Goal: Task Accomplishment & Management: Use online tool/utility

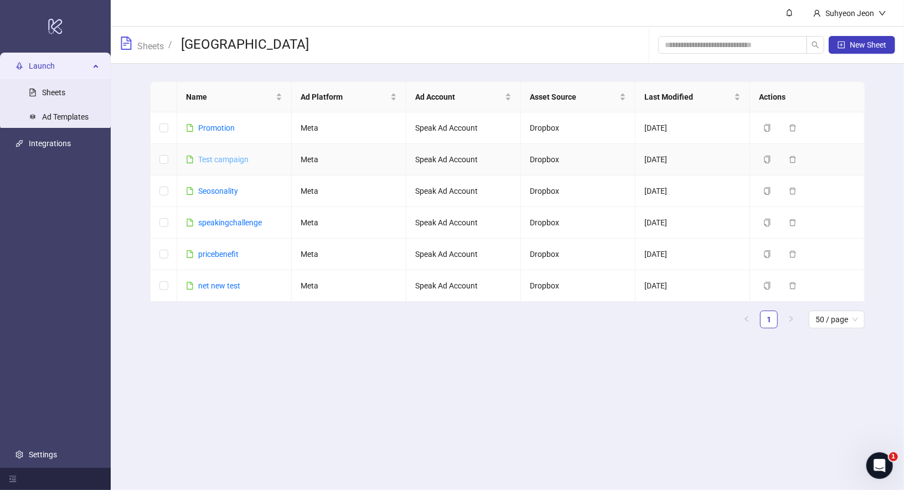
click at [232, 160] on link "Test campaign" at bounding box center [223, 159] width 50 height 9
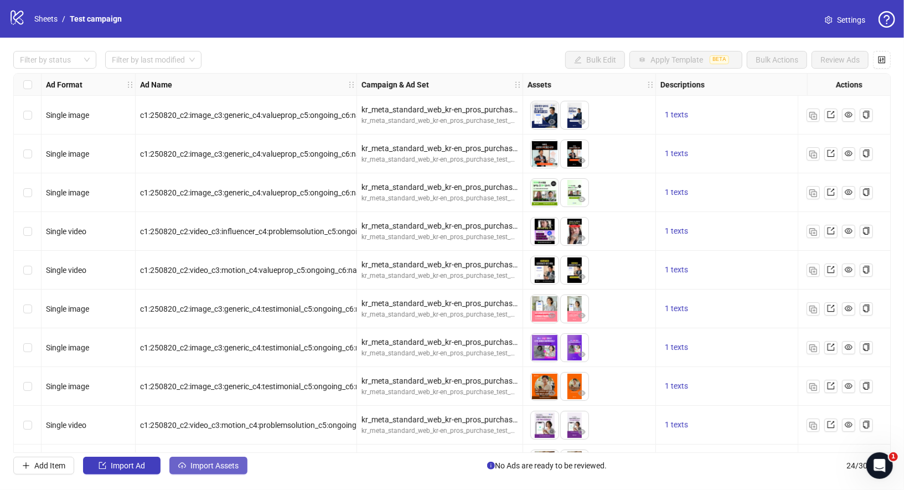
click at [212, 465] on span "Import Assets" at bounding box center [215, 465] width 48 height 9
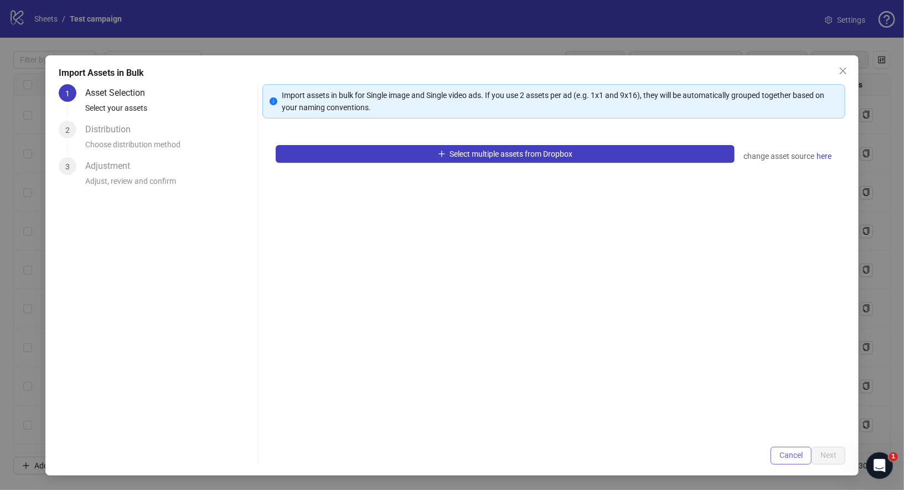
click at [793, 456] on span "Cancel" at bounding box center [791, 455] width 23 height 9
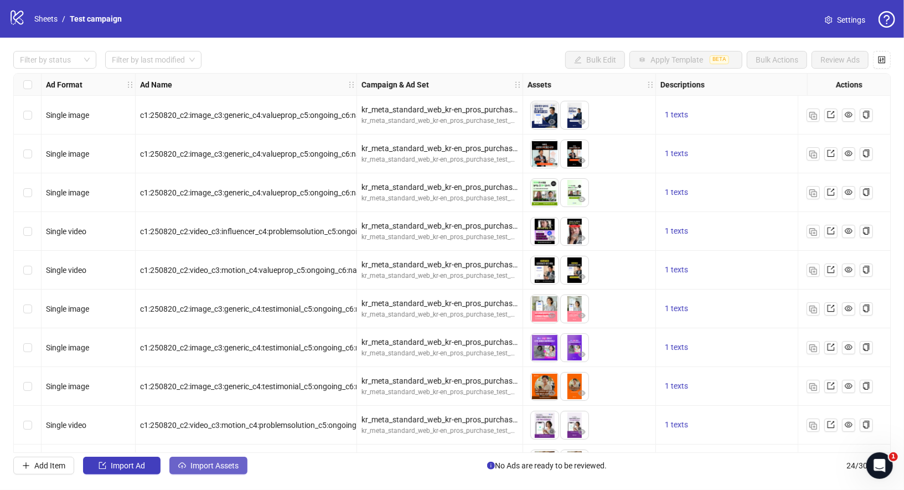
click at [197, 467] on span "Import Assets" at bounding box center [215, 465] width 48 height 9
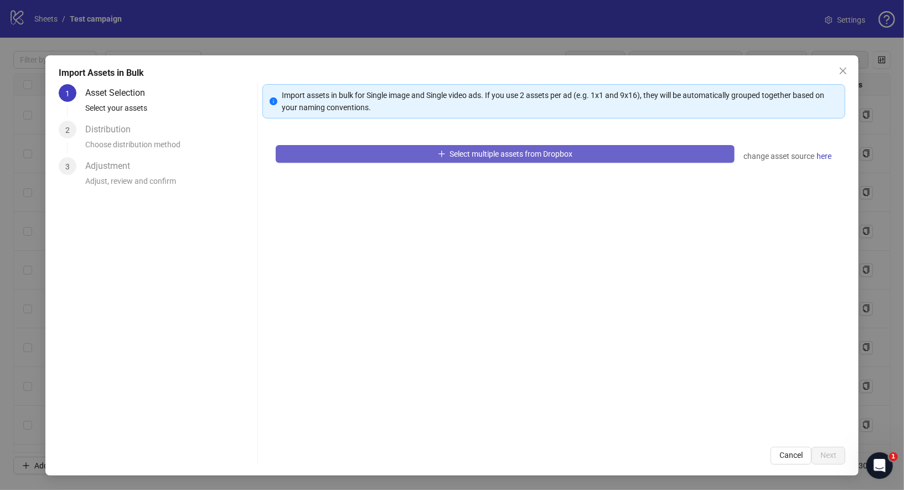
click at [539, 150] on span "Select multiple assets from Dropbox" at bounding box center [511, 154] width 123 height 9
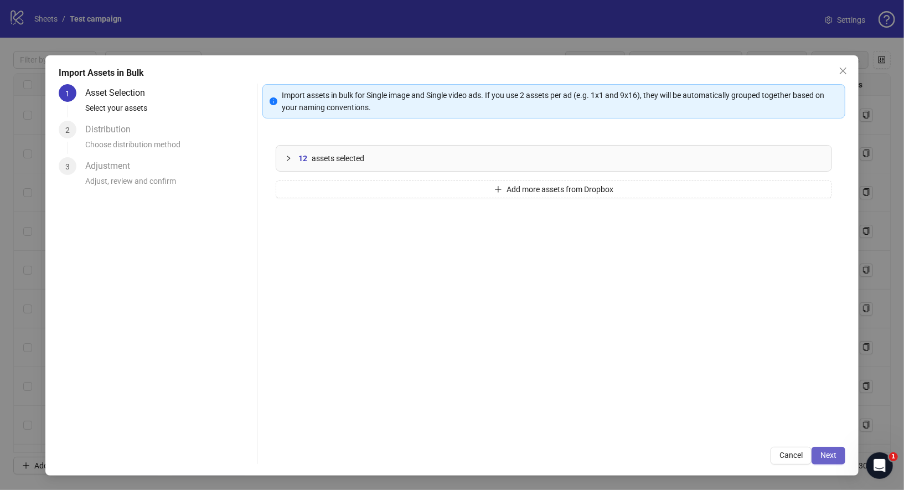
click at [829, 451] on span "Next" at bounding box center [829, 455] width 16 height 9
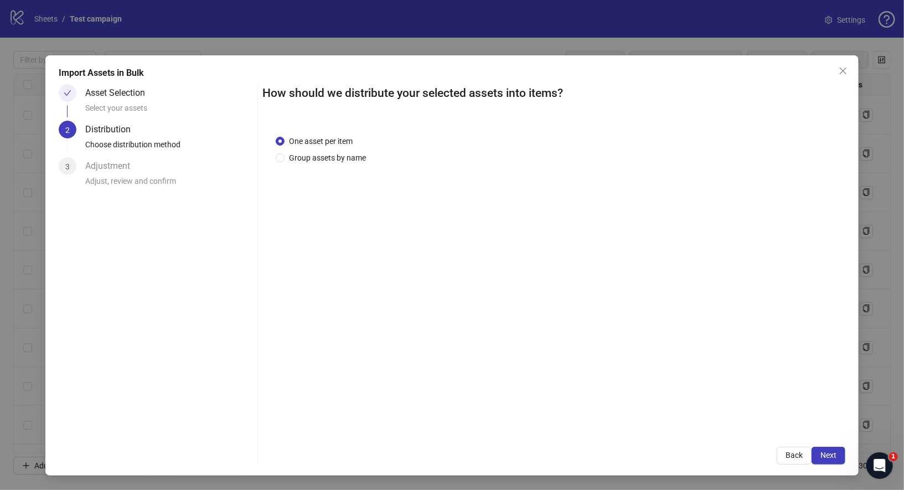
click at [306, 146] on span "One asset per item" at bounding box center [321, 141] width 73 height 12
click at [306, 155] on span "Group assets by name" at bounding box center [328, 158] width 86 height 12
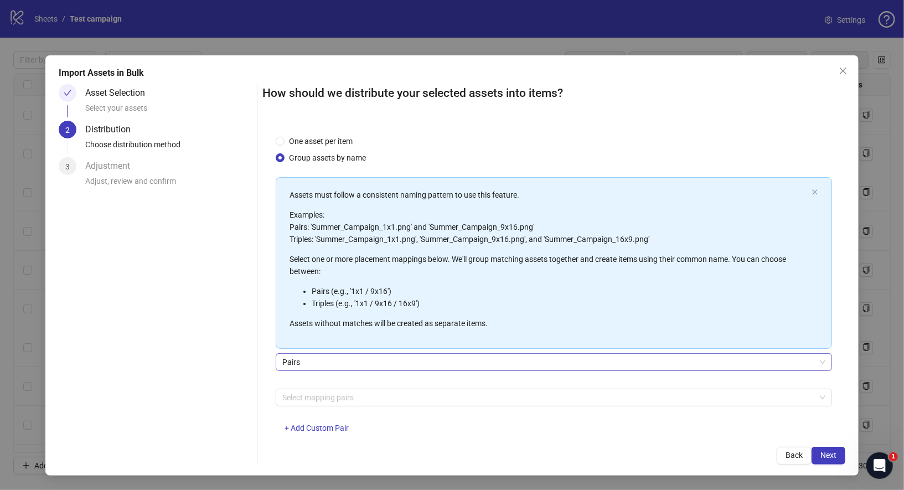
scroll to position [25, 0]
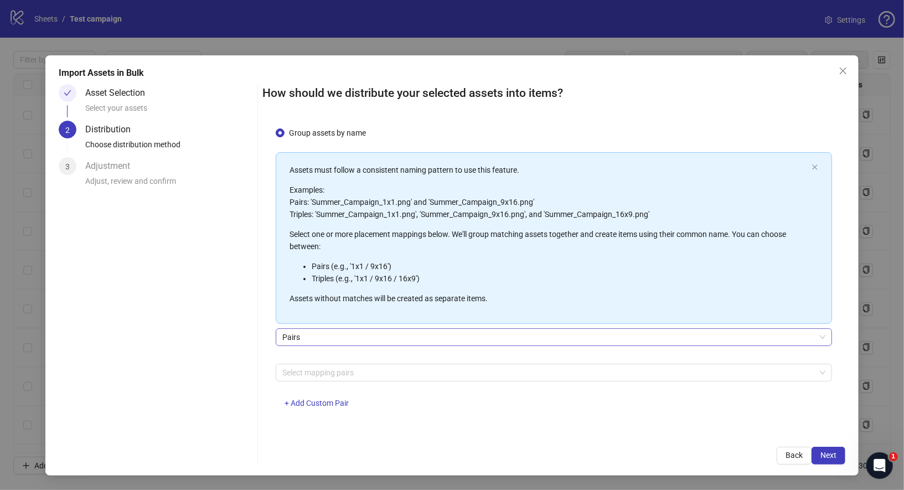
drag, startPoint x: 327, startPoint y: 336, endPoint x: 328, endPoint y: 343, distance: 7.3
click at [327, 336] on span "Pairs" at bounding box center [554, 337] width 544 height 17
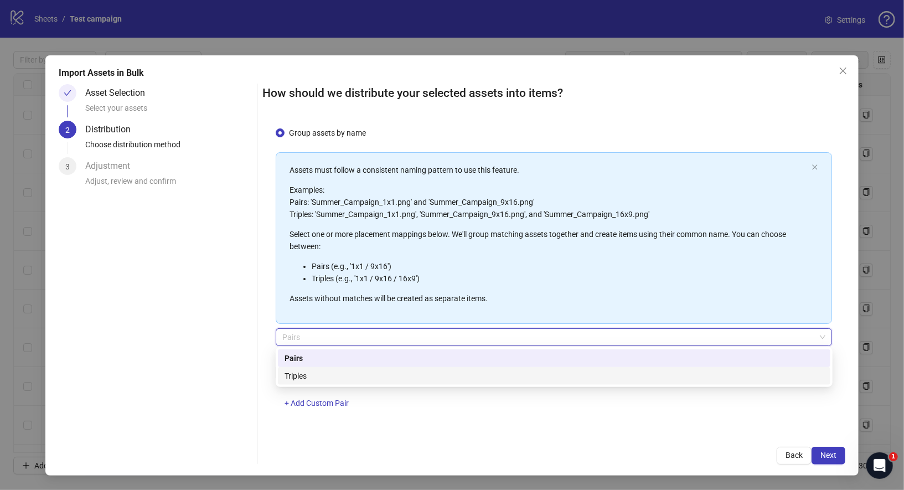
click at [329, 381] on div "Triples" at bounding box center [554, 376] width 539 height 12
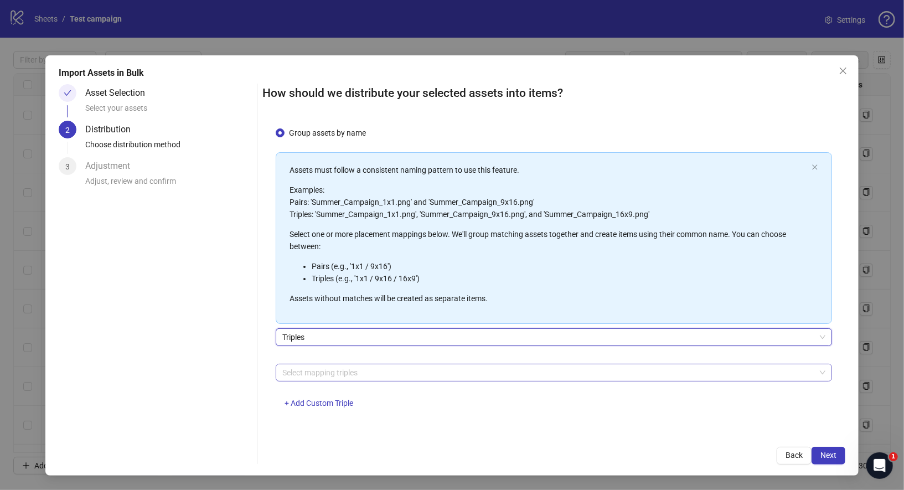
click at [340, 371] on div at bounding box center [548, 373] width 541 height 16
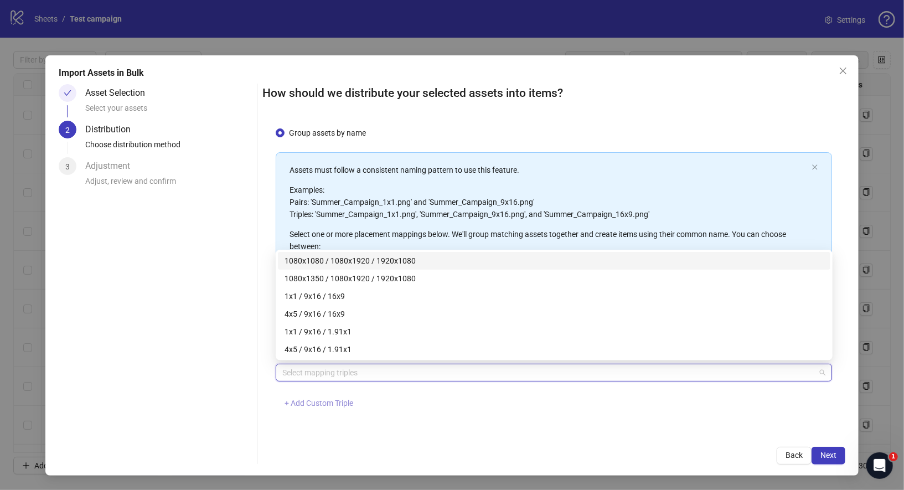
click at [324, 404] on span "+ Add Custom Triple" at bounding box center [319, 403] width 69 height 9
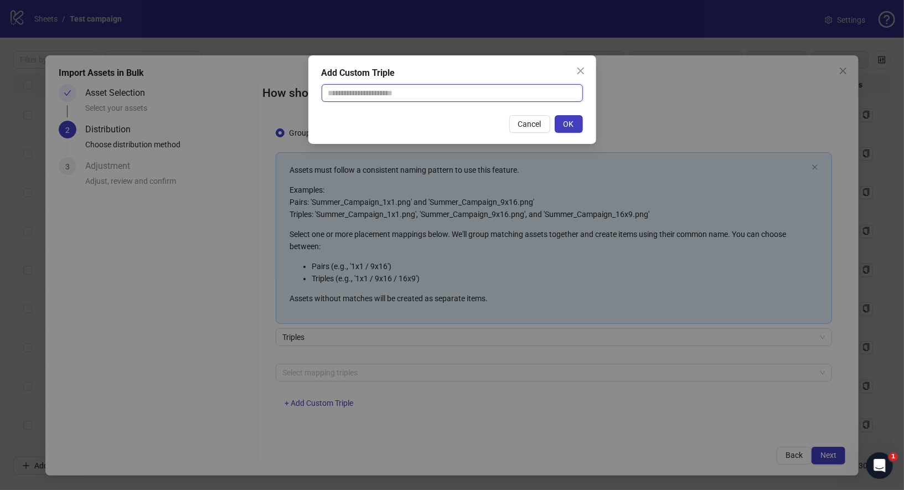
click at [417, 94] on input "text" at bounding box center [452, 93] width 261 height 18
paste input "**********"
type input "**********"
click at [567, 125] on span "OK" at bounding box center [569, 124] width 11 height 9
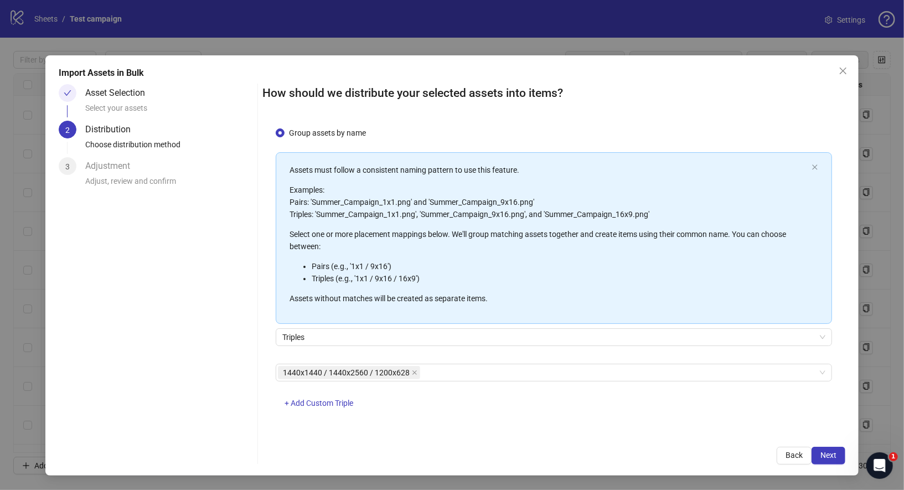
drag, startPoint x: 444, startPoint y: 336, endPoint x: 450, endPoint y: 358, distance: 23.5
click at [444, 337] on span "Triples" at bounding box center [554, 337] width 544 height 17
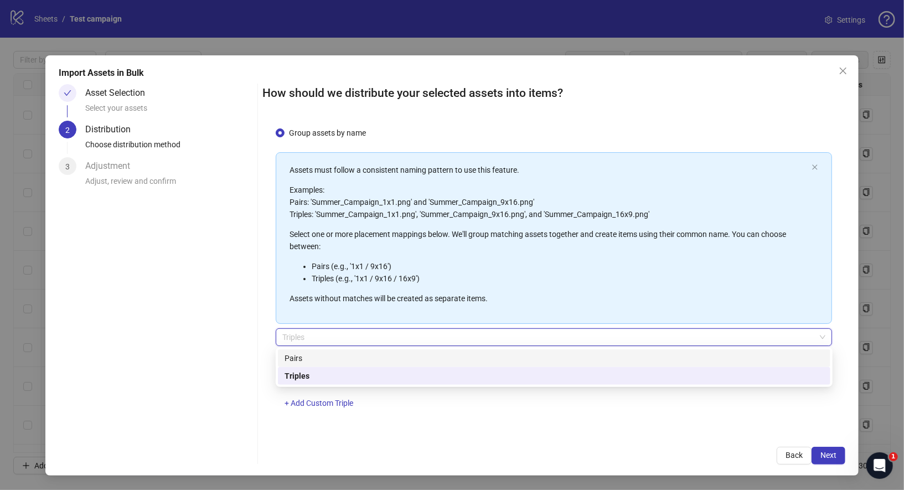
click at [458, 374] on div "Triples" at bounding box center [554, 376] width 539 height 12
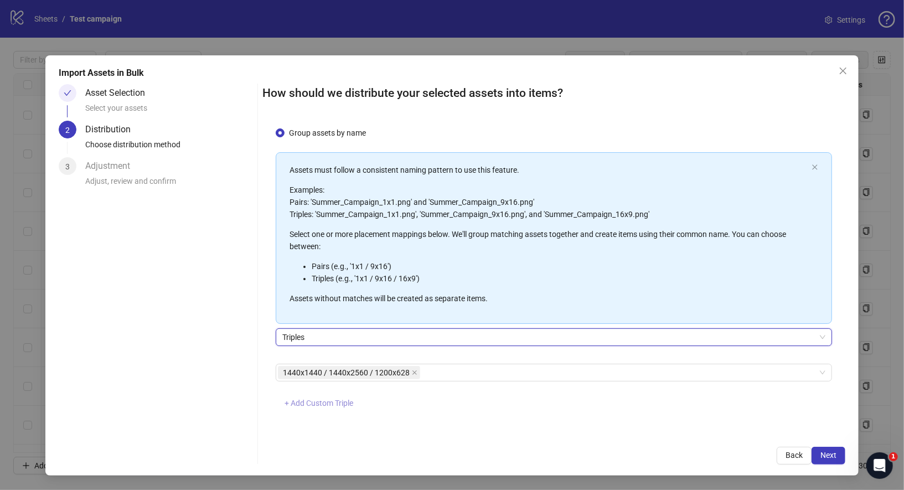
click at [350, 405] on span "+ Add Custom Triple" at bounding box center [319, 403] width 69 height 9
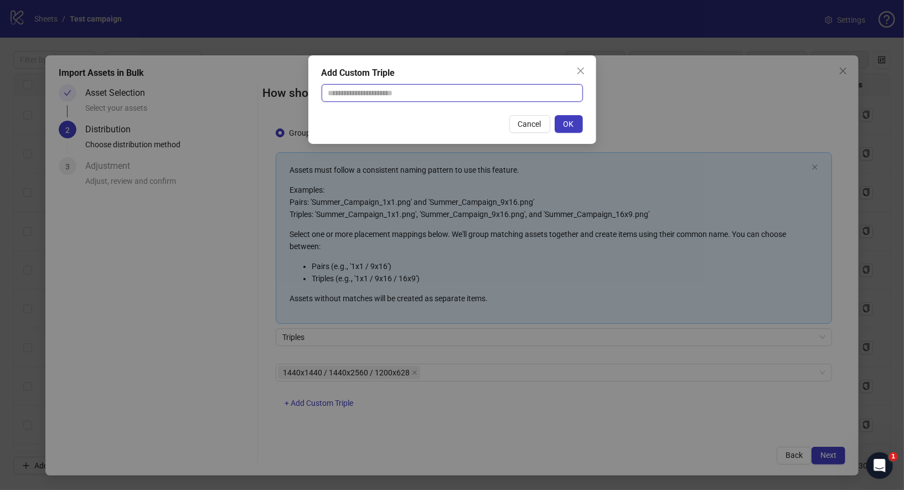
click at [403, 100] on input "text" at bounding box center [452, 93] width 261 height 18
paste input "**********"
type input "**********"
click at [563, 121] on button "OK" at bounding box center [569, 124] width 28 height 18
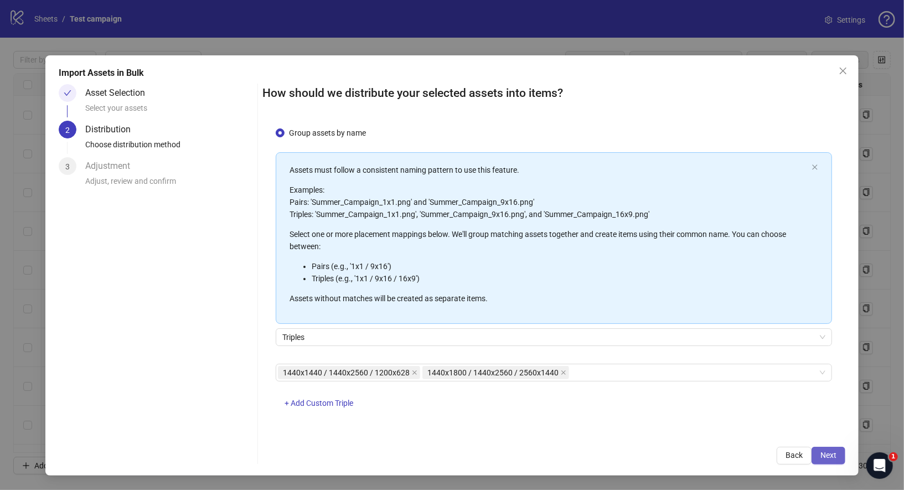
click at [839, 456] on button "Next" at bounding box center [829, 456] width 34 height 18
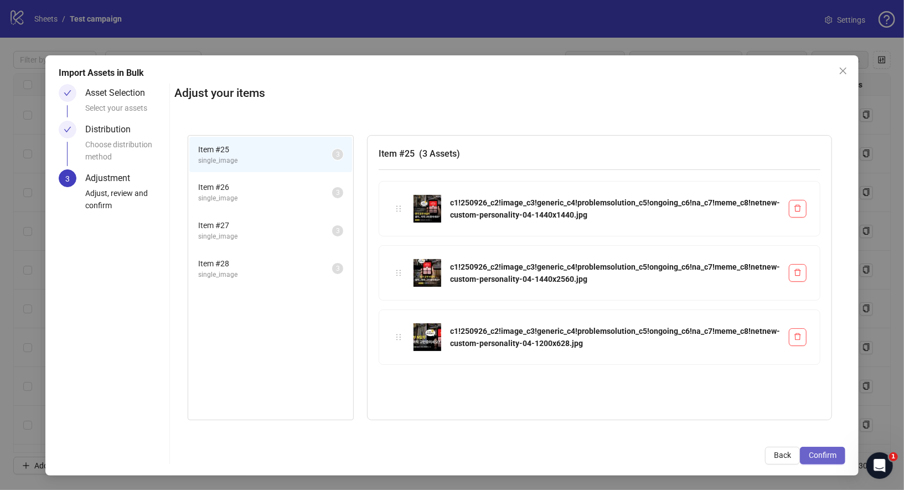
click at [837, 454] on button "Confirm" at bounding box center [822, 456] width 45 height 18
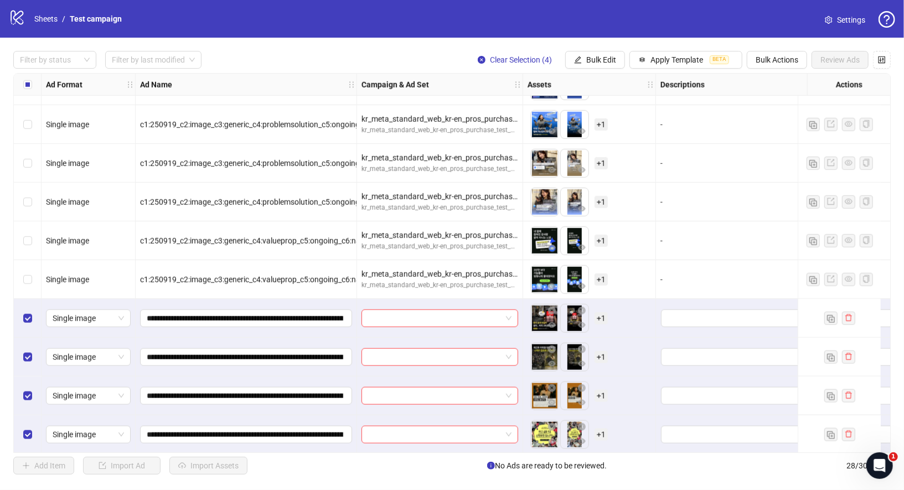
scroll to position [732, 0]
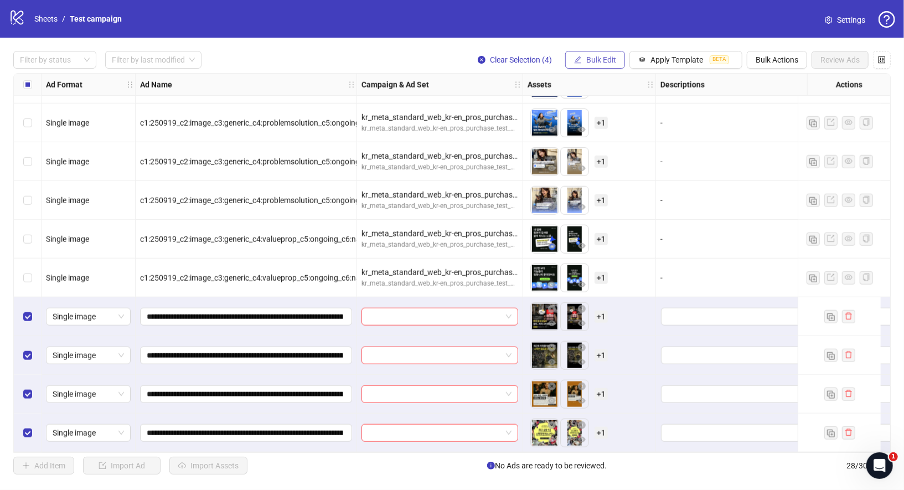
click at [595, 63] on span "Bulk Edit" at bounding box center [602, 59] width 30 height 9
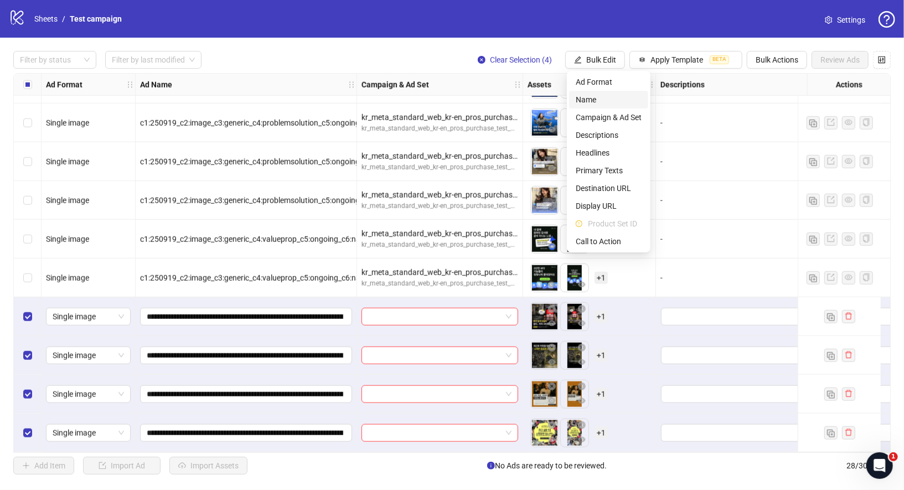
click at [615, 98] on span "Name" at bounding box center [609, 100] width 66 height 12
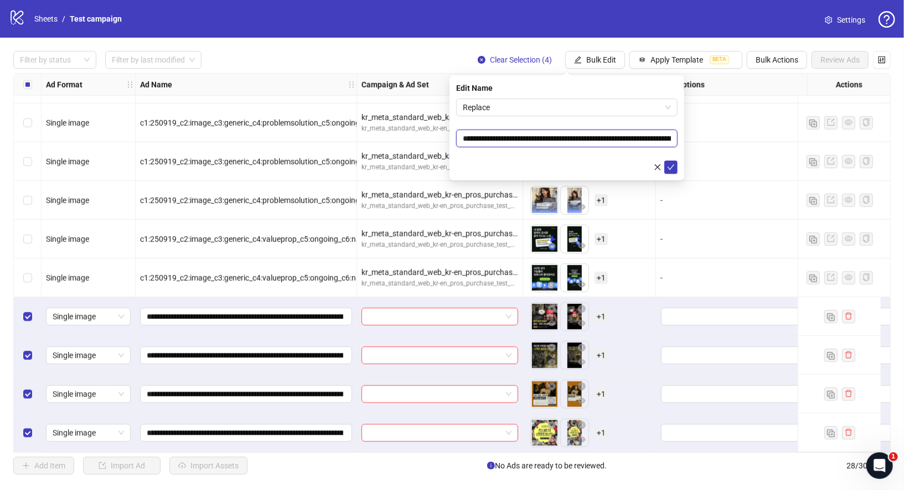
click at [573, 140] on input "**********" at bounding box center [567, 139] width 222 height 18
click at [545, 119] on form "**********" at bounding box center [567, 136] width 222 height 75
click at [544, 111] on span "Replace" at bounding box center [567, 107] width 208 height 17
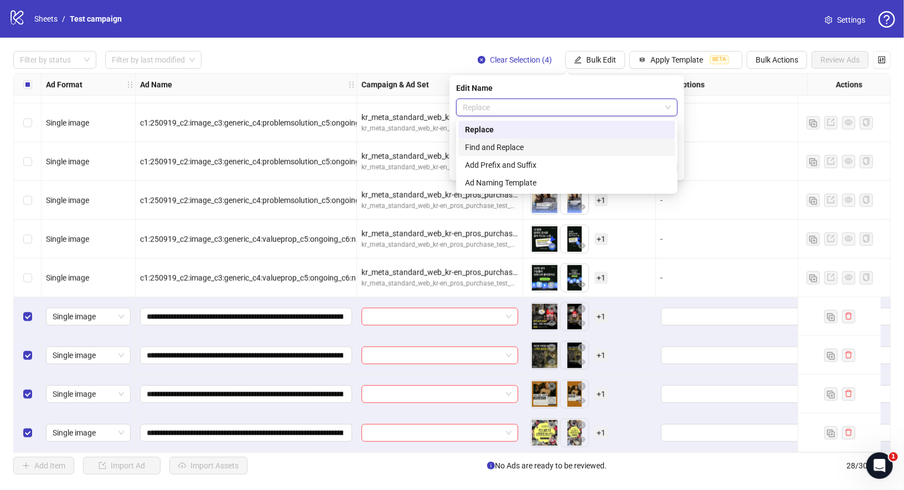
click at [515, 145] on div "Find and Replace" at bounding box center [567, 147] width 204 height 12
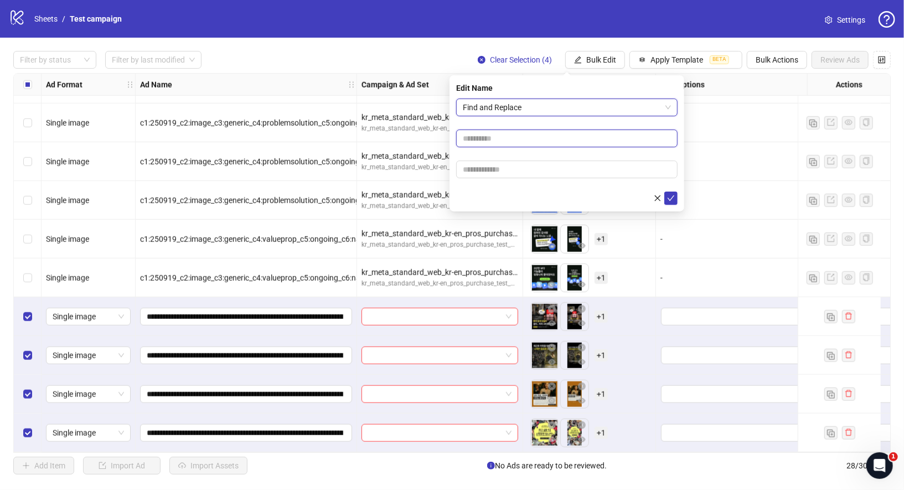
click at [497, 140] on input "text" at bounding box center [567, 139] width 222 height 18
type input "*"
click at [673, 197] on icon "check" at bounding box center [671, 198] width 8 height 8
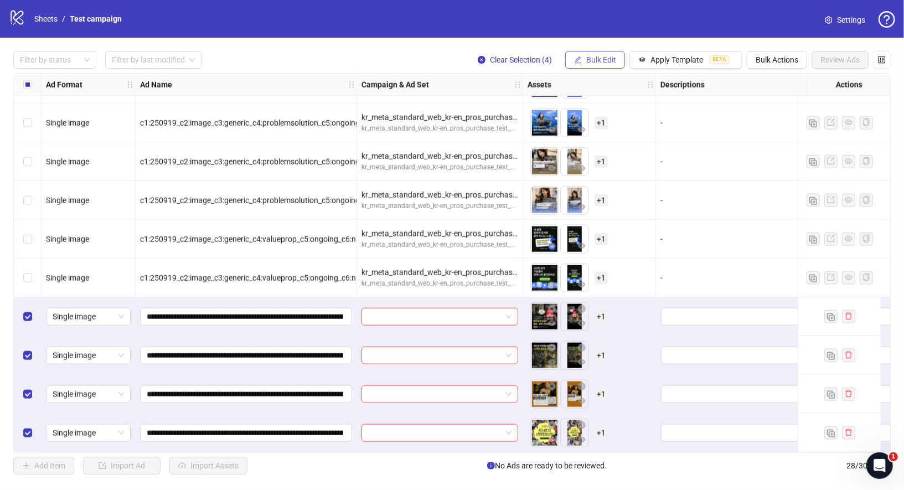
click at [607, 62] on span "Bulk Edit" at bounding box center [602, 59] width 30 height 9
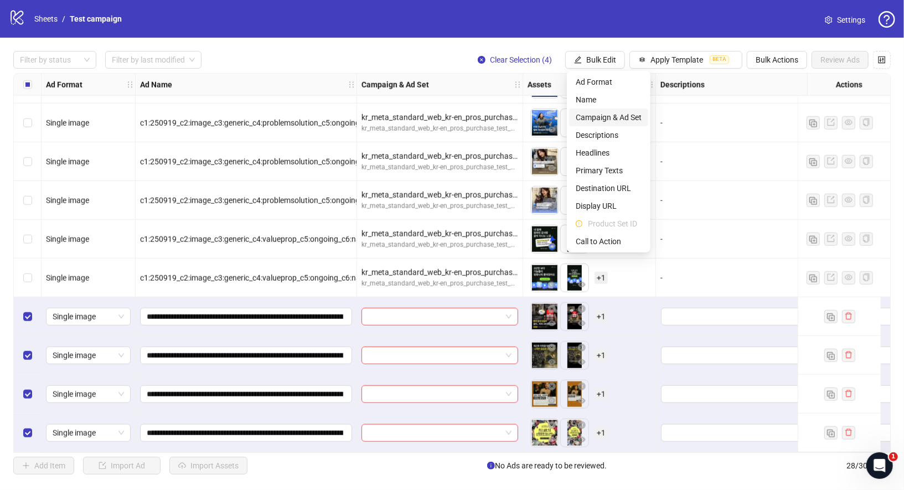
click at [628, 121] on span "Campaign & Ad Set" at bounding box center [609, 117] width 66 height 12
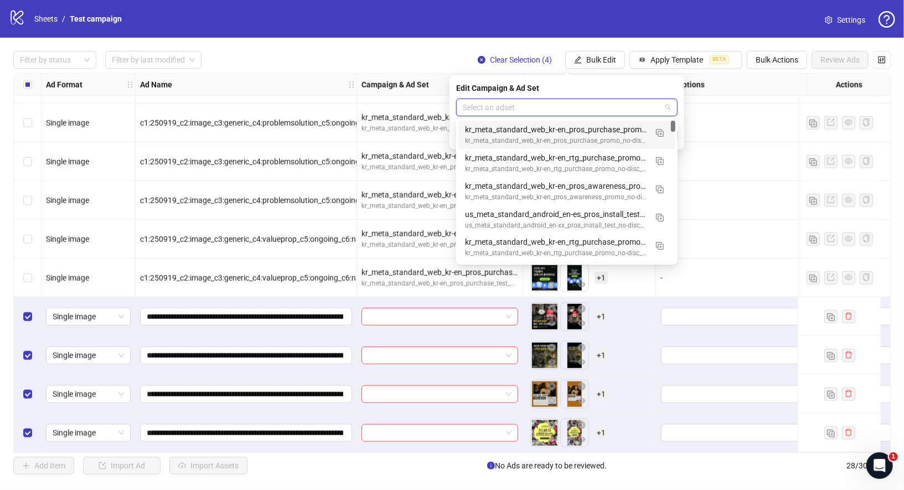
click at [531, 115] on input "search" at bounding box center [562, 107] width 198 height 17
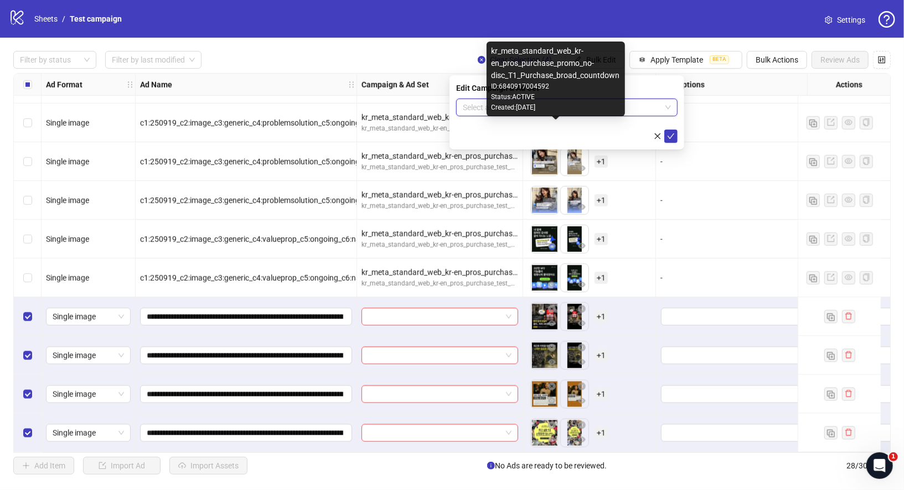
click at [538, 107] on div "Created: [DATE]" at bounding box center [556, 107] width 130 height 11
click at [646, 112] on span "kr_meta_standard_web_kr-en_pros_purchase_promo_no-disc_T1_Purchase_broad_countd…" at bounding box center [567, 107] width 208 height 17
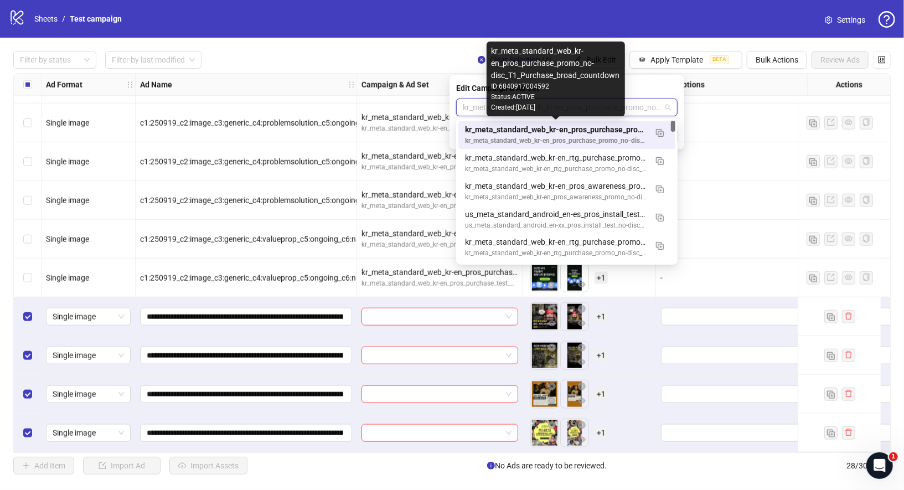
type input "*"
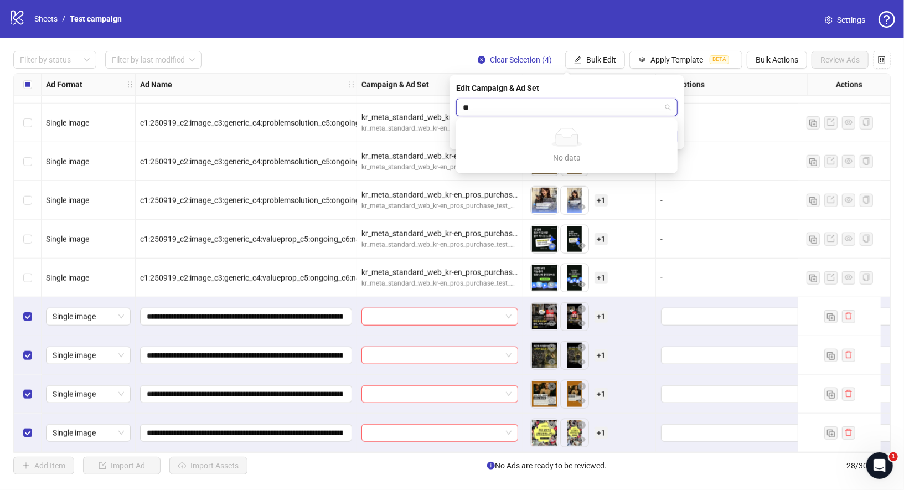
type input "*"
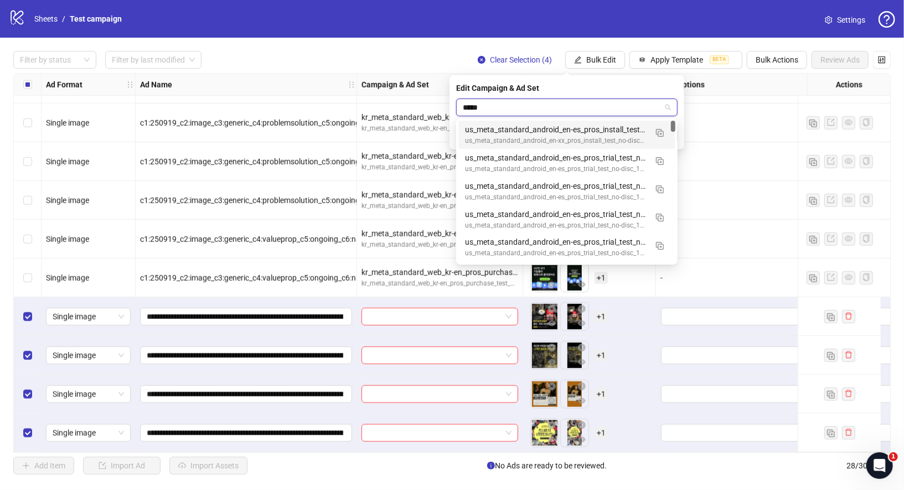
type input "******"
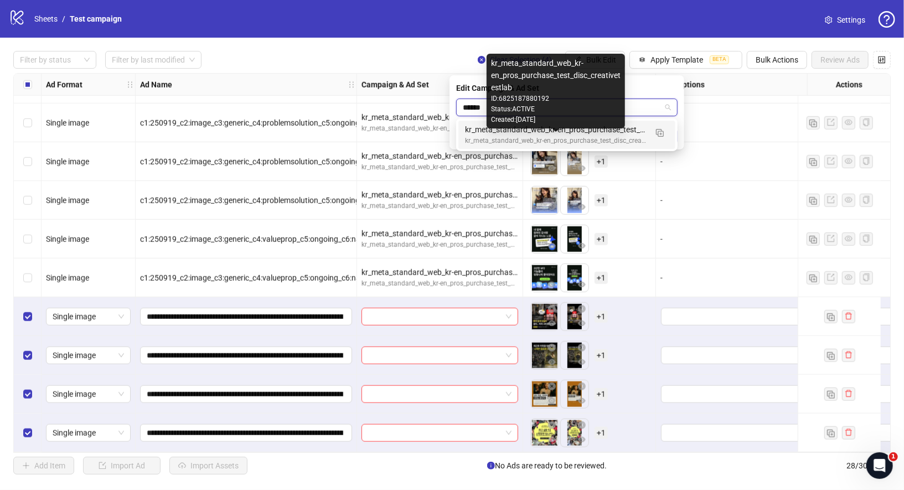
click at [608, 138] on div "kr_meta_standard_web_kr-en_pros_purchase_test_disc_creativetestlab" at bounding box center [556, 141] width 182 height 11
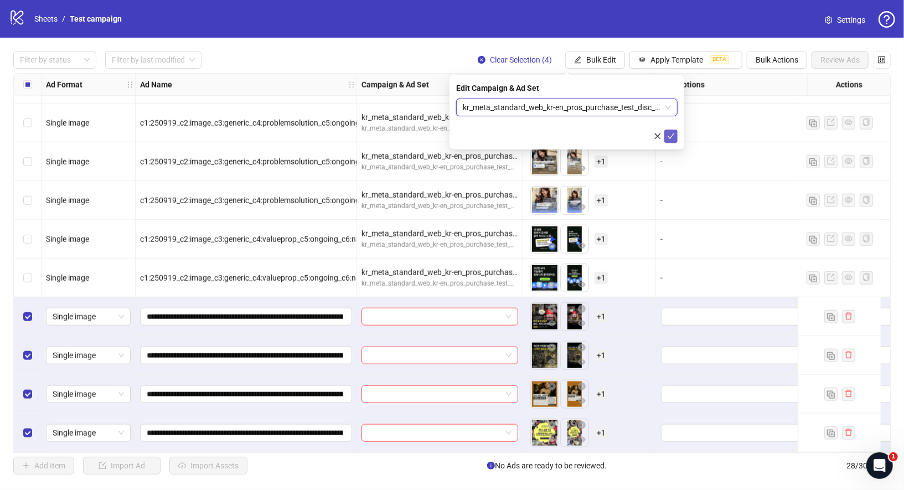
click at [667, 137] on icon "check" at bounding box center [671, 136] width 8 height 8
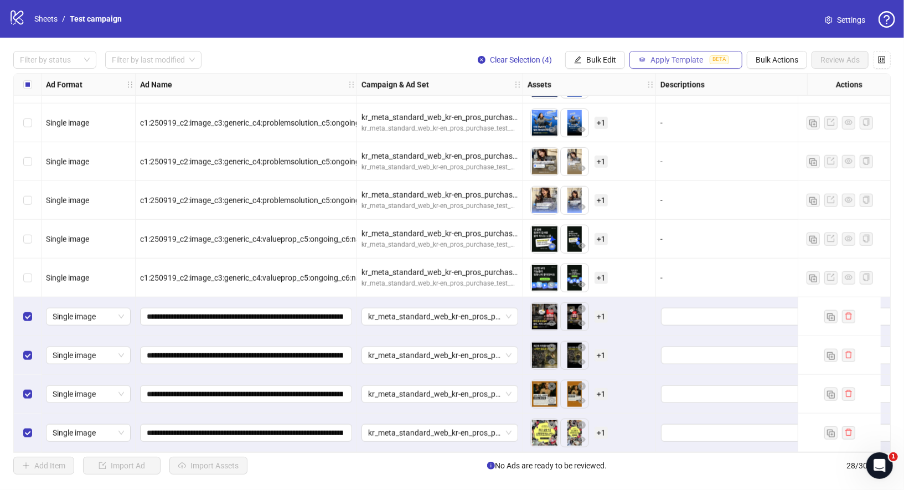
click at [688, 56] on span "Apply Template" at bounding box center [677, 59] width 53 height 9
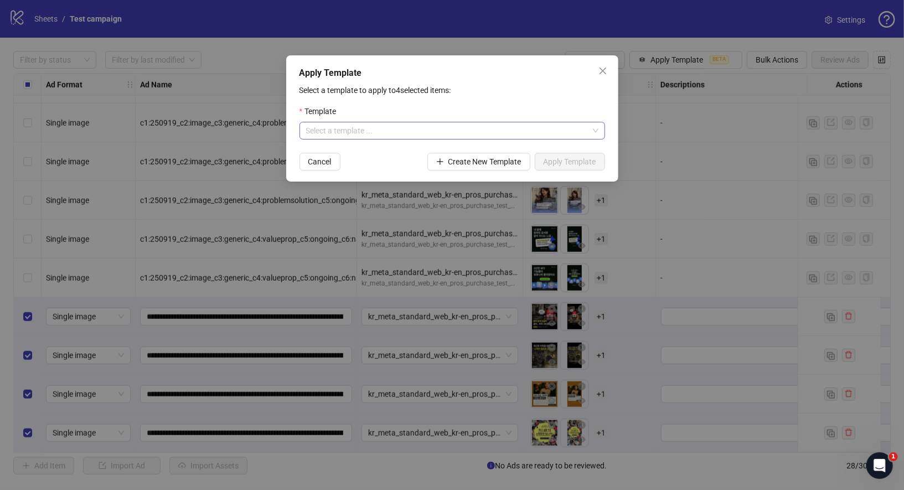
click at [557, 132] on input "search" at bounding box center [447, 130] width 282 height 17
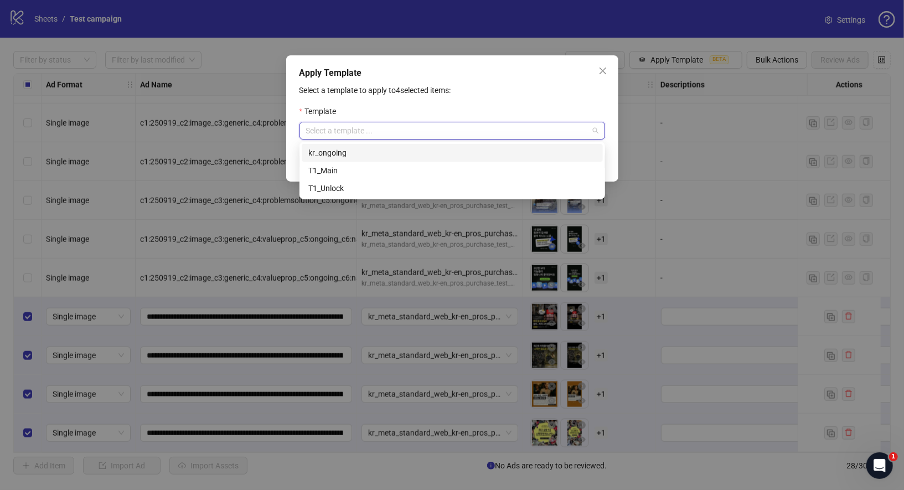
click at [397, 156] on div "kr_ongoing" at bounding box center [453, 153] width 288 height 12
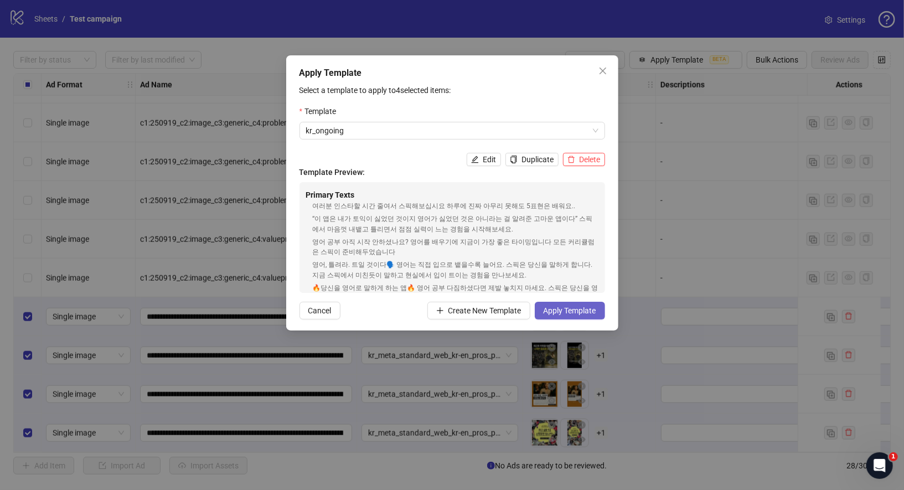
click at [584, 308] on span "Apply Template" at bounding box center [570, 310] width 53 height 9
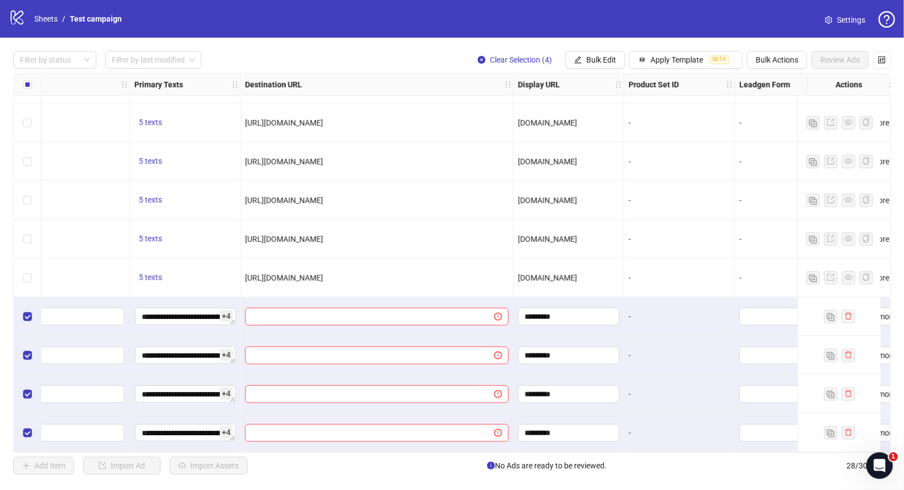
scroll to position [732, 871]
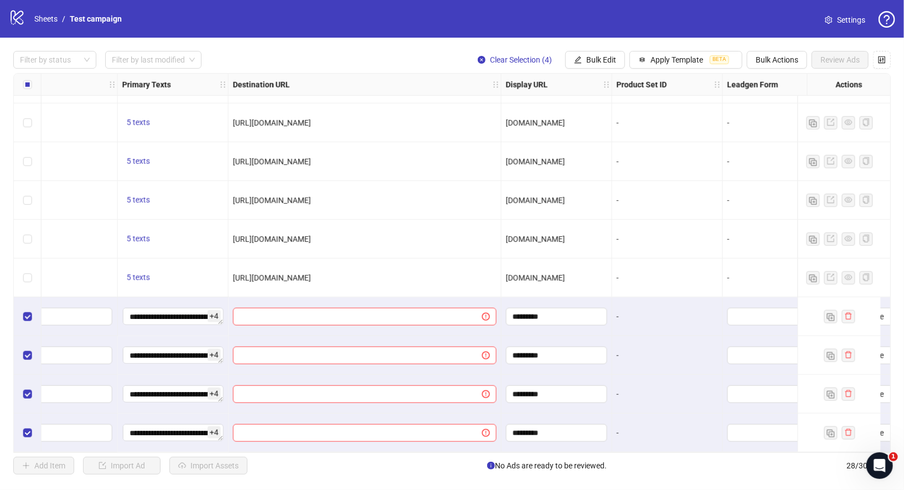
drag, startPoint x: 420, startPoint y: 272, endPoint x: 268, endPoint y: 267, distance: 151.8
click at [268, 268] on div "[URL][DOMAIN_NAME]" at bounding box center [365, 278] width 273 height 39
copy span "[URL][DOMAIN_NAME]"
click at [600, 63] on span "Bulk Edit" at bounding box center [602, 59] width 30 height 9
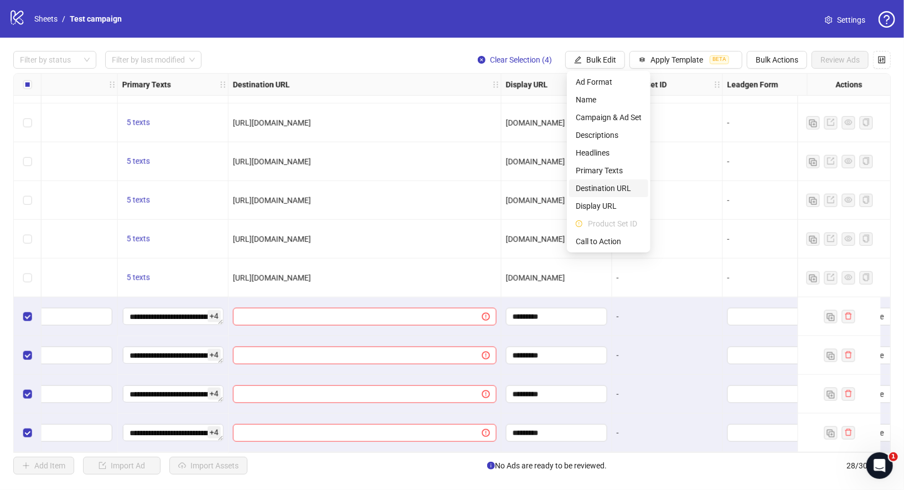
click at [610, 193] on span "Destination URL" at bounding box center [609, 188] width 66 height 12
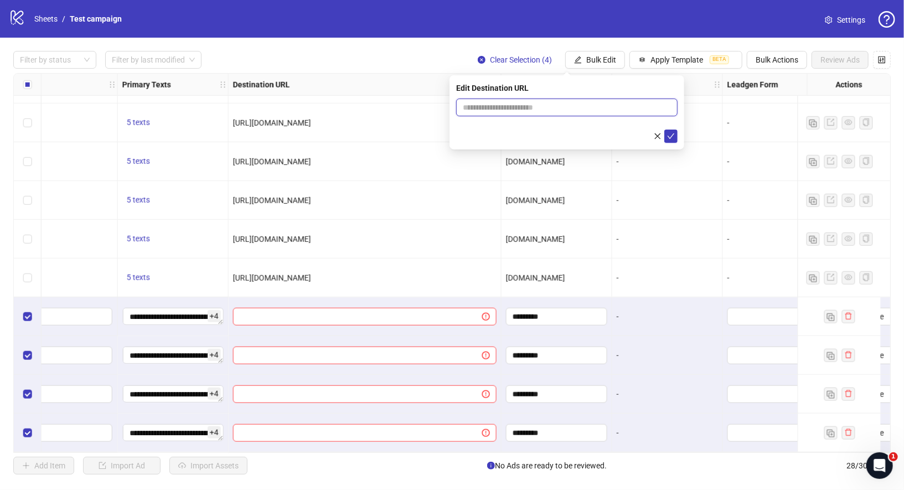
click at [558, 105] on input "text" at bounding box center [562, 107] width 199 height 12
paste input "**********"
type input "**********"
click at [670, 132] on icon "check" at bounding box center [671, 136] width 8 height 8
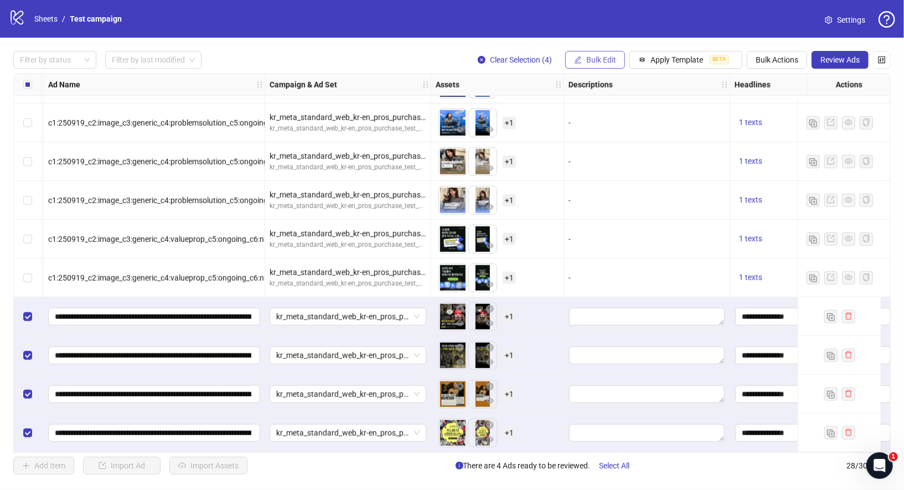
scroll to position [732, 62]
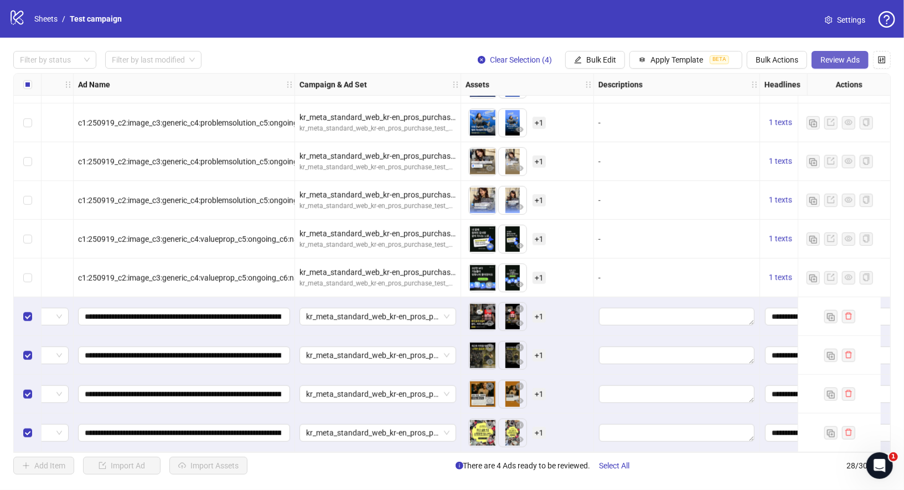
click at [840, 60] on span "Review Ads" at bounding box center [840, 59] width 39 height 9
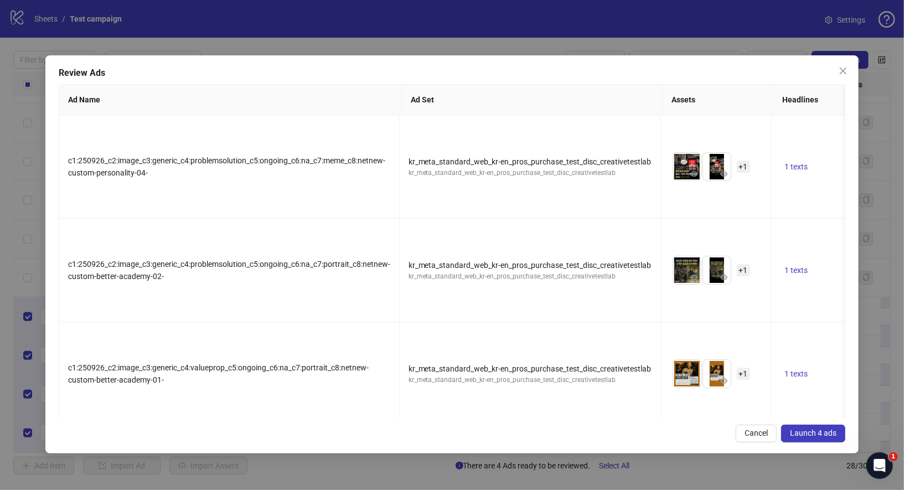
click at [814, 430] on span "Launch 4 ads" at bounding box center [813, 433] width 47 height 9
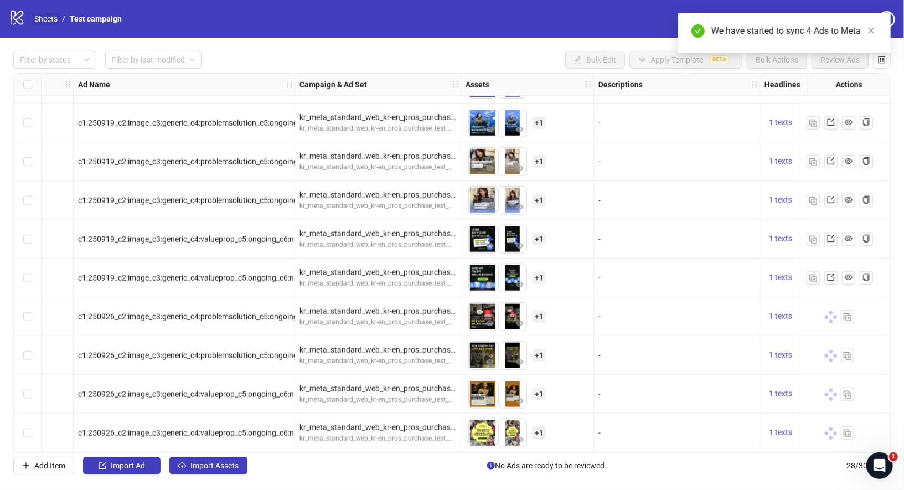
click at [53, 21] on link "Sheets" at bounding box center [46, 19] width 28 height 12
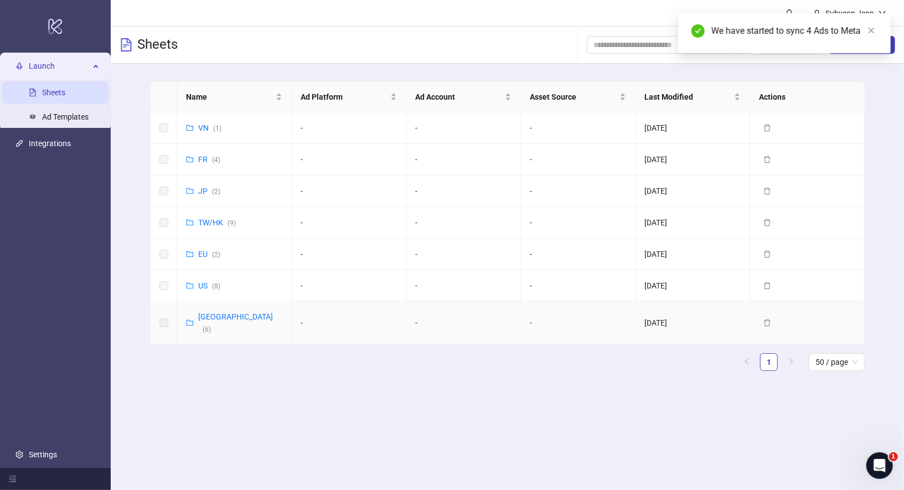
click at [207, 315] on link "Korea ( 6 )" at bounding box center [235, 322] width 75 height 21
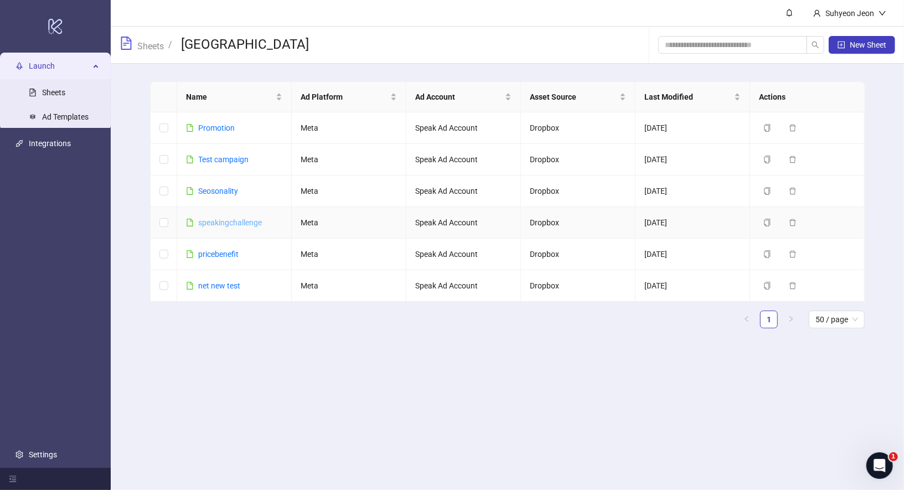
click at [223, 221] on link "speakingchallenge" at bounding box center [230, 222] width 64 height 9
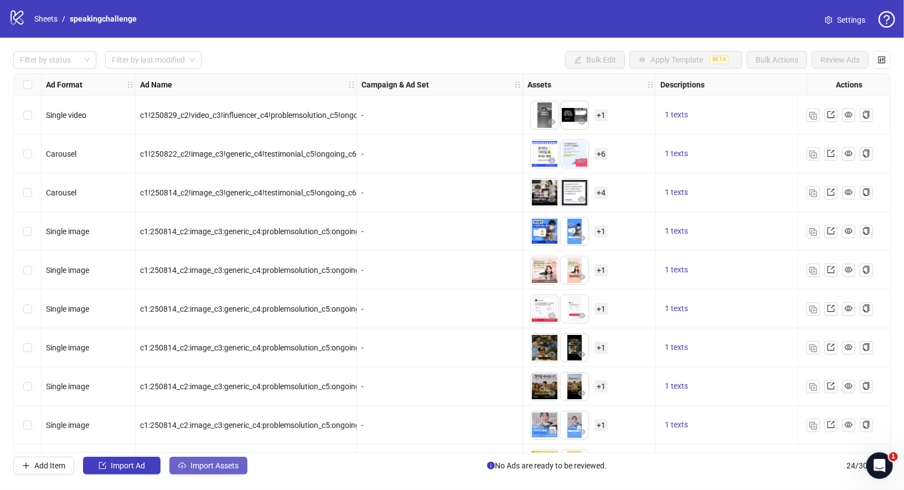
click at [232, 468] on span "Import Assets" at bounding box center [215, 465] width 48 height 9
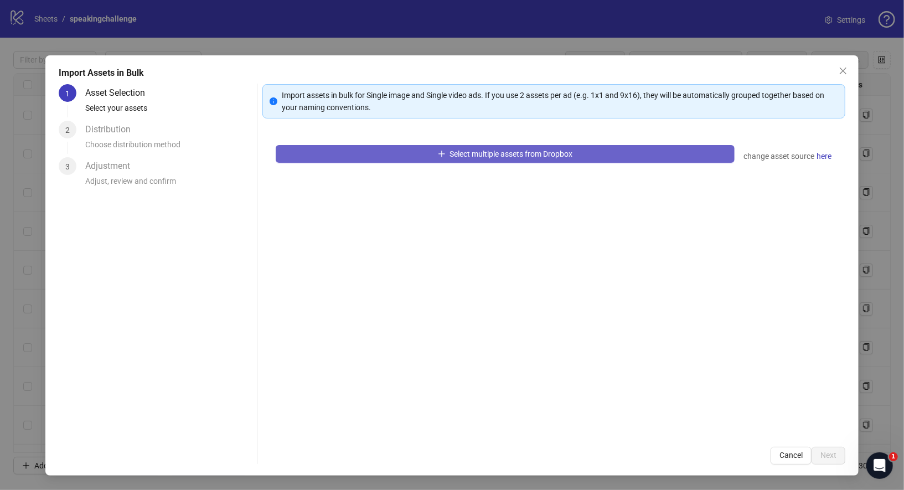
click at [471, 162] on button "Select multiple assets from Dropbox" at bounding box center [506, 154] width 460 height 18
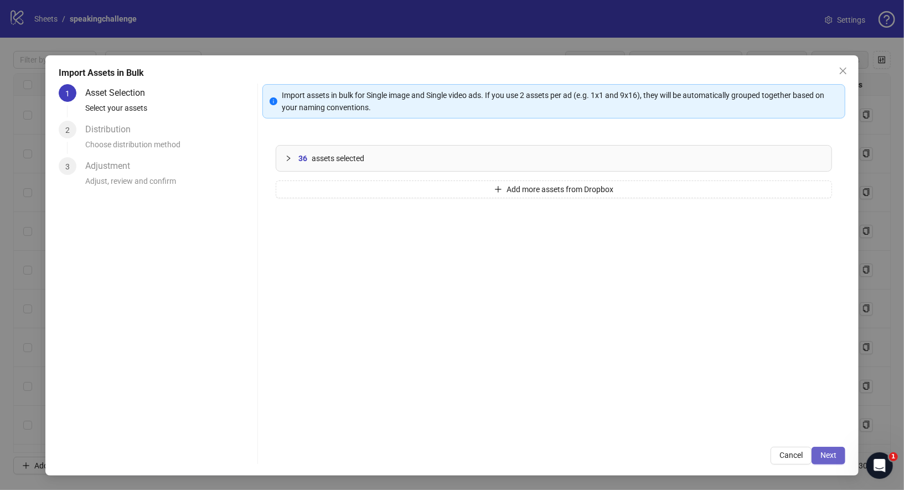
click at [831, 460] on button "Next" at bounding box center [829, 456] width 34 height 18
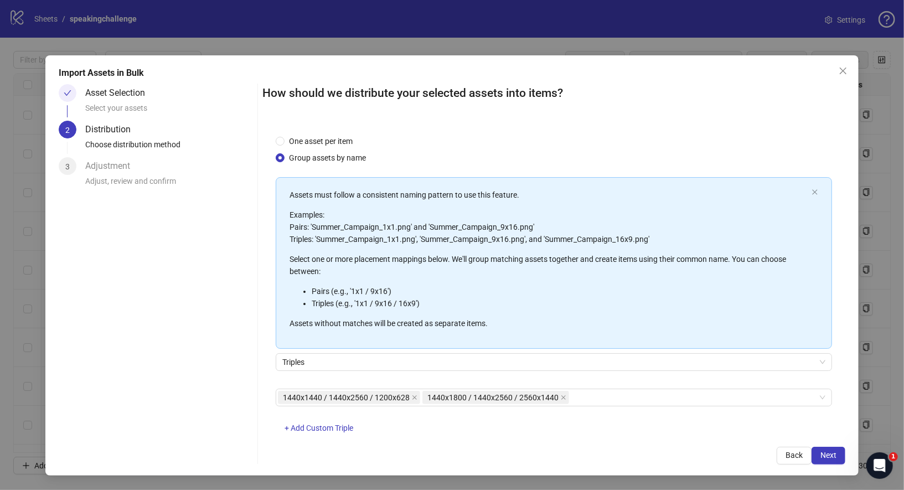
scroll to position [25, 0]
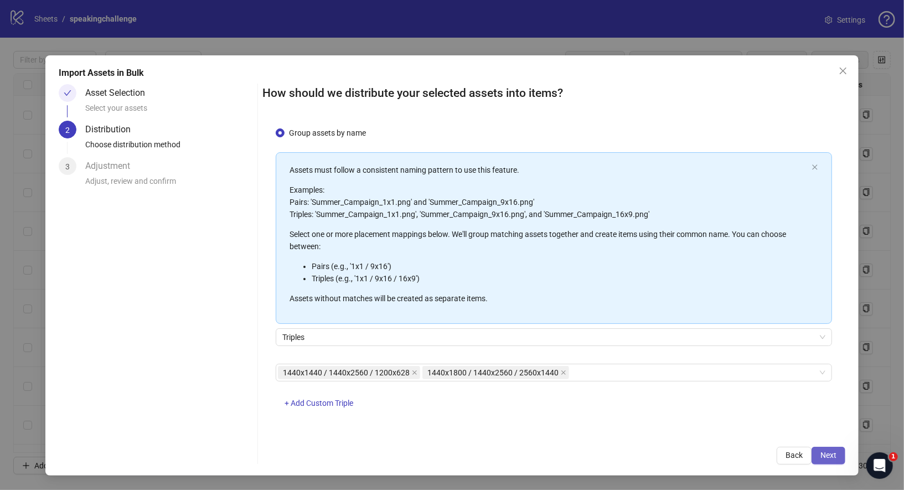
click at [843, 460] on button "Next" at bounding box center [829, 456] width 34 height 18
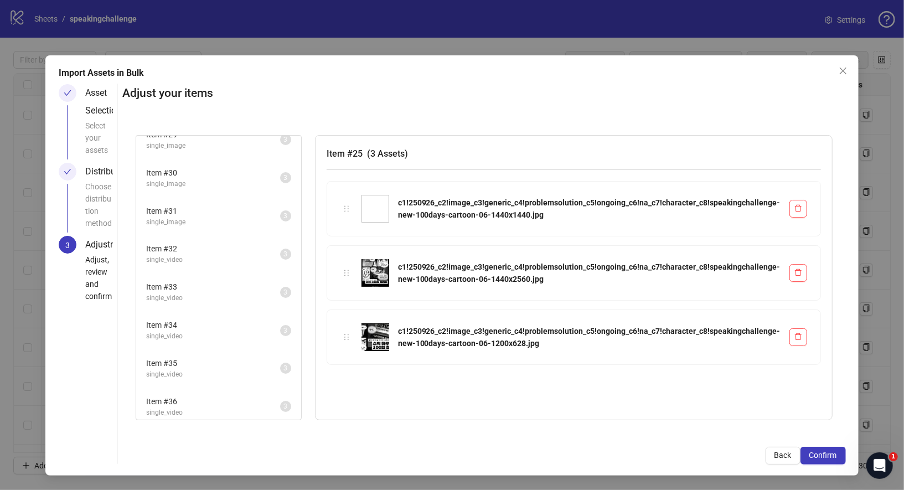
scroll to position [168, 0]
click at [831, 455] on span "Confirm" at bounding box center [824, 455] width 28 height 9
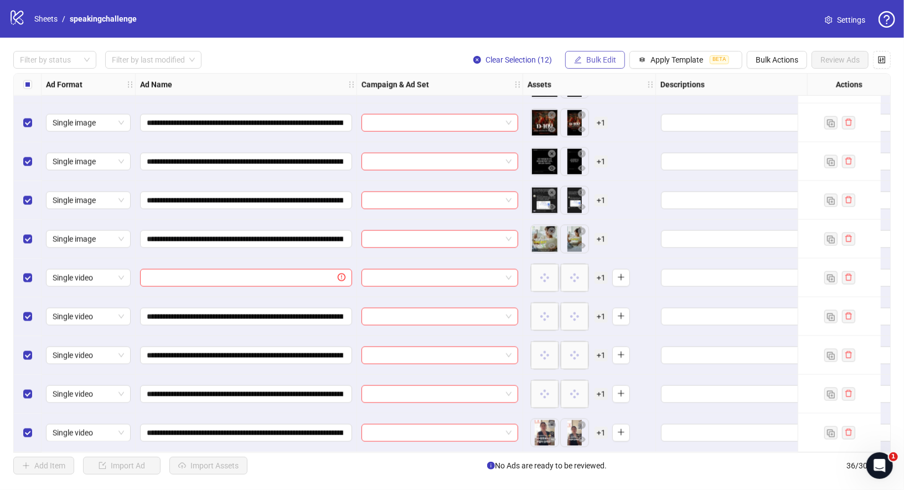
scroll to position [1042, 0]
drag, startPoint x: 602, startPoint y: 61, endPoint x: 597, endPoint y: 59, distance: 5.8
click at [600, 60] on span "Bulk Edit" at bounding box center [602, 59] width 30 height 9
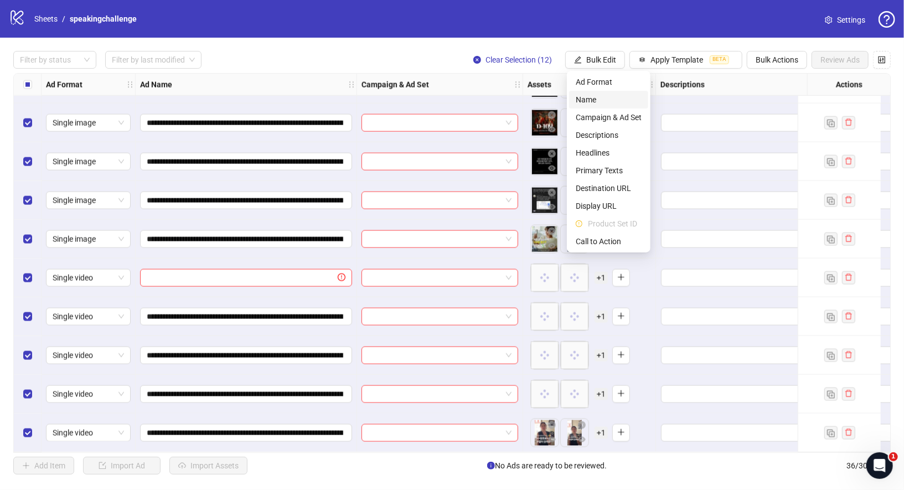
click at [604, 101] on span "Name" at bounding box center [609, 100] width 66 height 12
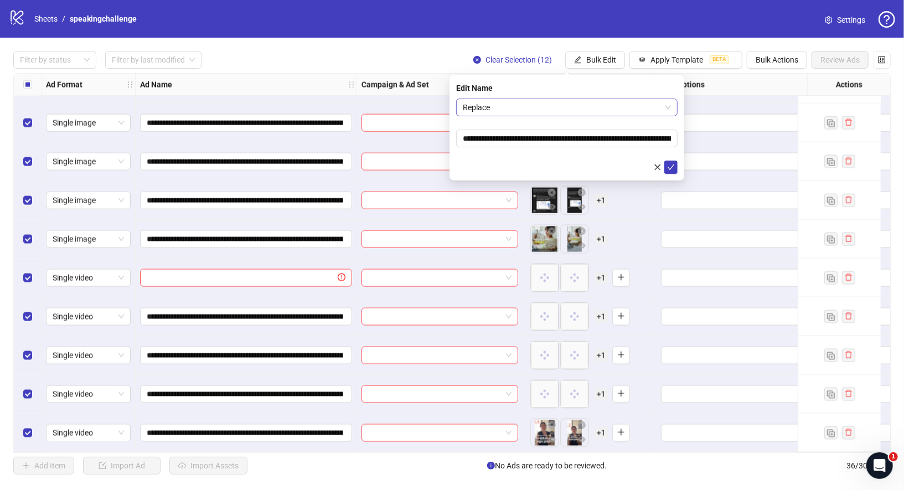
drag, startPoint x: 571, startPoint y: 109, endPoint x: 564, endPoint y: 117, distance: 10.2
click at [571, 109] on span "Replace" at bounding box center [567, 107] width 208 height 17
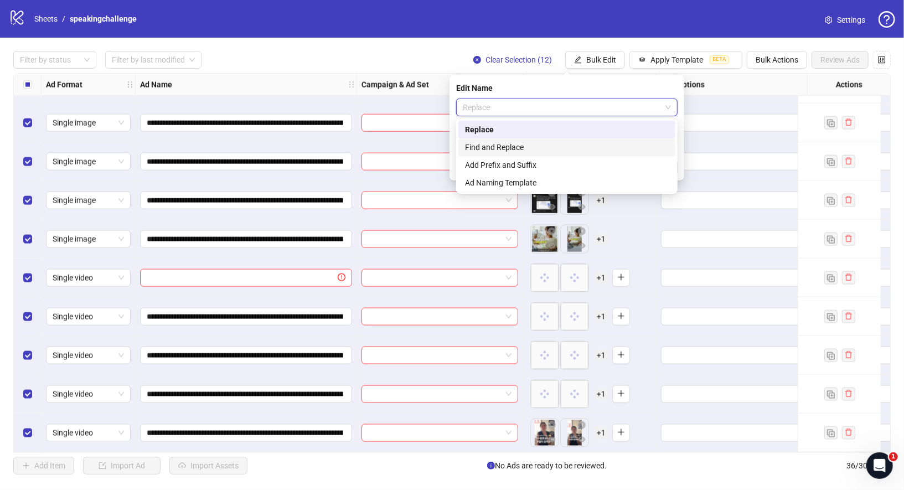
click at [541, 144] on div "Find and Replace" at bounding box center [567, 147] width 204 height 12
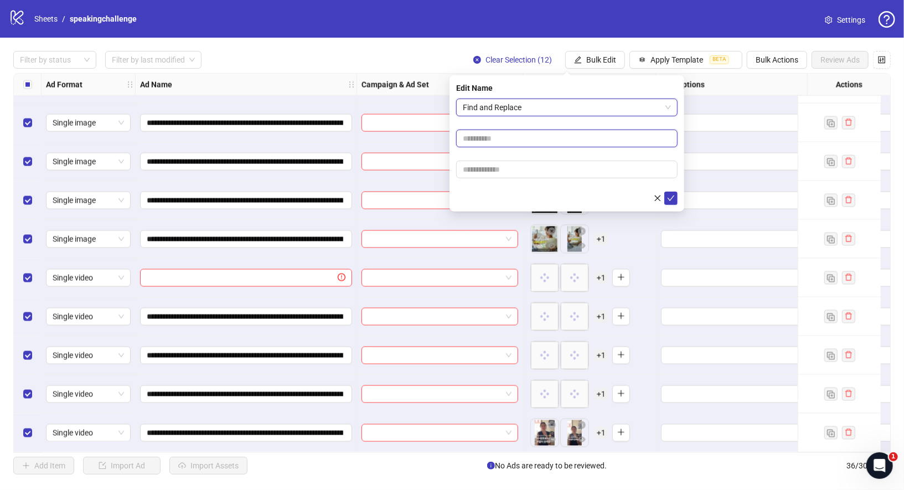
click at [532, 137] on input "text" at bounding box center [567, 139] width 222 height 18
type input "*"
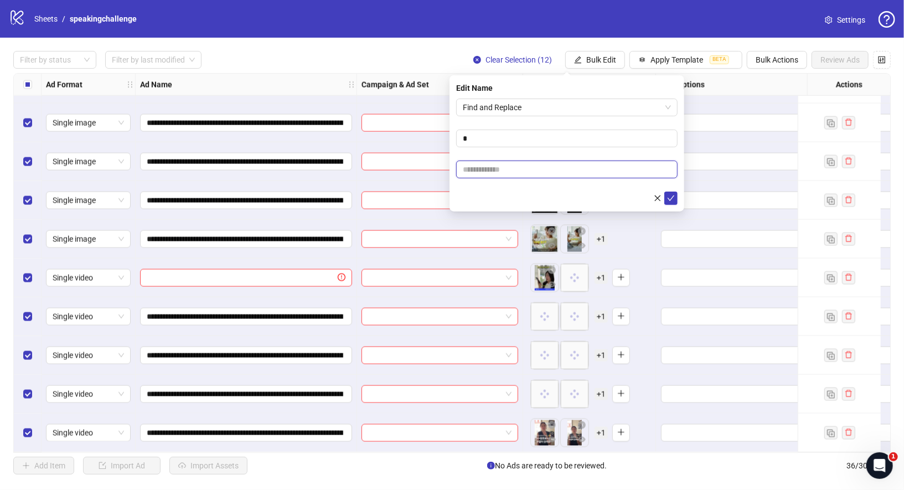
click at [620, 173] on input "text" at bounding box center [567, 170] width 222 height 18
type input "*"
click at [676, 203] on button "submit" at bounding box center [671, 198] width 13 height 13
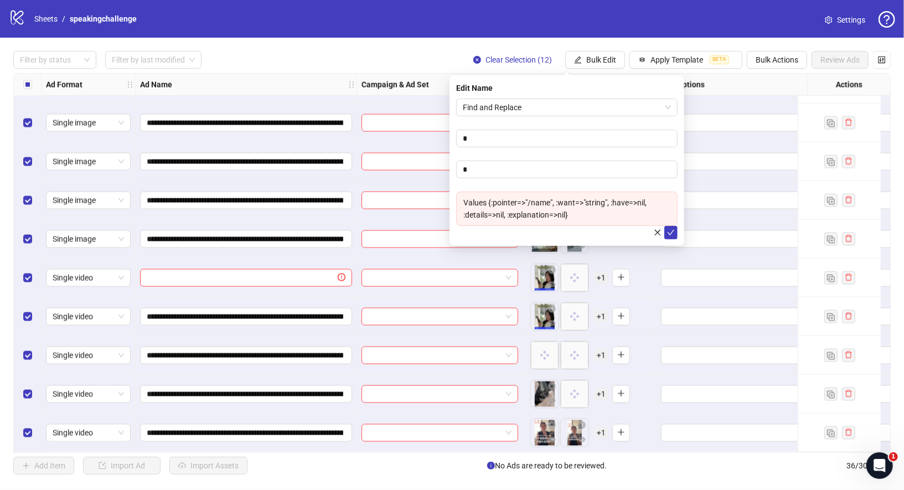
click at [294, 65] on div "Filter by status Filter by last modified Clear Selection (12) Bulk Edit Apply T…" at bounding box center [452, 60] width 878 height 18
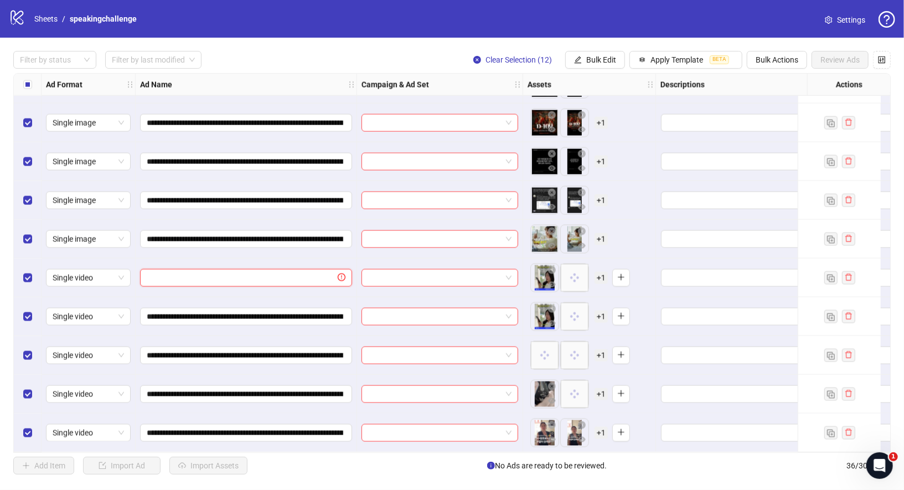
click at [275, 274] on input "text" at bounding box center [241, 278] width 189 height 12
click at [305, 260] on div at bounding box center [247, 278] width 222 height 39
click at [266, 54] on div "Filter by status Filter by last modified Clear Selection (12) Bulk Edit Apply T…" at bounding box center [452, 60] width 878 height 18
click at [228, 274] on input "text" at bounding box center [241, 278] width 189 height 12
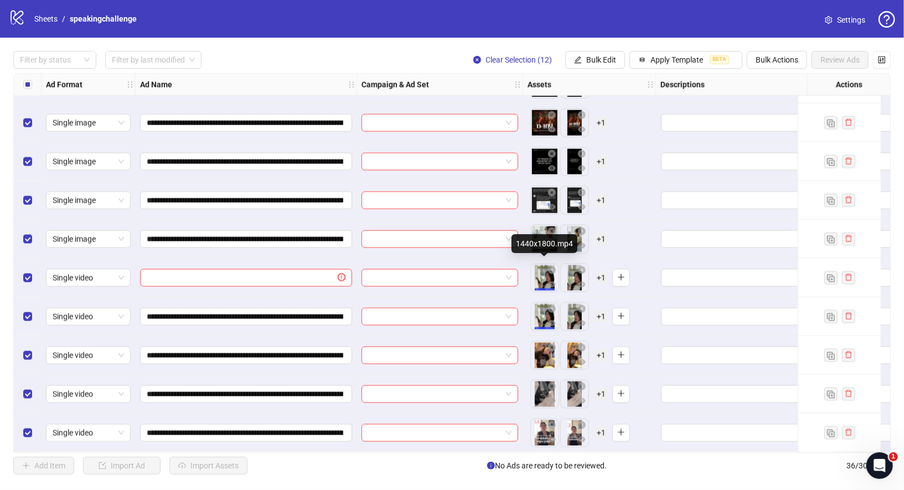
click at [552, 274] on body "**********" at bounding box center [452, 245] width 904 height 490
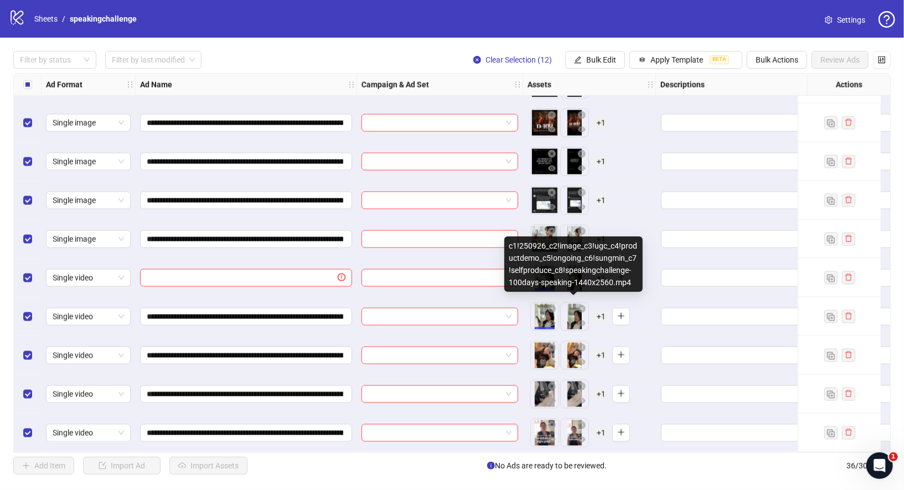
click at [543, 280] on div "c1!250926_c2!image_c3!ugc_c4!productdemo_c5!ongoing_c6!sungmin_c7!selfproduce_c…" at bounding box center [574, 264] width 138 height 55
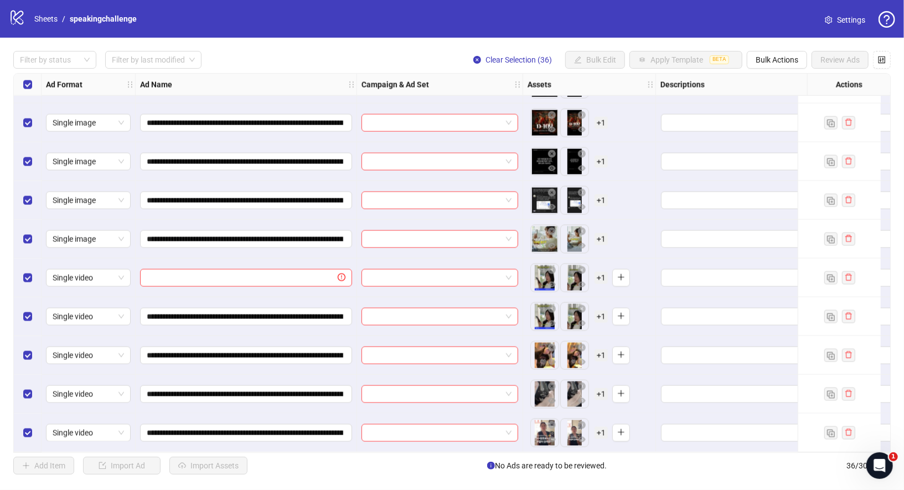
click at [32, 86] on div "Select all rows" at bounding box center [28, 85] width 28 height 22
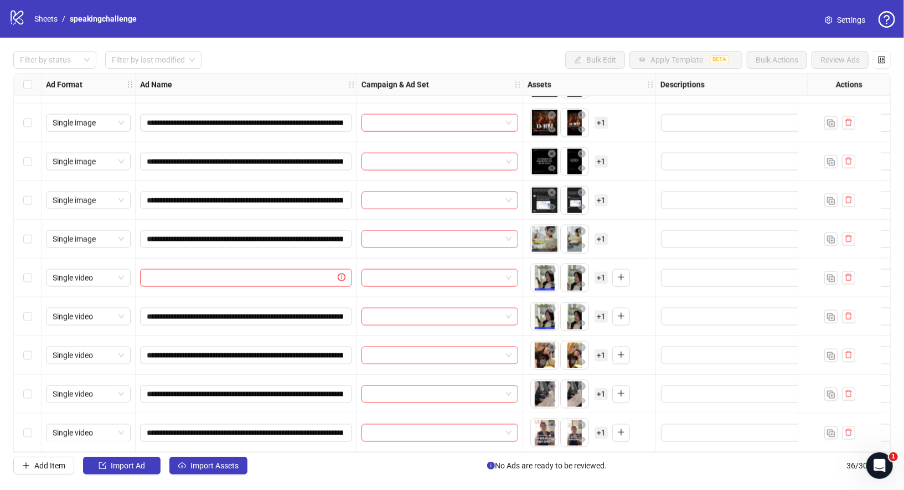
click at [32, 274] on div "Select row 32" at bounding box center [28, 278] width 28 height 39
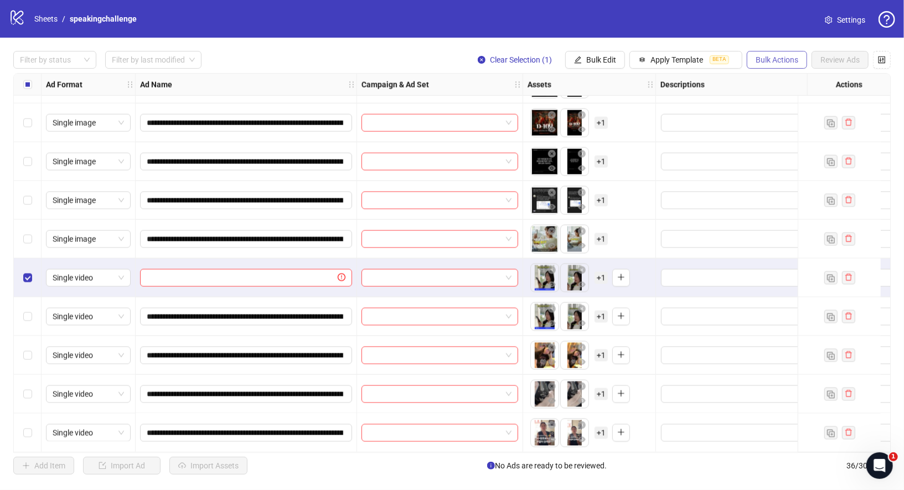
click at [788, 62] on span "Bulk Actions" at bounding box center [777, 59] width 43 height 9
click at [778, 85] on span "Delete" at bounding box center [795, 82] width 76 height 12
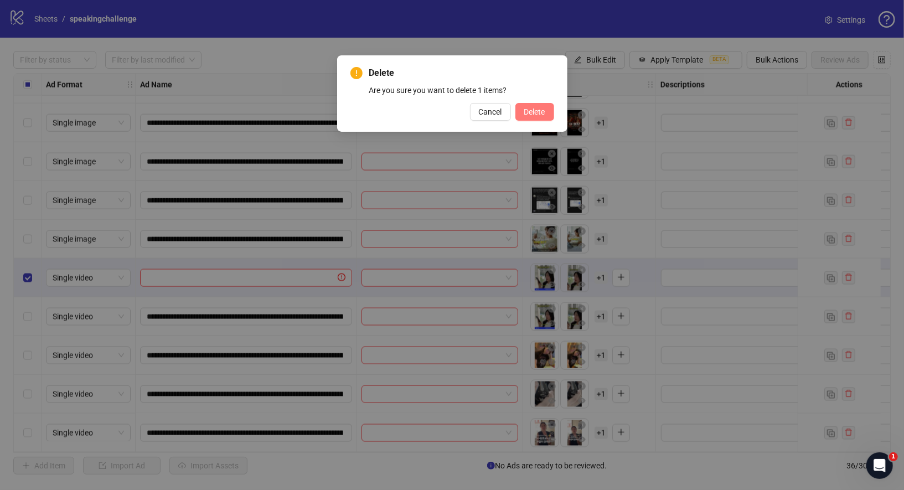
click at [539, 110] on span "Delete" at bounding box center [535, 111] width 21 height 9
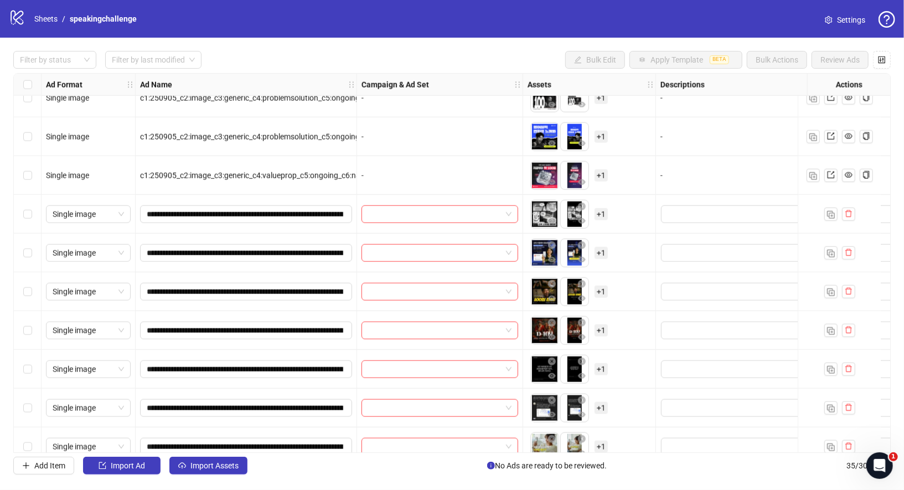
scroll to position [846, 0]
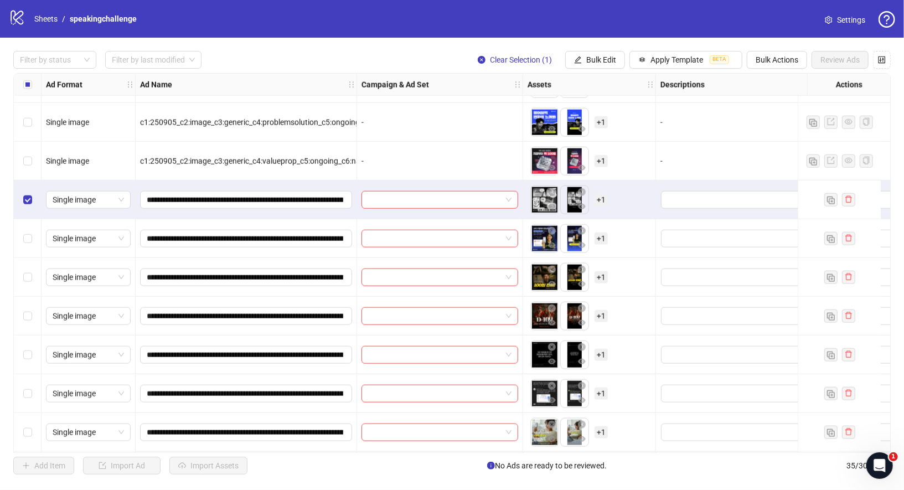
drag, startPoint x: 29, startPoint y: 233, endPoint x: 31, endPoint y: 270, distance: 36.6
click at [29, 233] on label "Select row 26" at bounding box center [27, 239] width 9 height 12
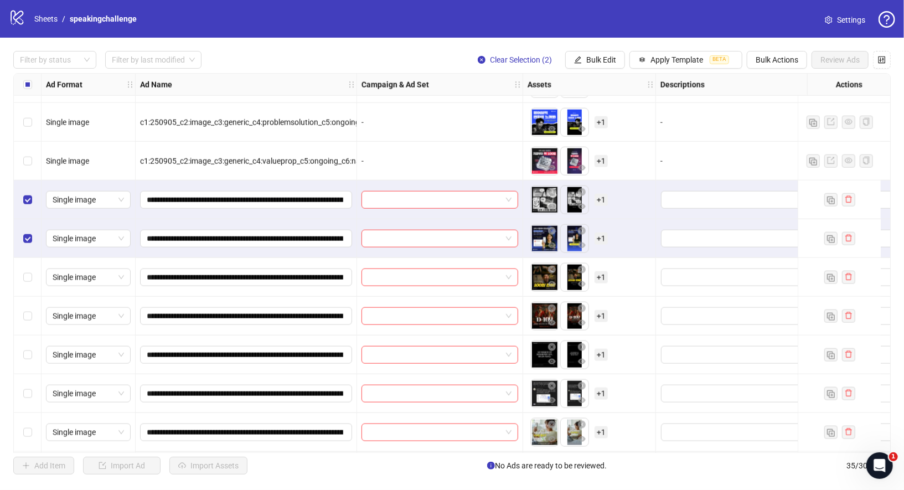
click at [30, 287] on div "Select row 27" at bounding box center [28, 277] width 28 height 39
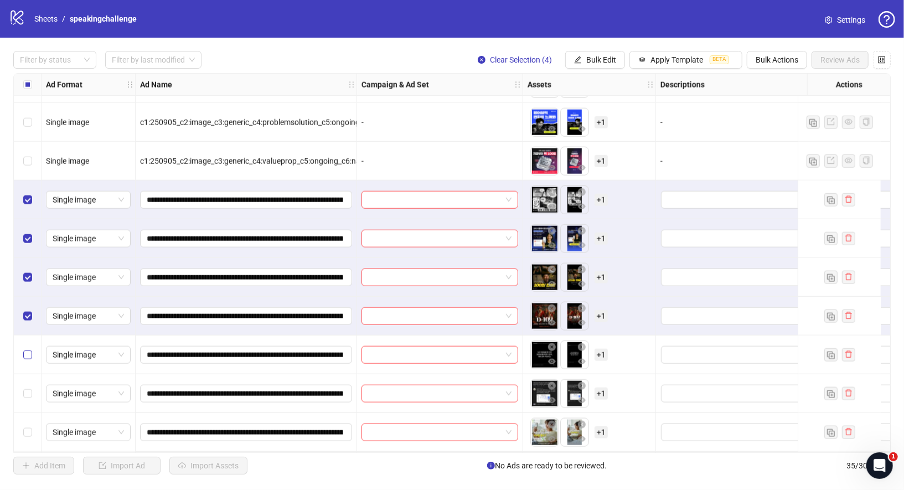
scroll to position [892, 0]
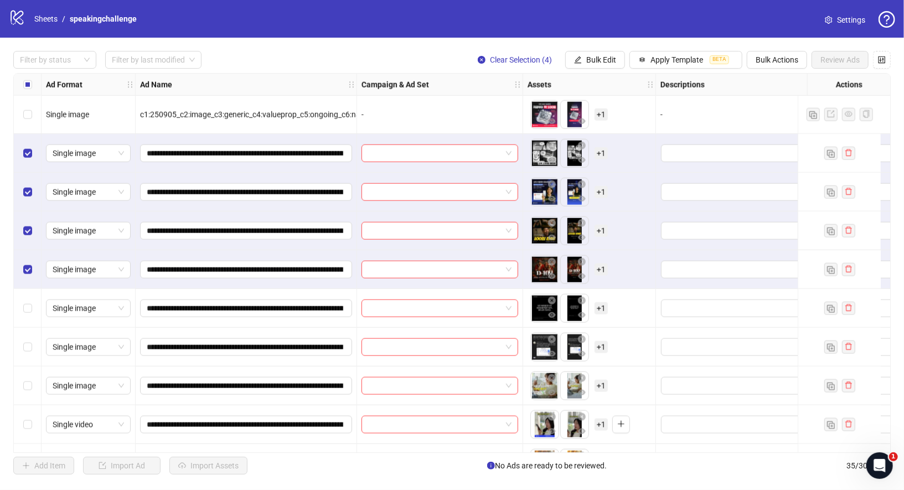
drag, startPoint x: 22, startPoint y: 301, endPoint x: 22, endPoint y: 311, distance: 10.0
click at [22, 301] on div "Select row 29" at bounding box center [28, 308] width 28 height 39
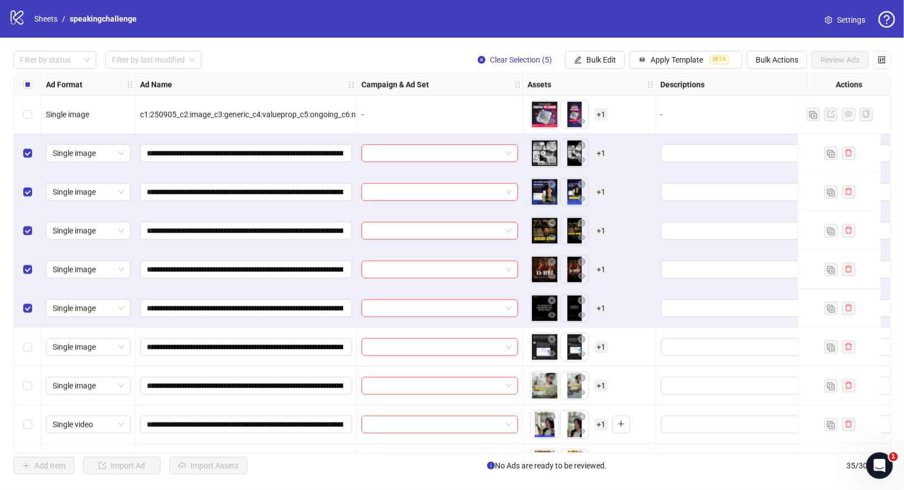
click at [27, 353] on div "Select row 30" at bounding box center [28, 347] width 28 height 39
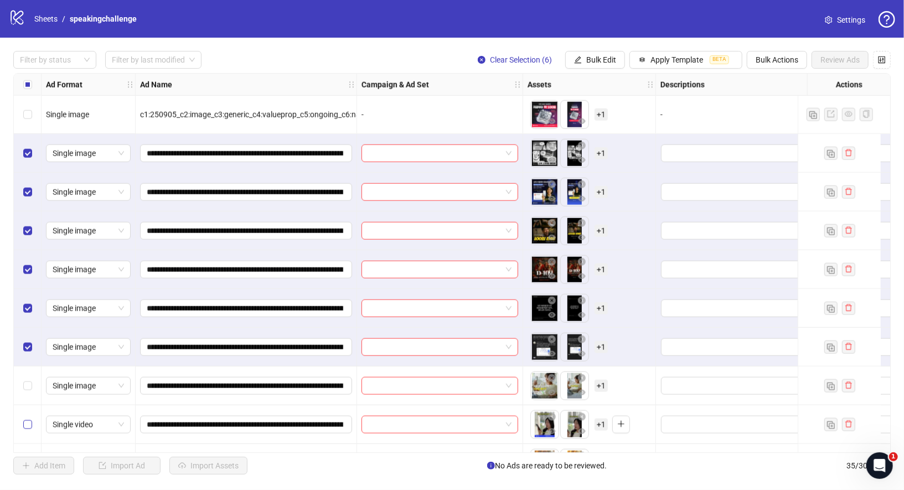
scroll to position [970, 0]
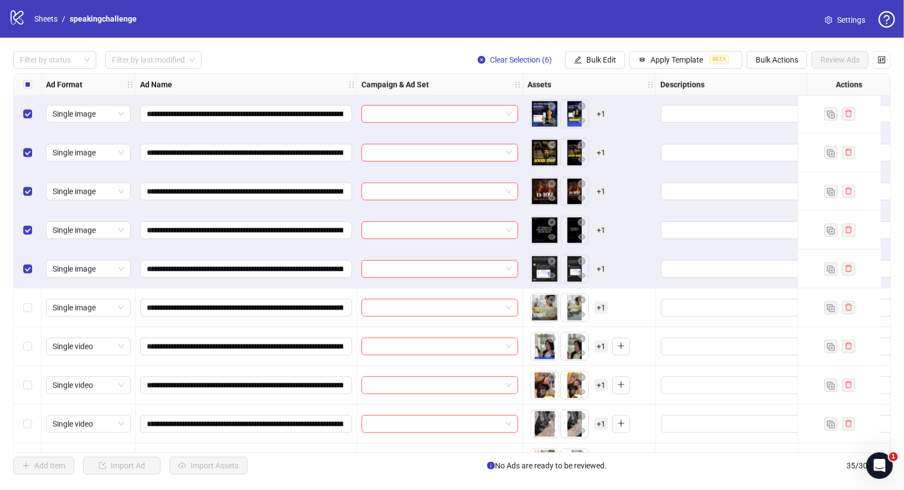
click at [29, 317] on div "Select row 31" at bounding box center [28, 308] width 28 height 39
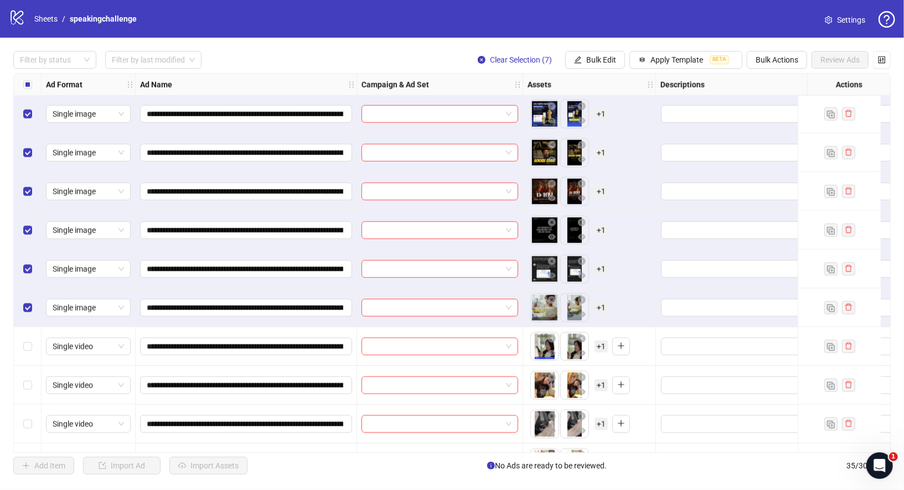
click at [29, 336] on div "Select row 32" at bounding box center [28, 346] width 28 height 39
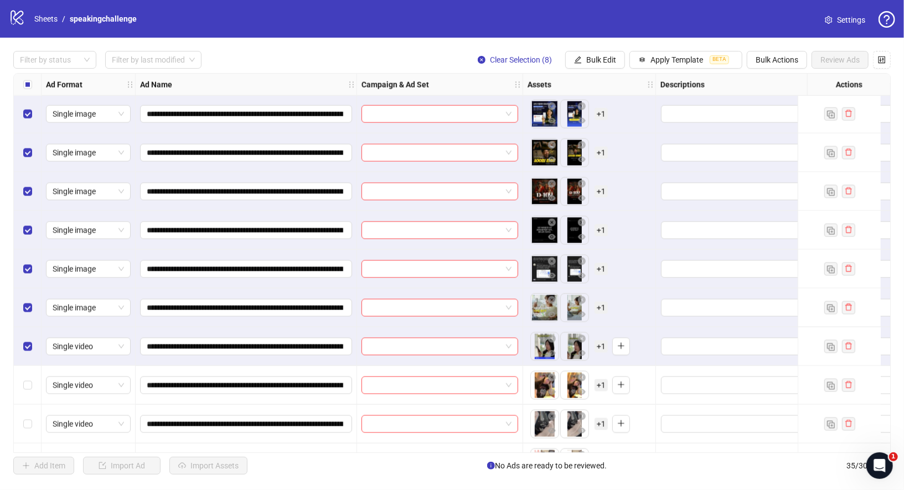
scroll to position [1004, 0]
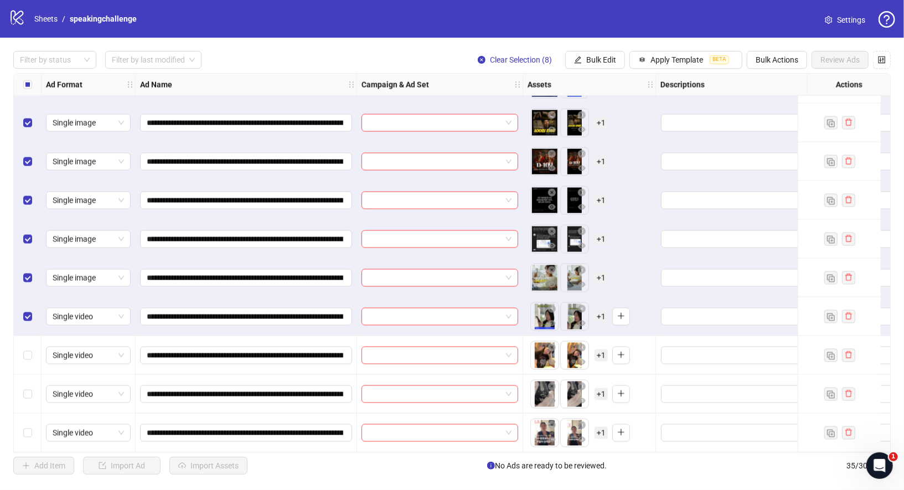
click at [30, 343] on div "Select row 33" at bounding box center [28, 355] width 28 height 39
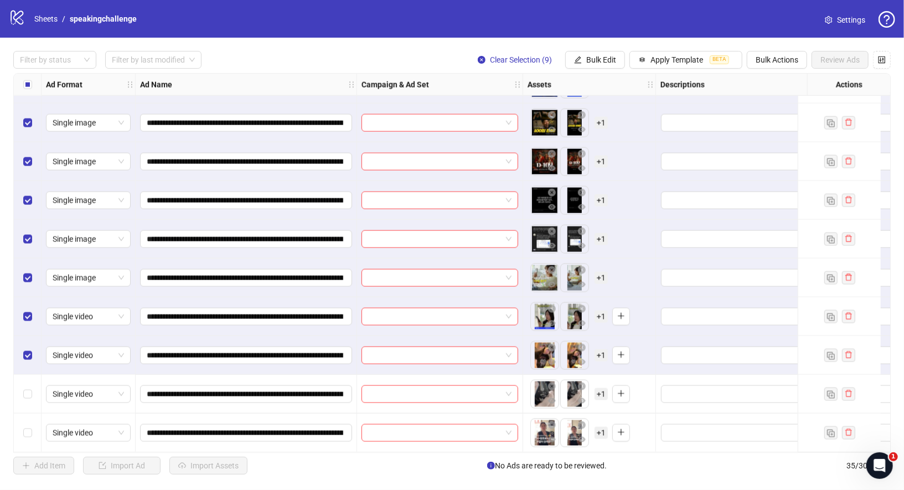
drag, startPoint x: 29, startPoint y: 375, endPoint x: 34, endPoint y: 387, distance: 13.2
click at [29, 376] on div "Select row 34" at bounding box center [28, 394] width 28 height 39
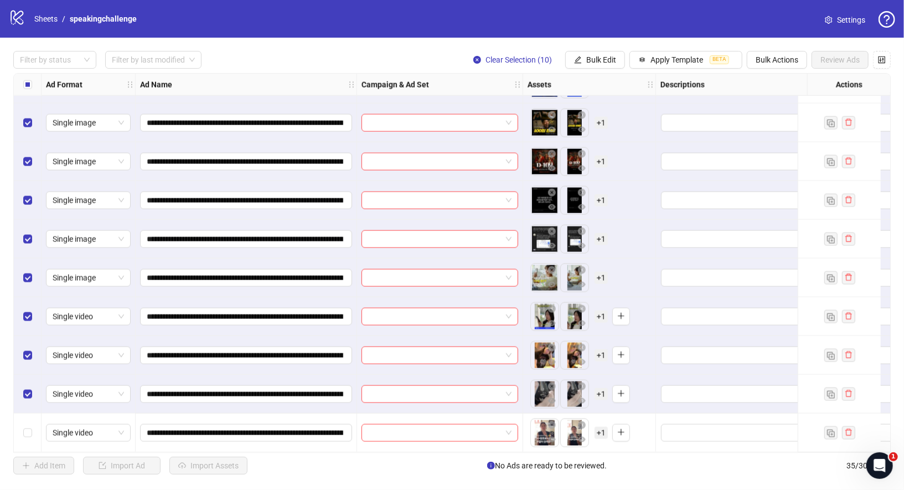
click at [38, 422] on div "Select row 35" at bounding box center [28, 433] width 28 height 39
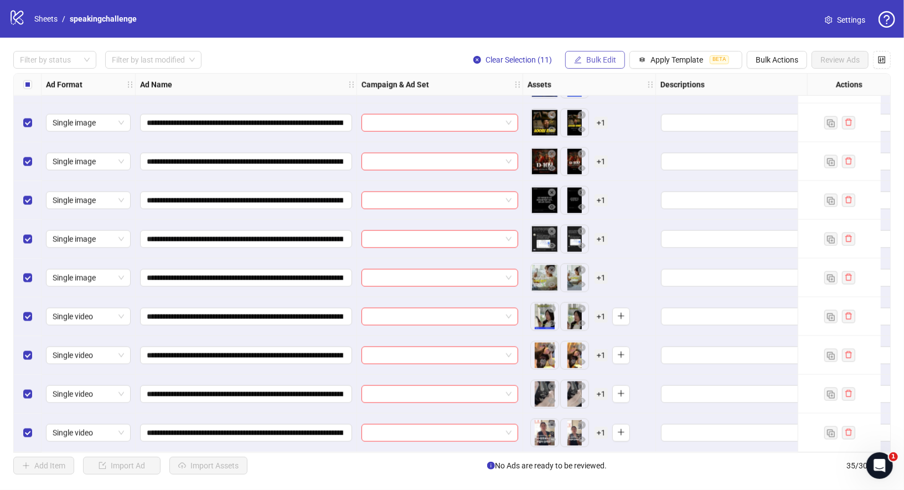
click at [599, 60] on span "Bulk Edit" at bounding box center [602, 59] width 30 height 9
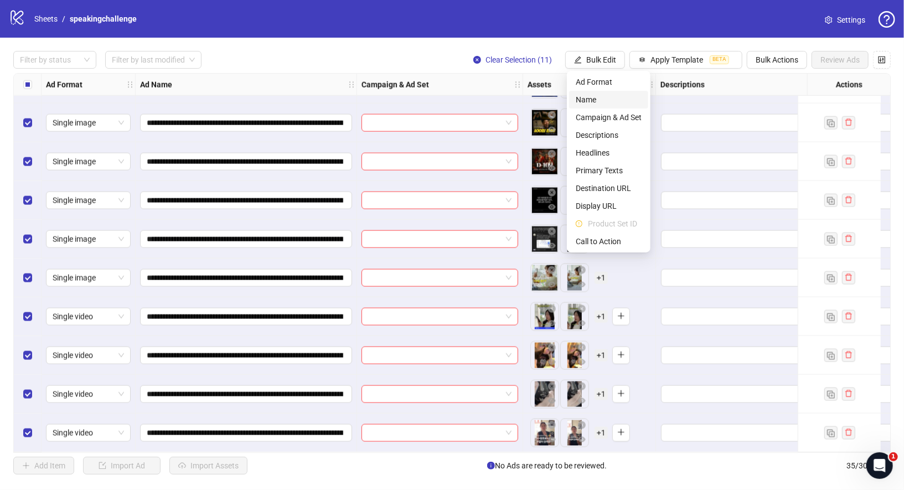
drag, startPoint x: 608, startPoint y: 99, endPoint x: 610, endPoint y: 109, distance: 10.1
click at [608, 99] on span "Name" at bounding box center [609, 100] width 66 height 12
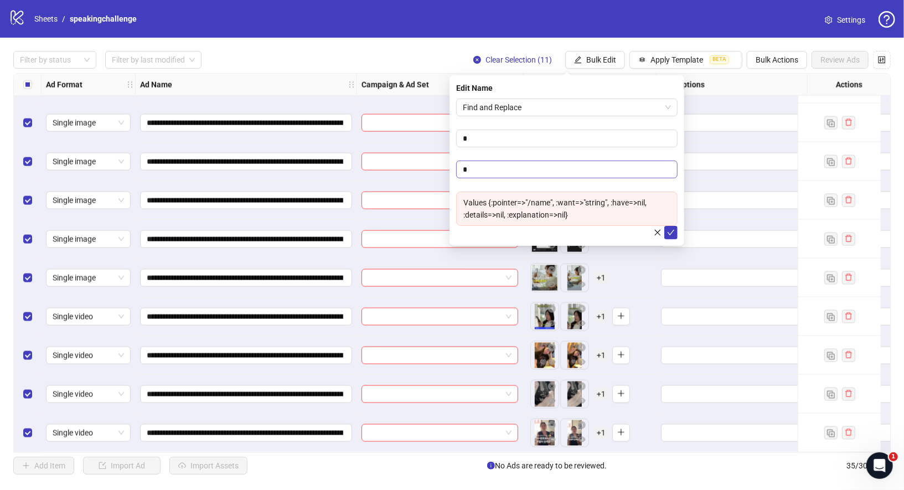
click at [546, 178] on form "Find and Replace * * Values {:pointer=>"/name", :want=>"string", :have=>nil, :d…" at bounding box center [567, 169] width 222 height 141
click at [541, 173] on input "*" at bounding box center [567, 170] width 222 height 18
drag, startPoint x: 537, startPoint y: 140, endPoint x: 535, endPoint y: 153, distance: 12.8
click at [537, 140] on input "*" at bounding box center [567, 139] width 222 height 18
click at [532, 169] on input "*" at bounding box center [567, 170] width 222 height 18
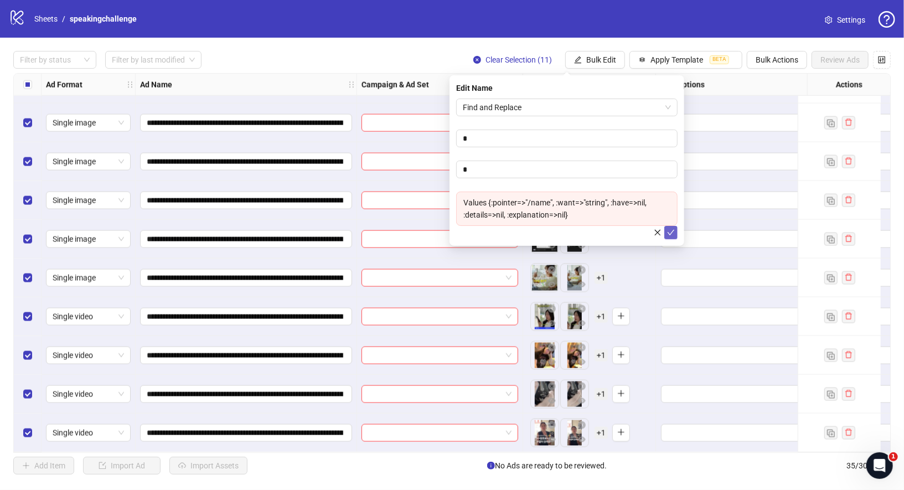
click at [676, 237] on button "submit" at bounding box center [671, 232] width 13 height 13
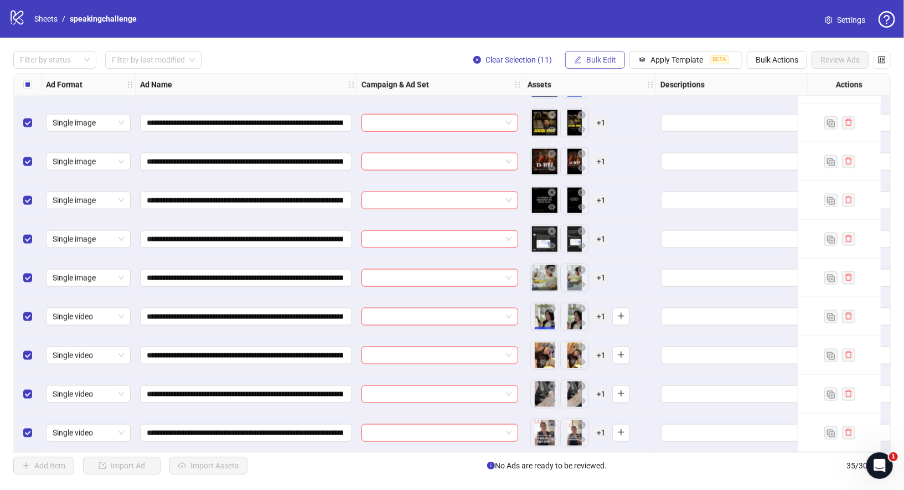
click at [600, 63] on span "Bulk Edit" at bounding box center [602, 59] width 30 height 9
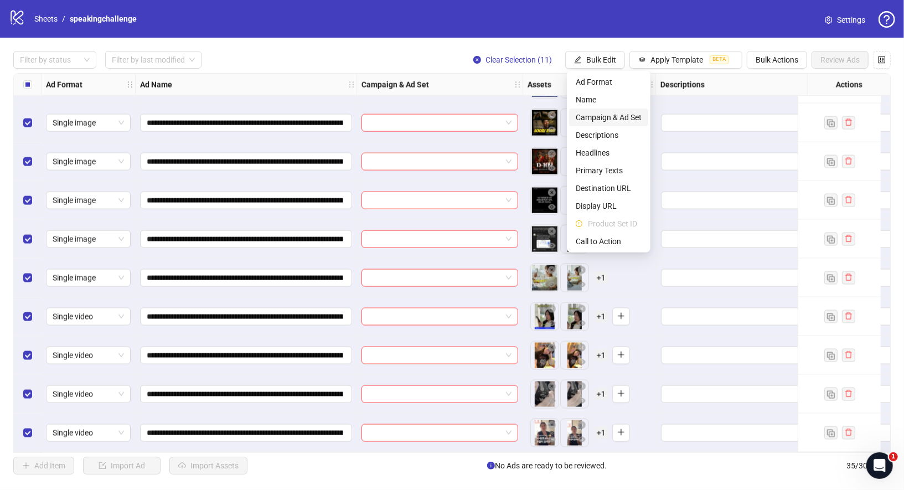
click at [617, 121] on span "Campaign & Ad Set" at bounding box center [609, 117] width 66 height 12
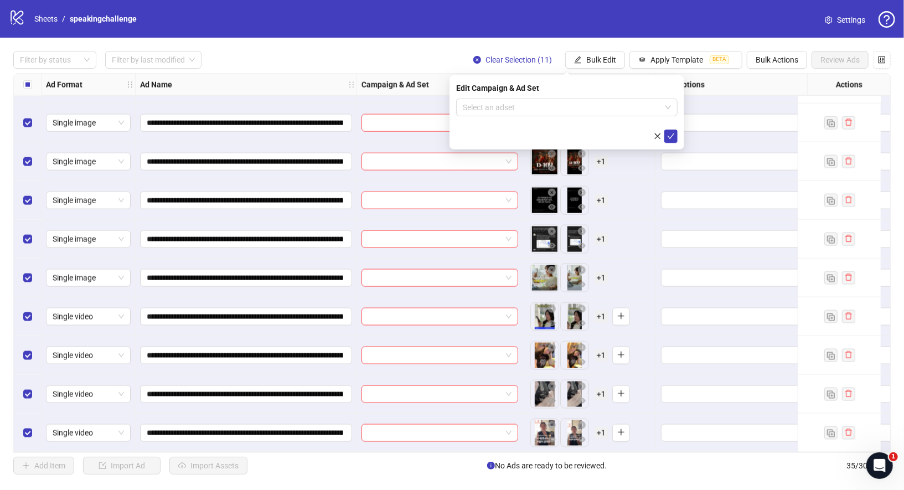
click at [553, 116] on form "Select an adset" at bounding box center [567, 121] width 222 height 44
click at [553, 112] on input "search" at bounding box center [562, 107] width 198 height 17
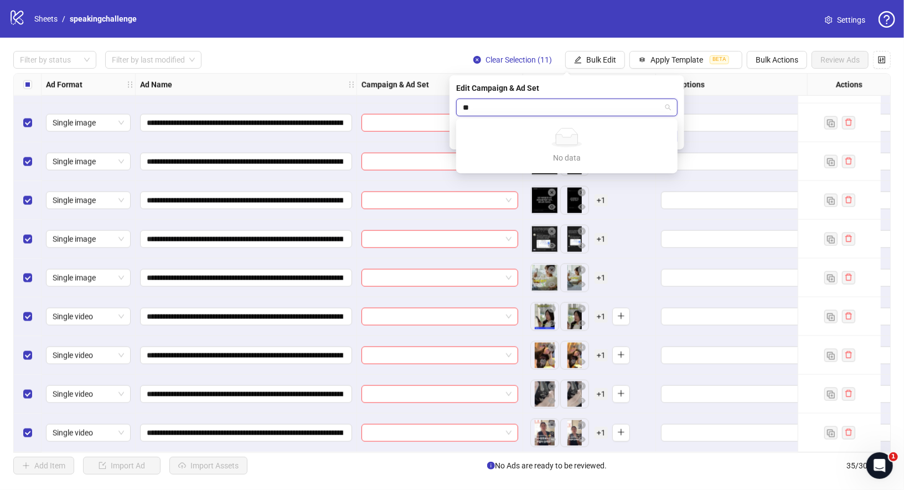
type input "*"
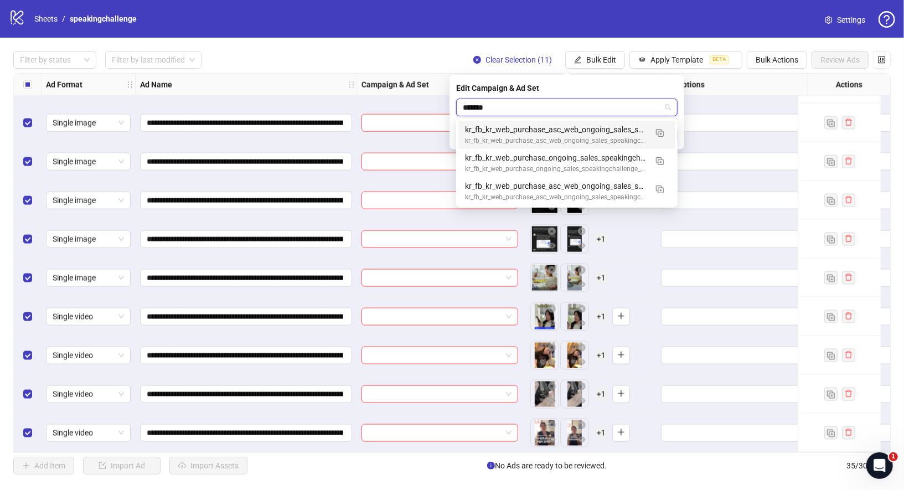
type input "********"
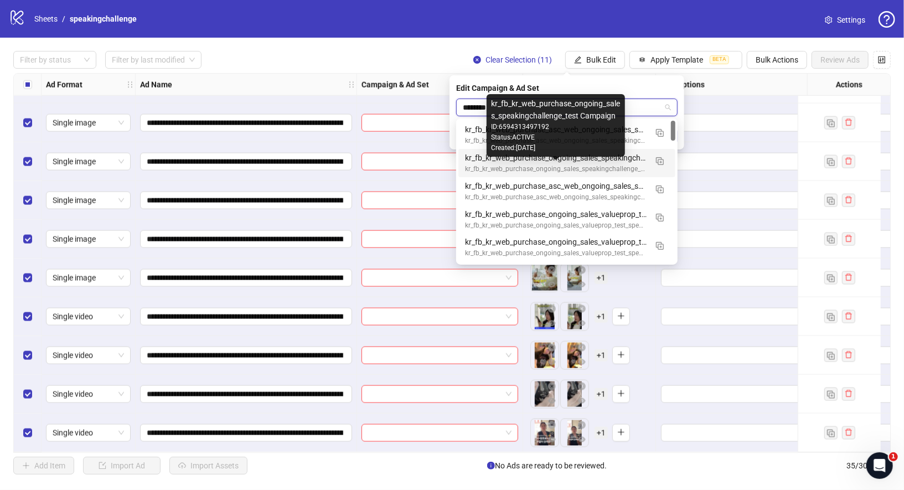
click at [630, 163] on div "kr_fb_kr_web_purchase_ongoing_sales_speakingchallenge_test Ad set" at bounding box center [556, 158] width 182 height 12
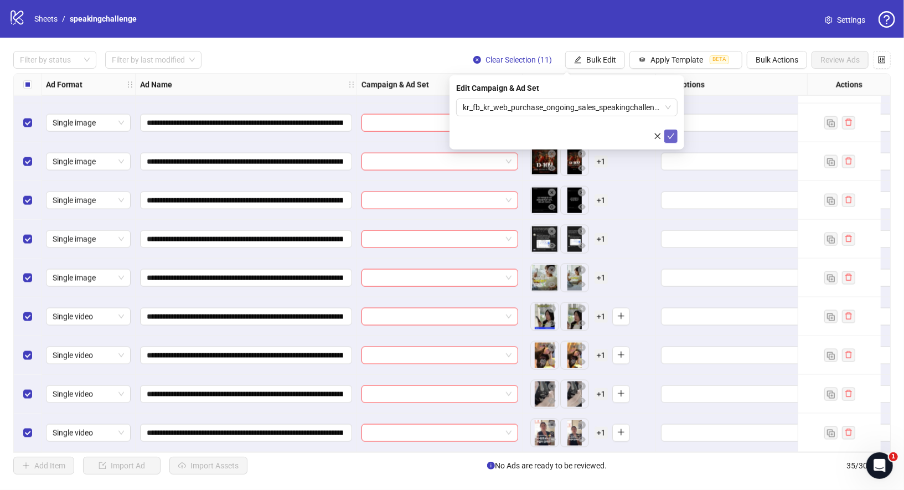
click at [672, 135] on icon "check" at bounding box center [671, 136] width 7 height 6
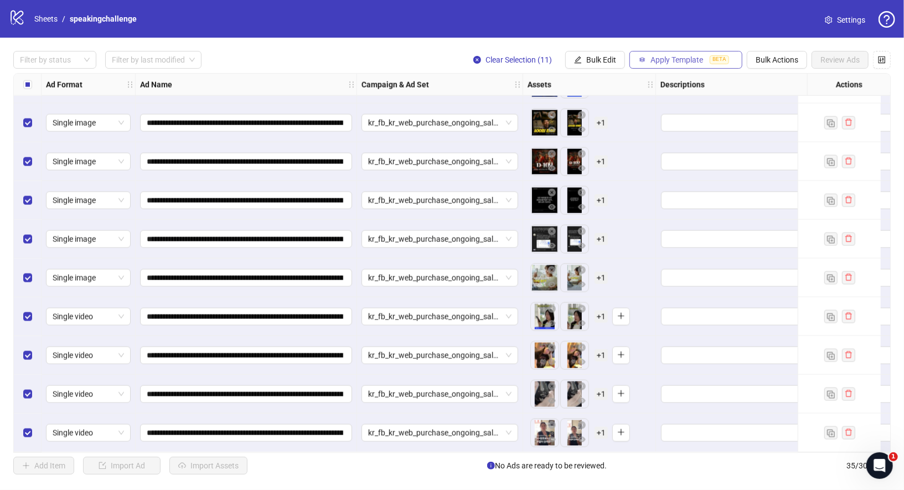
click at [703, 58] on span "Apply Template" at bounding box center [677, 59] width 53 height 9
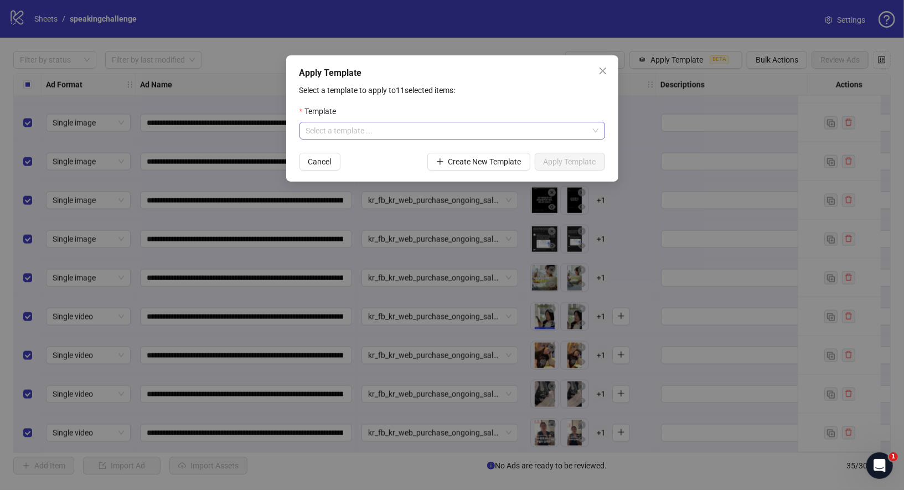
click at [553, 132] on input "search" at bounding box center [447, 130] width 282 height 17
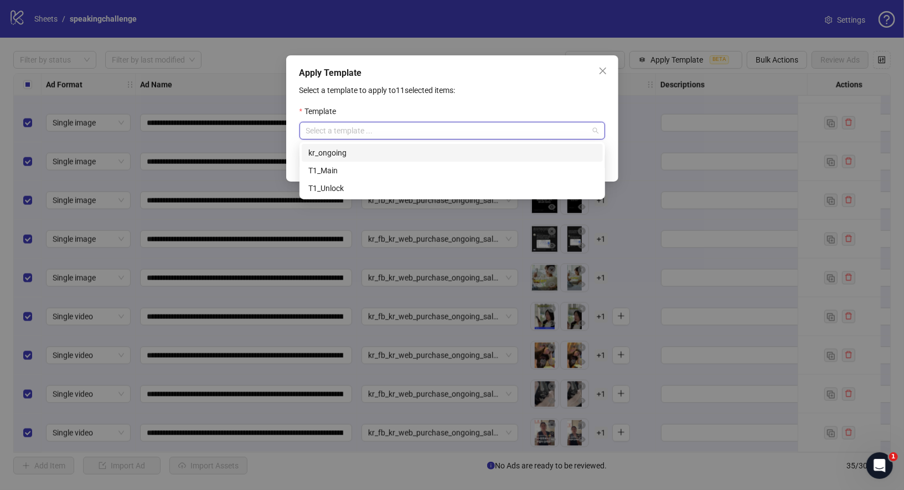
click at [441, 153] on div "kr_ongoing" at bounding box center [453, 153] width 288 height 12
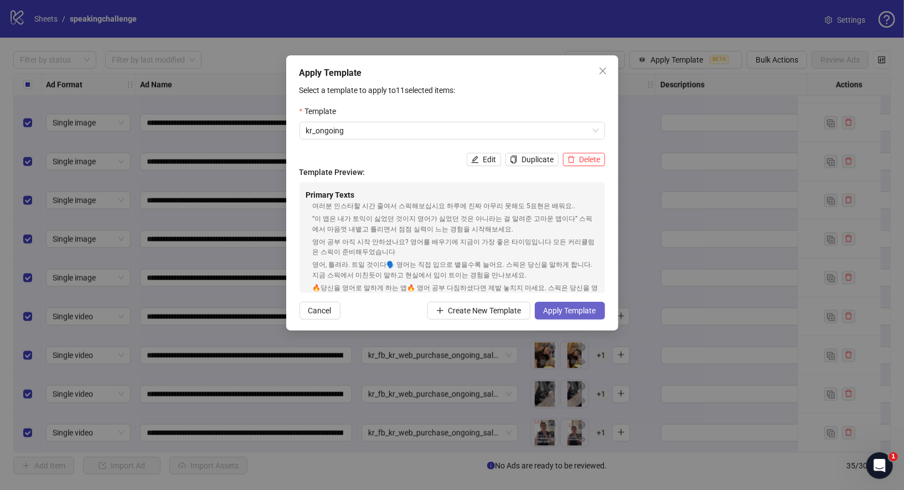
click at [588, 317] on button "Apply Template" at bounding box center [570, 311] width 70 height 18
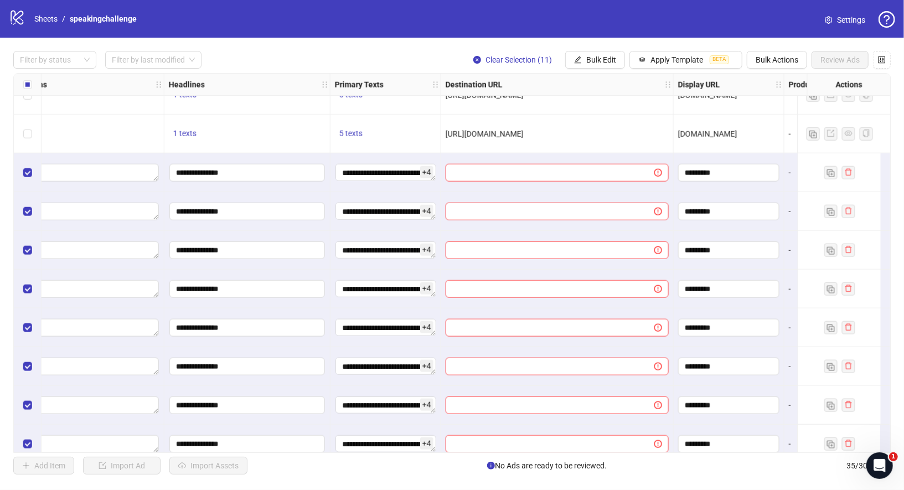
scroll to position [869, 658]
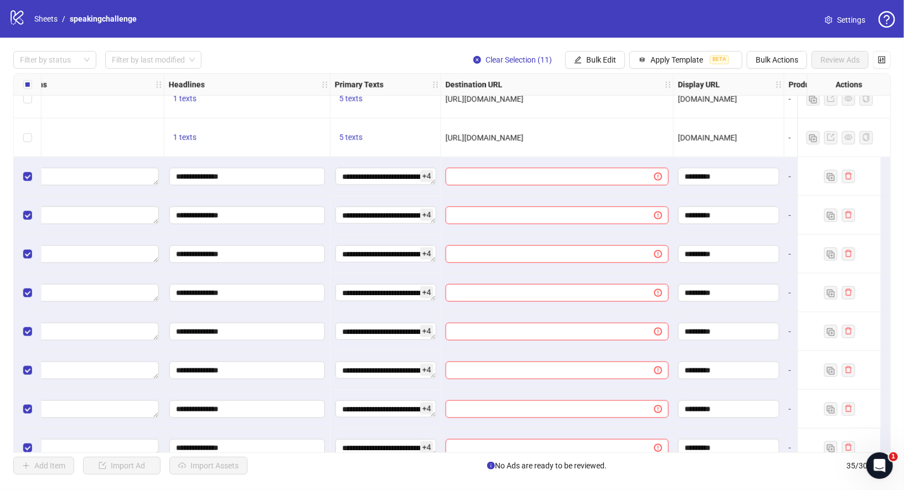
drag, startPoint x: 630, startPoint y: 140, endPoint x: 444, endPoint y: 140, distance: 185.6
click at [444, 140] on div "[URL][DOMAIN_NAME]" at bounding box center [557, 138] width 233 height 39
copy span "[URL][DOMAIN_NAME]"
click at [612, 57] on span "Bulk Edit" at bounding box center [602, 59] width 30 height 9
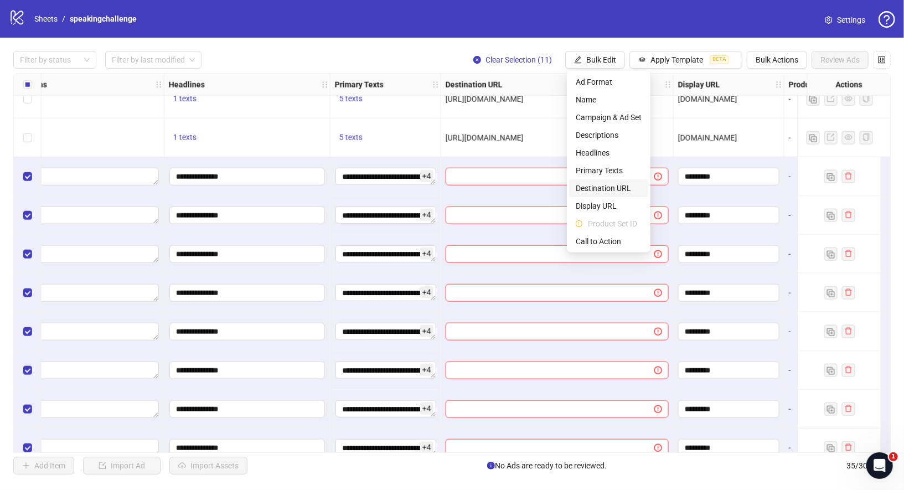
click at [614, 189] on span "Destination URL" at bounding box center [609, 188] width 66 height 12
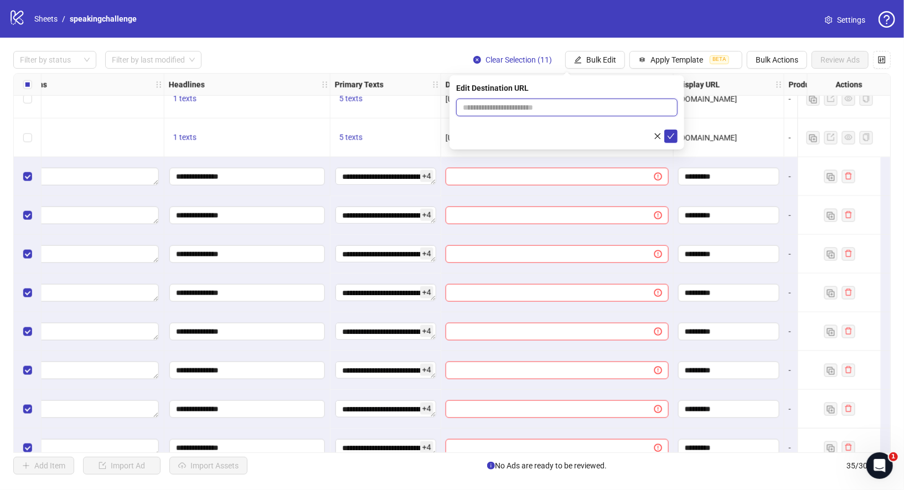
click at [583, 107] on input "text" at bounding box center [562, 107] width 199 height 12
paste input "**********"
type input "**********"
click at [672, 136] on icon "check" at bounding box center [671, 136] width 8 height 8
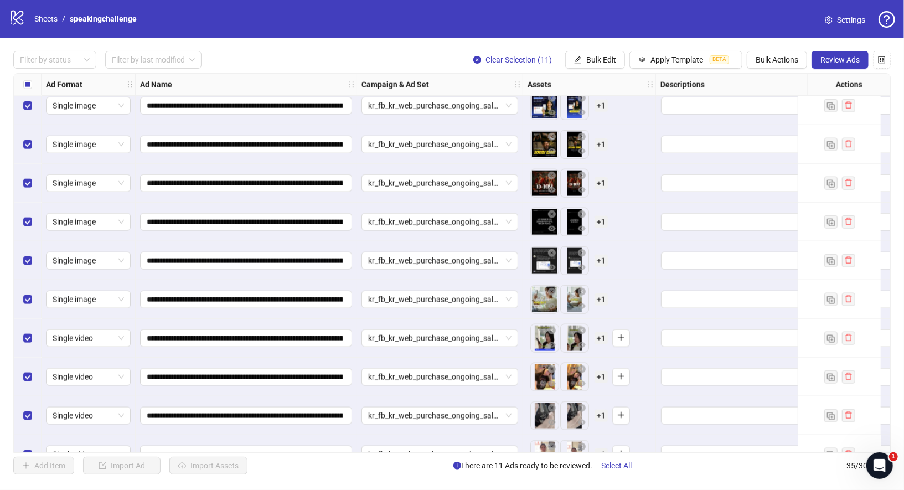
scroll to position [1004, 0]
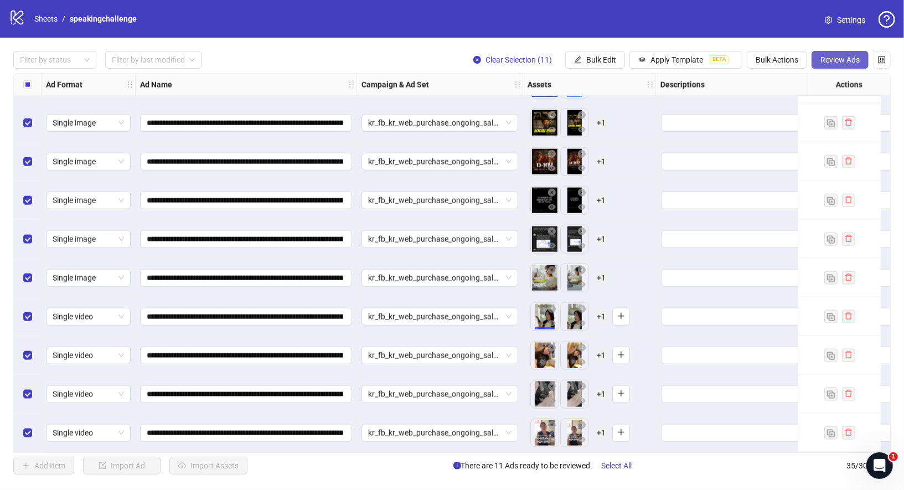
click at [846, 68] on button "Review Ads" at bounding box center [840, 60] width 57 height 18
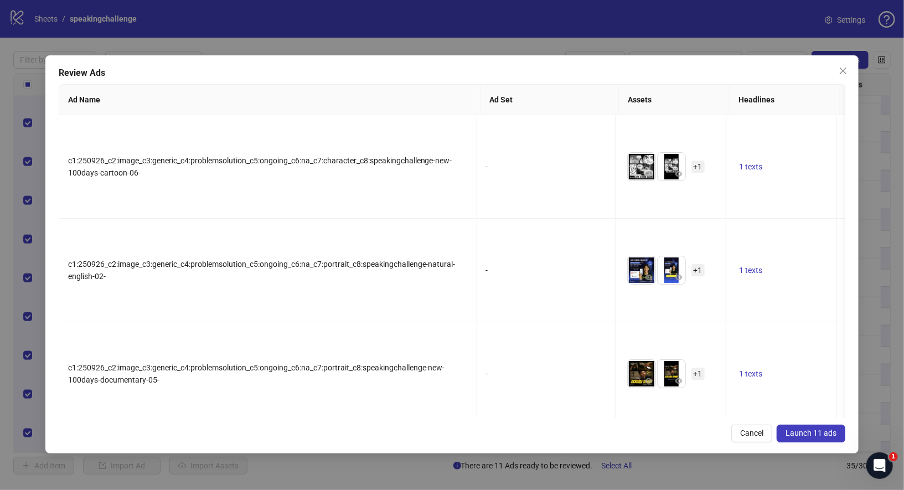
click at [807, 433] on span "Launch 11 ads" at bounding box center [811, 433] width 51 height 9
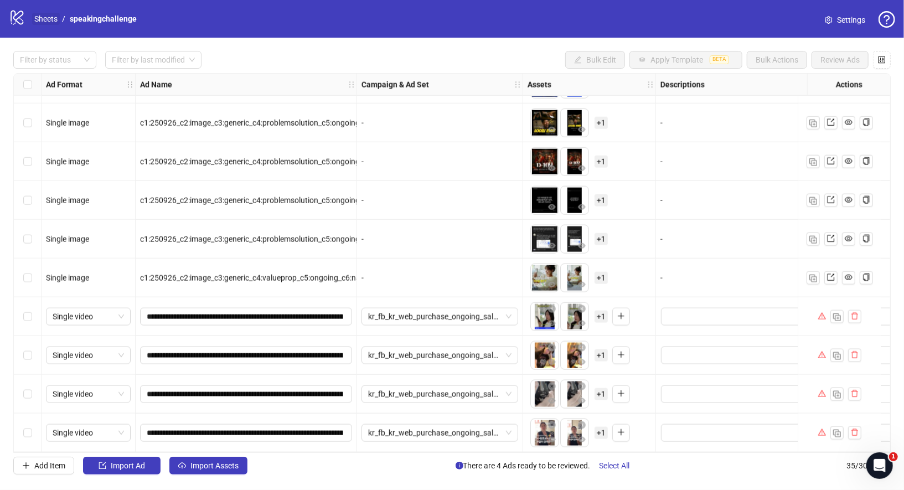
click at [48, 18] on link "Sheets" at bounding box center [46, 19] width 28 height 12
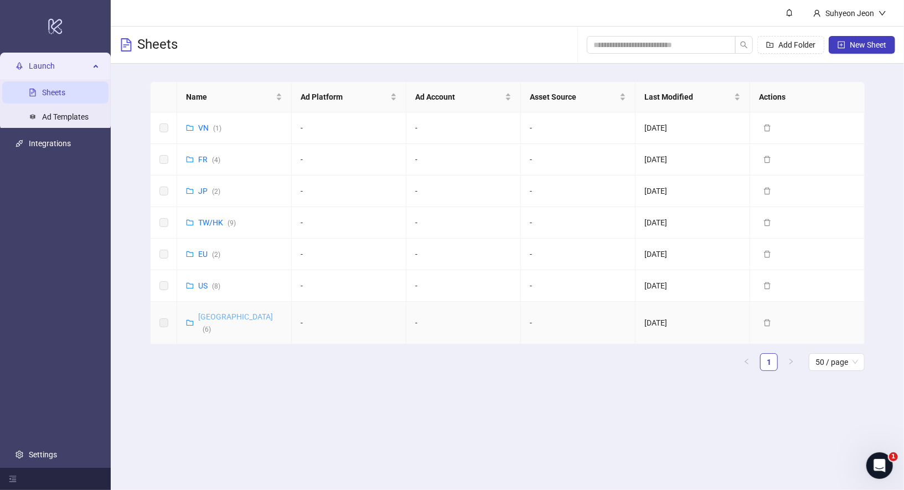
click at [210, 312] on link "Korea ( 6 )" at bounding box center [235, 322] width 75 height 21
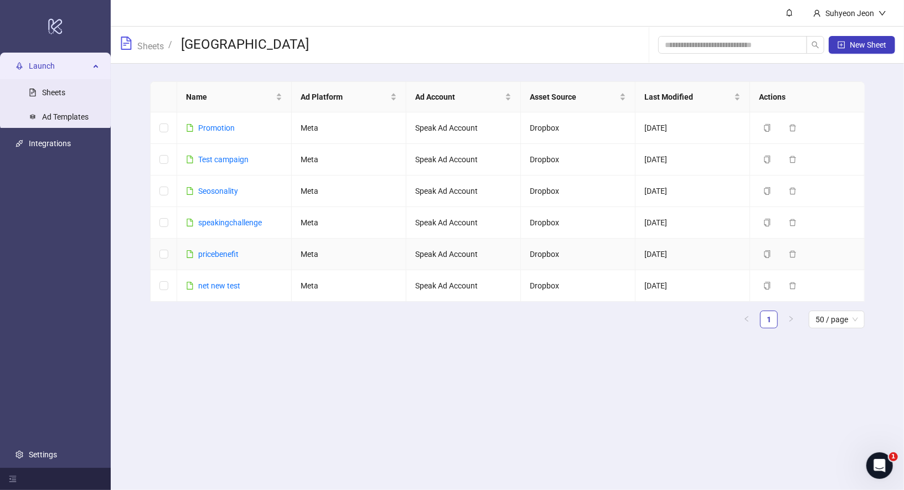
click at [228, 259] on td "pricebenefit" at bounding box center [234, 255] width 115 height 32
click at [228, 255] on link "pricebenefit" at bounding box center [218, 254] width 40 height 9
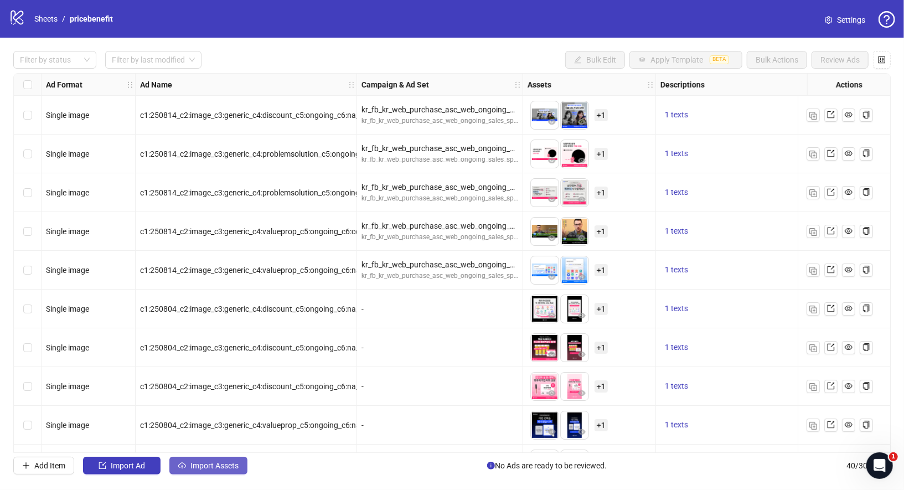
click at [229, 462] on span "Import Assets" at bounding box center [215, 465] width 48 height 9
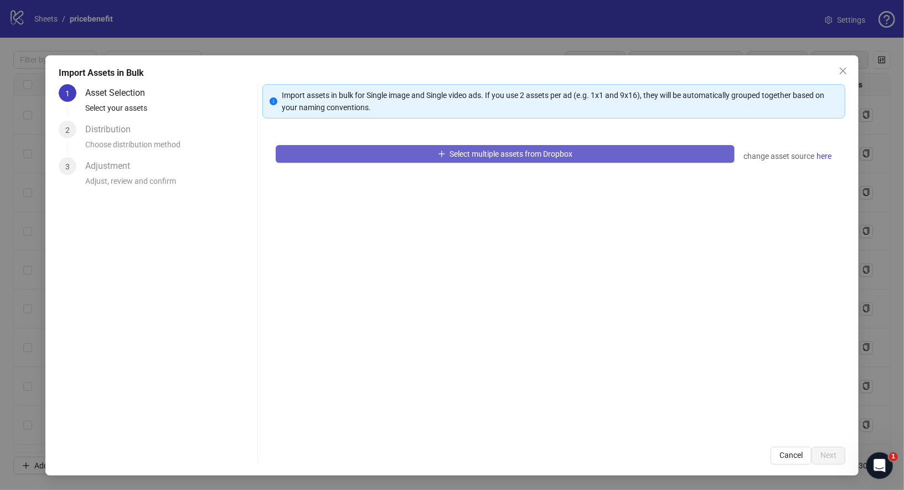
click at [524, 155] on span "Select multiple assets from Dropbox" at bounding box center [511, 154] width 123 height 9
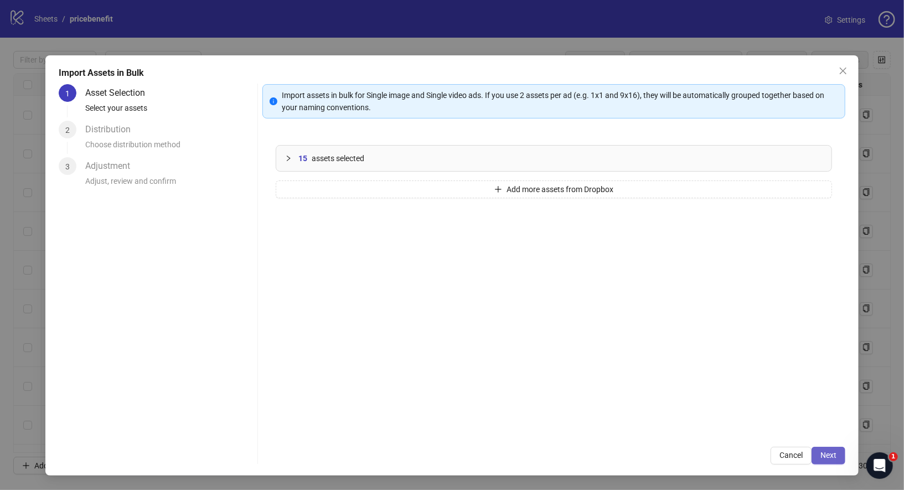
click at [828, 456] on span "Next" at bounding box center [829, 455] width 16 height 9
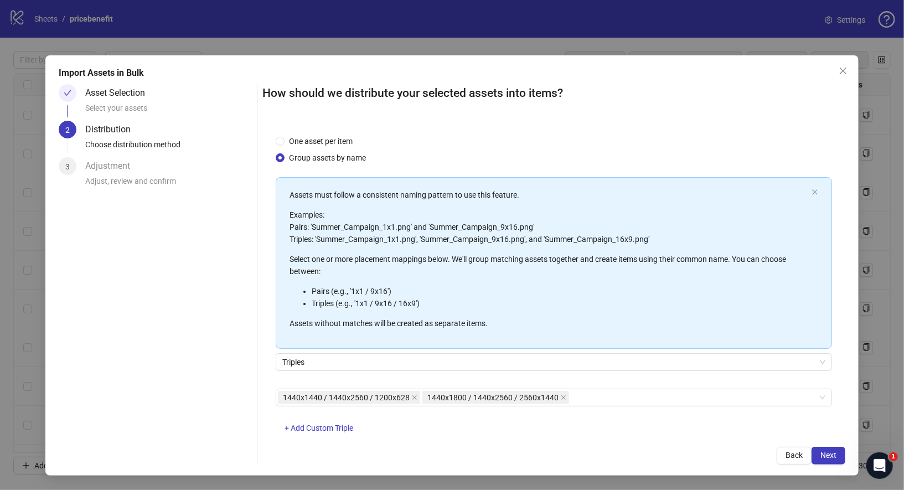
scroll to position [25, 0]
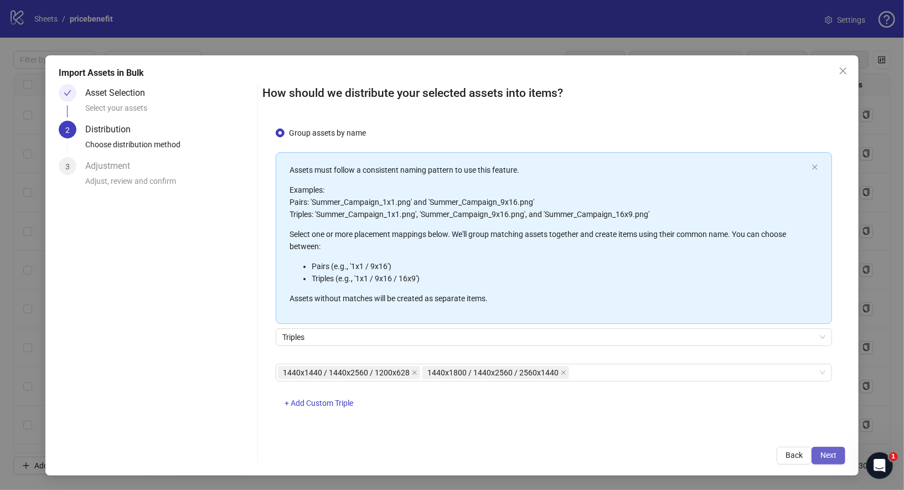
click at [841, 460] on button "Next" at bounding box center [829, 456] width 34 height 18
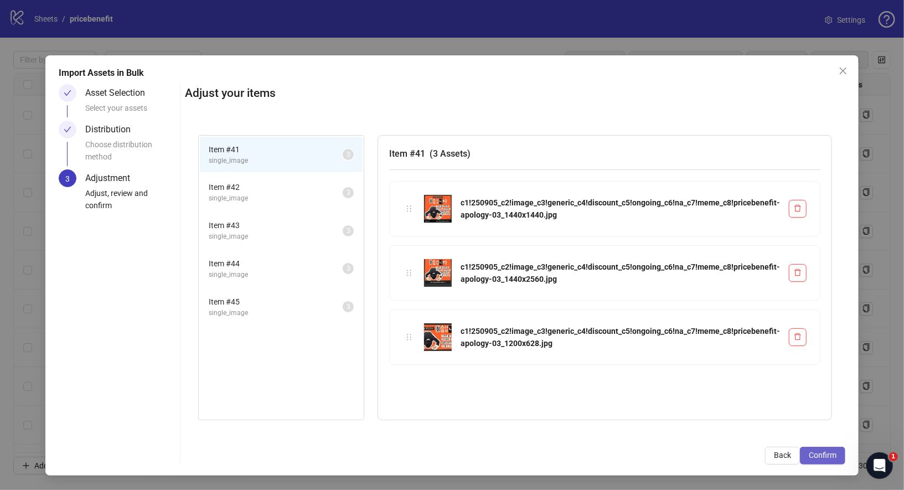
click at [827, 458] on span "Confirm" at bounding box center [823, 455] width 28 height 9
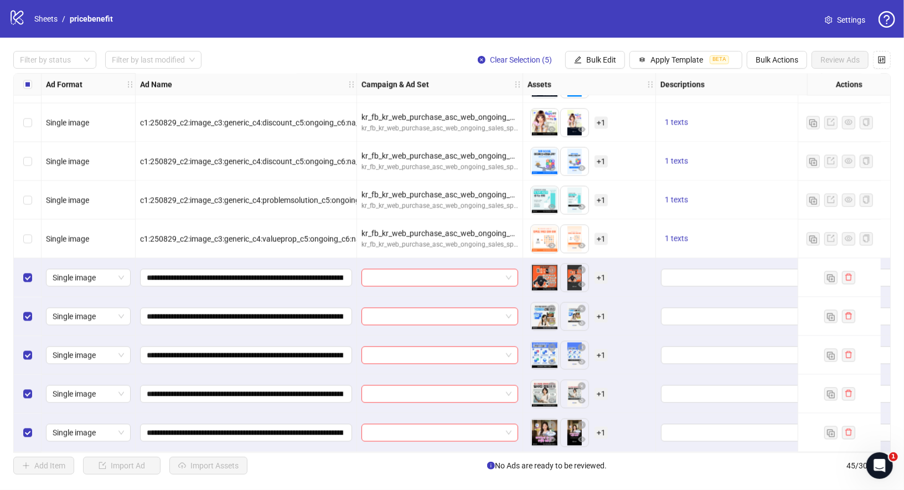
scroll to position [1391, 0]
click at [602, 62] on span "Bulk Edit" at bounding box center [602, 59] width 30 height 9
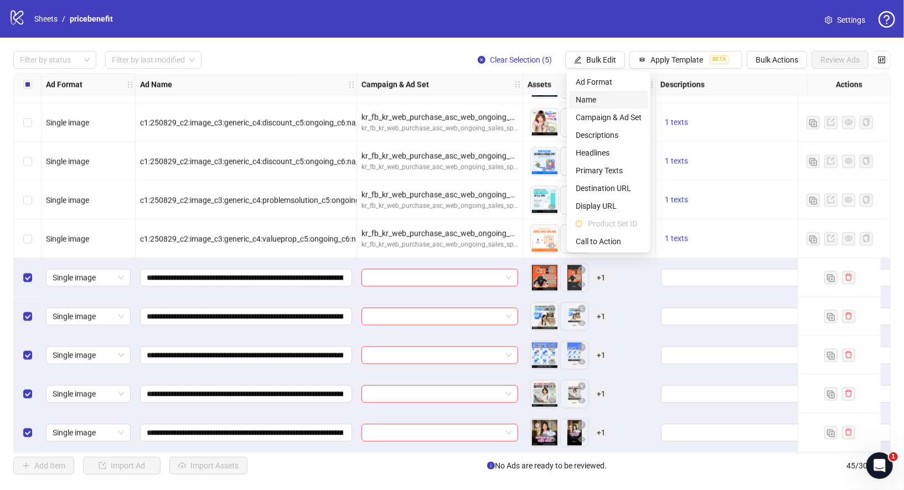
click at [603, 101] on span "Name" at bounding box center [609, 100] width 66 height 12
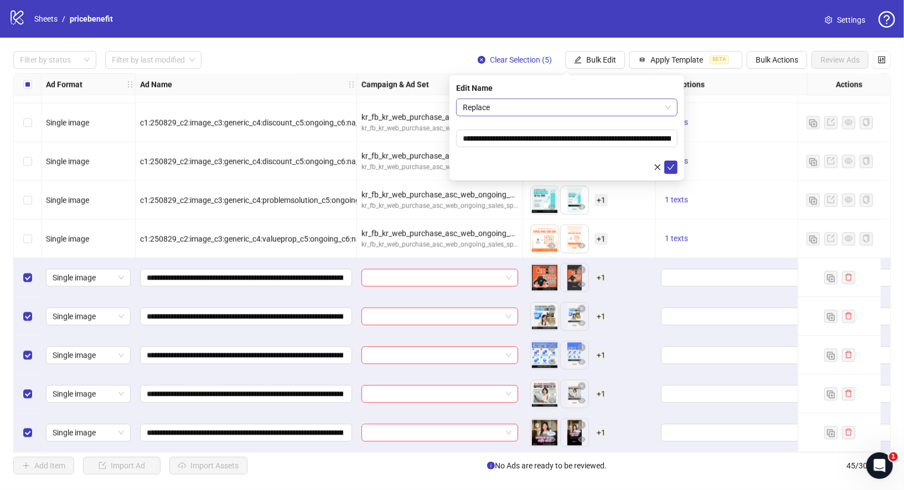
click at [525, 112] on span "Replace" at bounding box center [567, 107] width 208 height 17
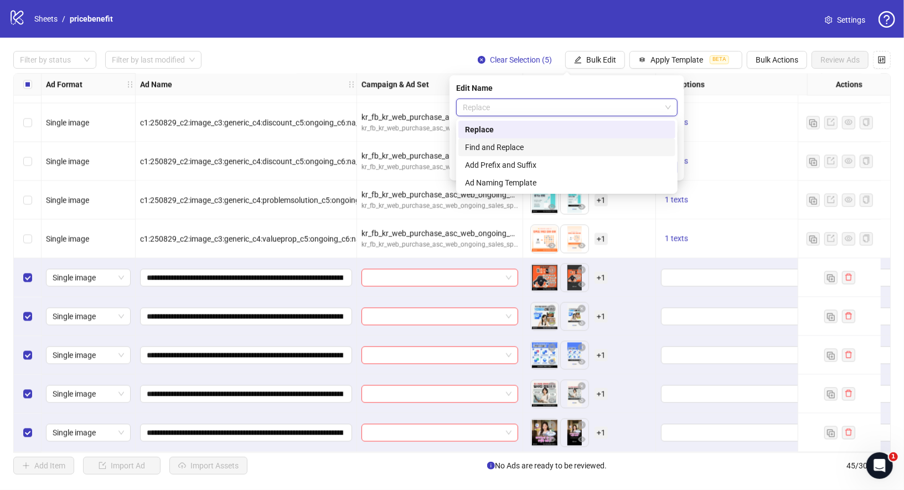
click at [527, 145] on div "Find and Replace" at bounding box center [567, 147] width 204 height 12
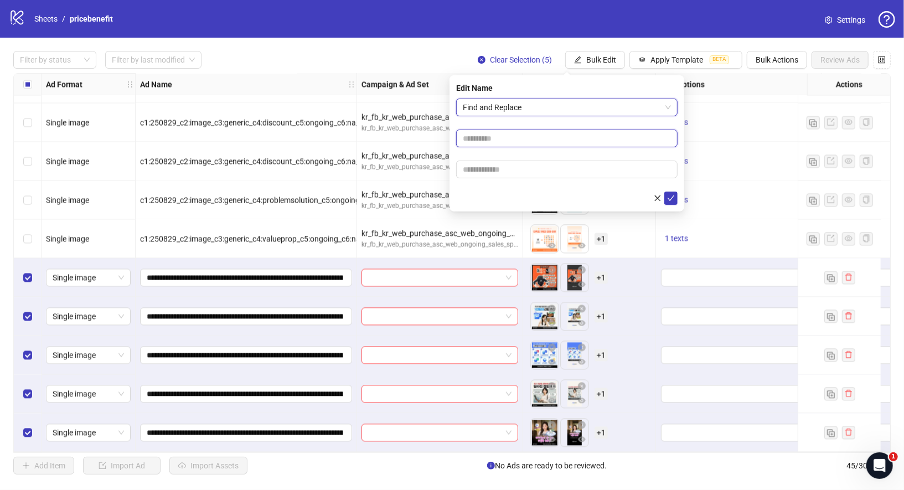
click at [512, 142] on input "text" at bounding box center [567, 139] width 222 height 18
type input "*"
click at [511, 168] on input "text" at bounding box center [567, 170] width 222 height 18
type input "*"
click at [674, 199] on icon "check" at bounding box center [671, 198] width 8 height 8
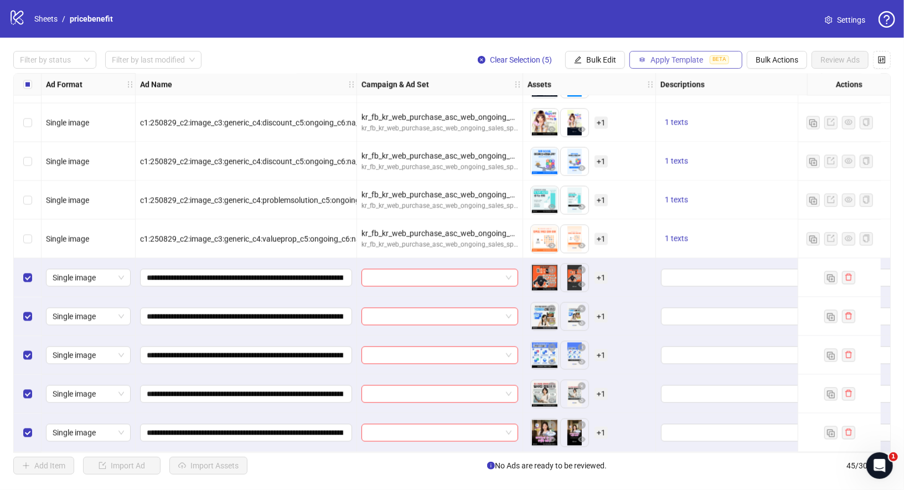
click at [676, 61] on span "Apply Template" at bounding box center [677, 59] width 53 height 9
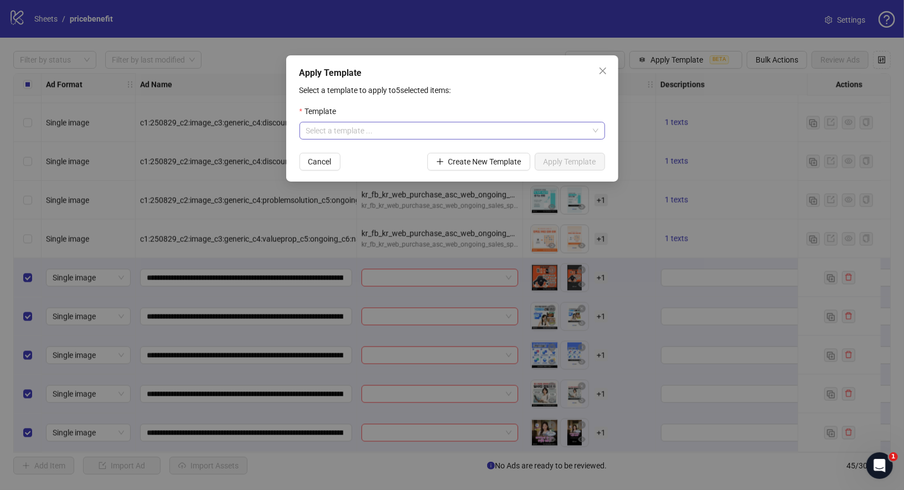
click at [561, 125] on input "search" at bounding box center [447, 130] width 282 height 17
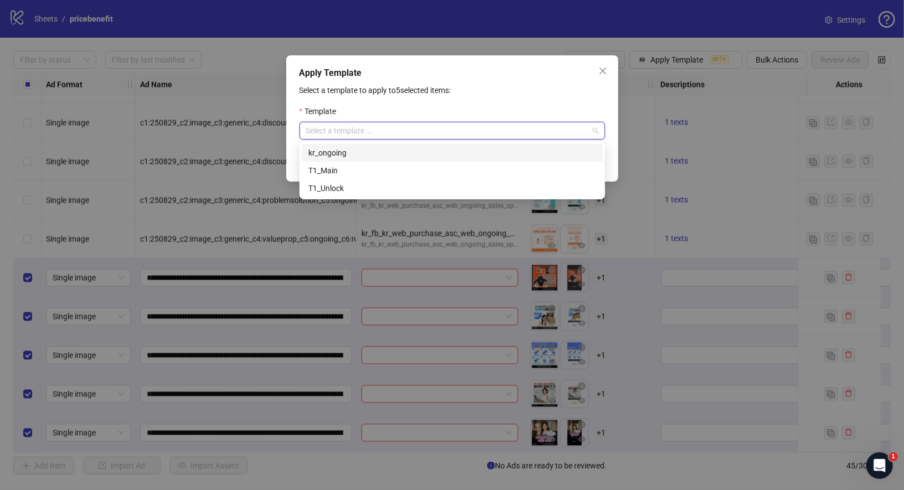
click at [372, 150] on div "kr_ongoing" at bounding box center [453, 153] width 288 height 12
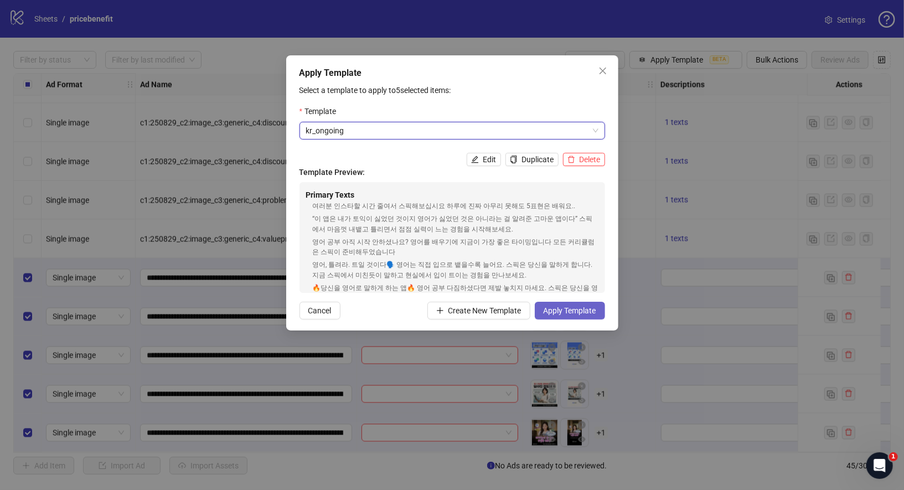
click at [569, 308] on span "Apply Template" at bounding box center [570, 310] width 53 height 9
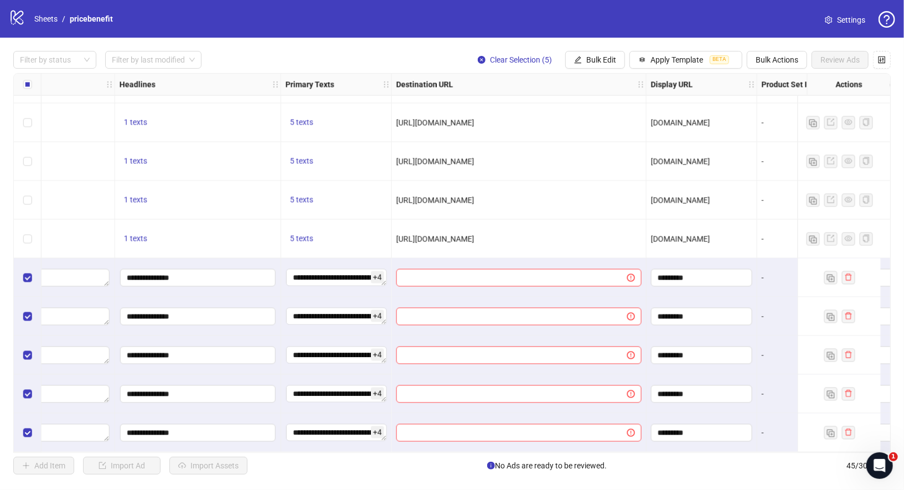
scroll to position [1391, 702]
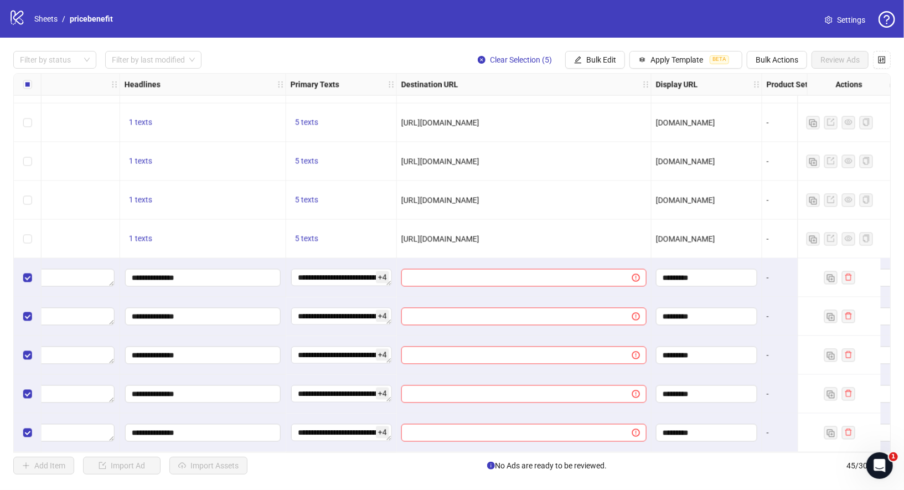
drag, startPoint x: 590, startPoint y: 234, endPoint x: 420, endPoint y: 241, distance: 170.2
click at [419, 227] on div "[URL][DOMAIN_NAME]" at bounding box center [524, 239] width 255 height 39
copy span "[URL][DOMAIN_NAME]"
click at [449, 277] on input "text" at bounding box center [512, 278] width 209 height 12
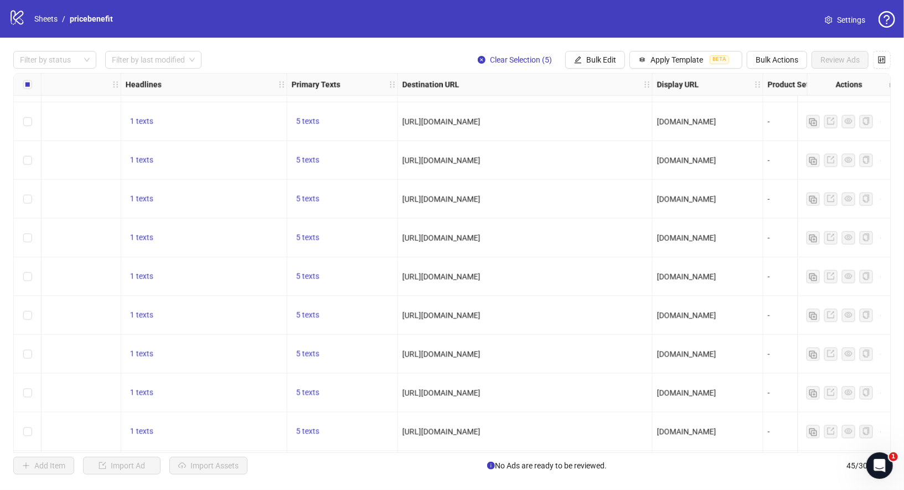
scroll to position [1116, 701]
drag, startPoint x: 607, startPoint y: 162, endPoint x: 498, endPoint y: 269, distance: 152.0
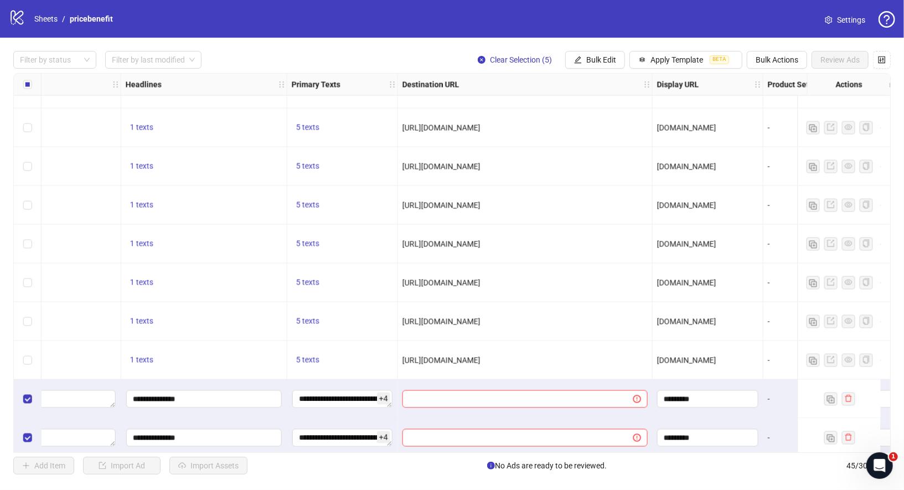
scroll to position [1339, 701]
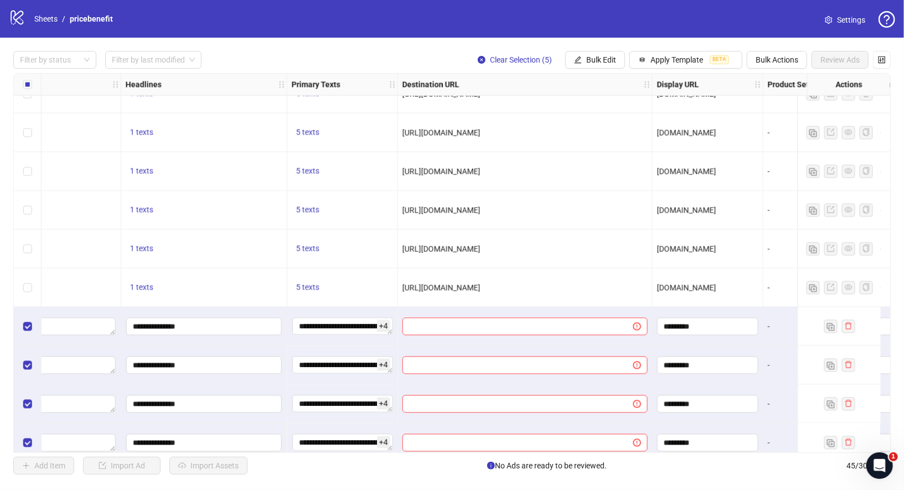
drag, startPoint x: 592, startPoint y: 248, endPoint x: 385, endPoint y: 254, distance: 207.3
copy span "[URL][DOMAIN_NAME]"
click at [431, 322] on div "Ad Format Ad Name Campaign & Ad Set Assets Descriptions Headlines Primary Texts…" at bounding box center [452, 263] width 878 height 380
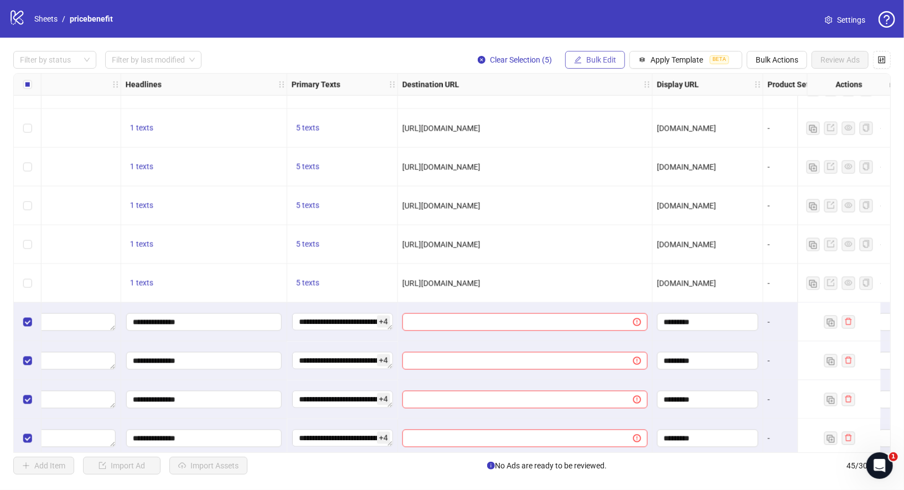
click at [614, 60] on span "Bulk Edit" at bounding box center [602, 59] width 30 height 9
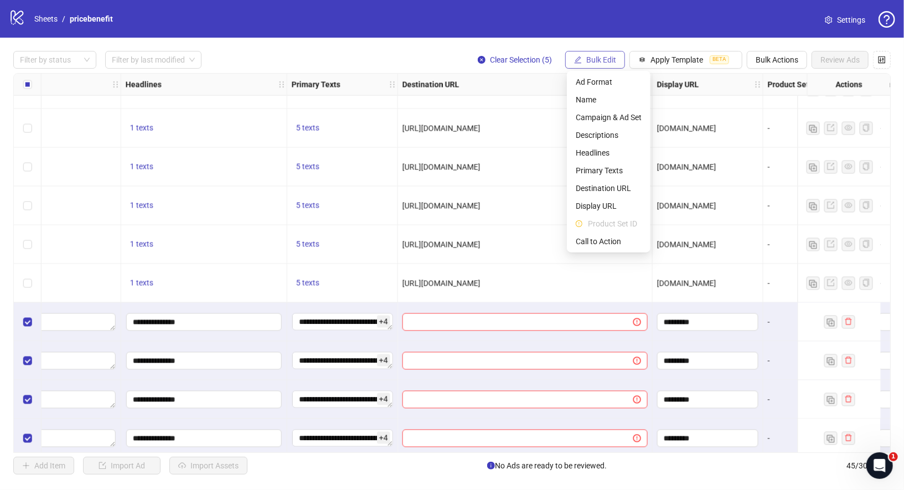
scroll to position [1345, 701]
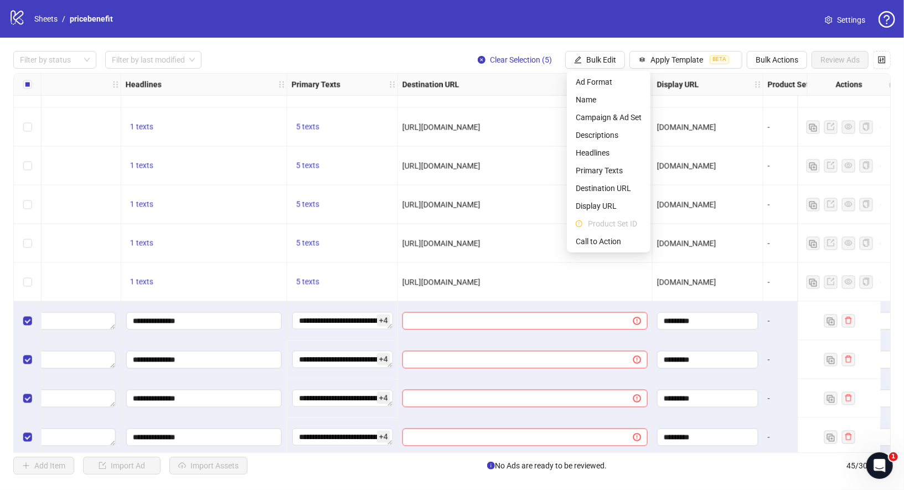
click at [440, 264] on div "[URL][DOMAIN_NAME]" at bounding box center [525, 282] width 255 height 39
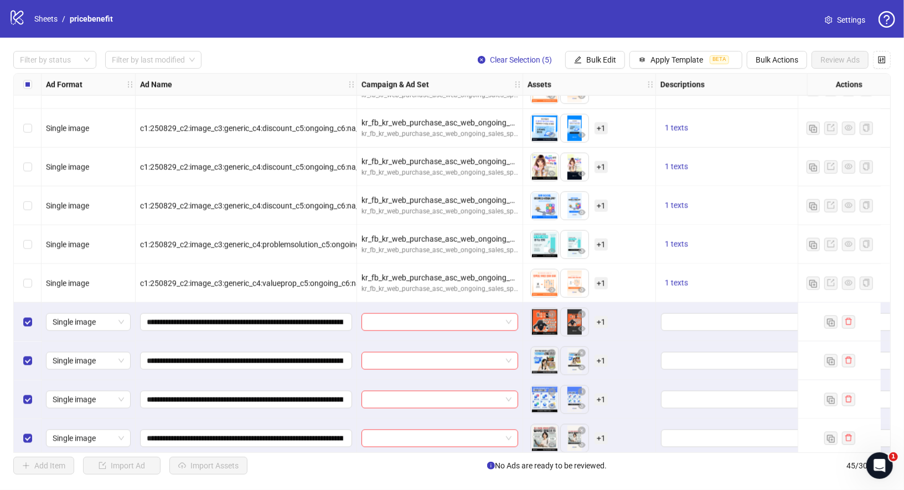
scroll to position [1391, 0]
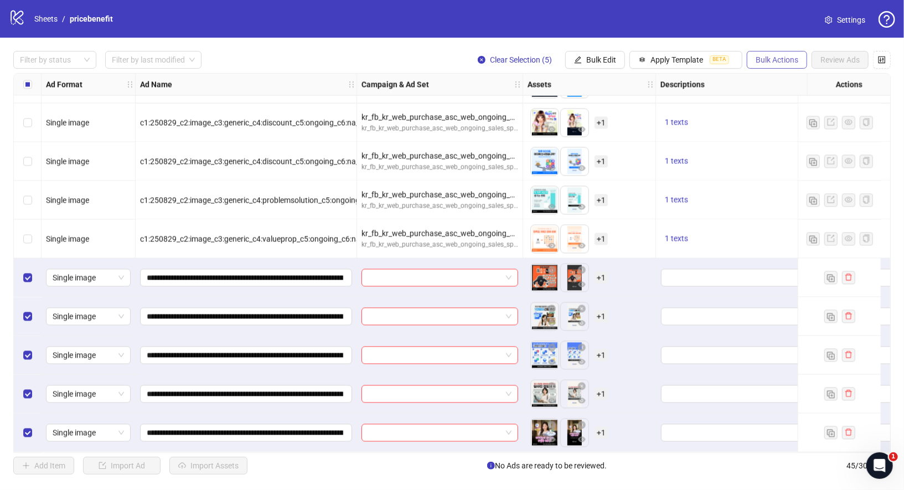
click at [783, 60] on span "Bulk Actions" at bounding box center [777, 59] width 43 height 9
click at [789, 99] on span "Duplicate" at bounding box center [795, 100] width 76 height 12
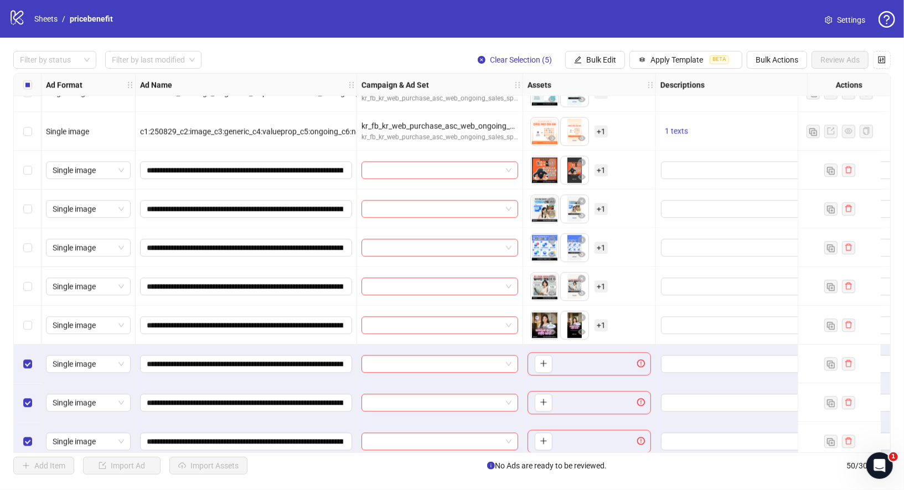
scroll to position [1585, 0]
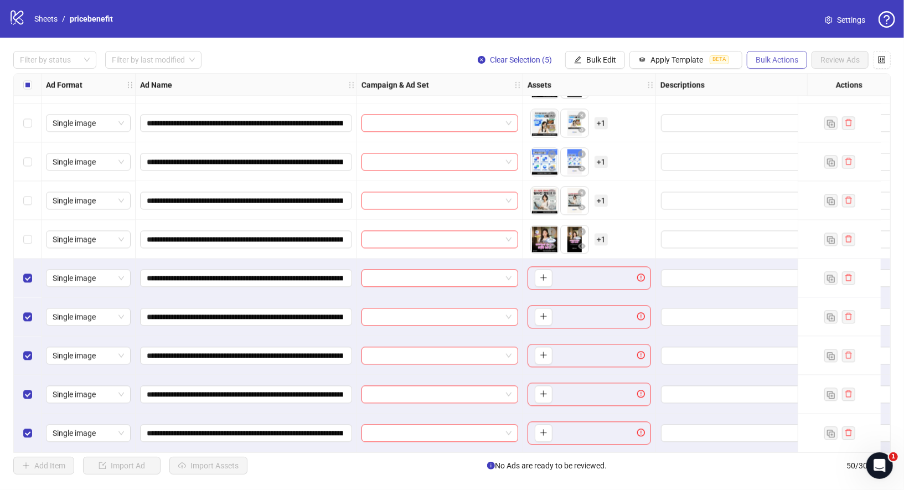
click at [770, 56] on span "Bulk Actions" at bounding box center [777, 59] width 43 height 9
click at [780, 85] on span "Delete" at bounding box center [795, 82] width 76 height 12
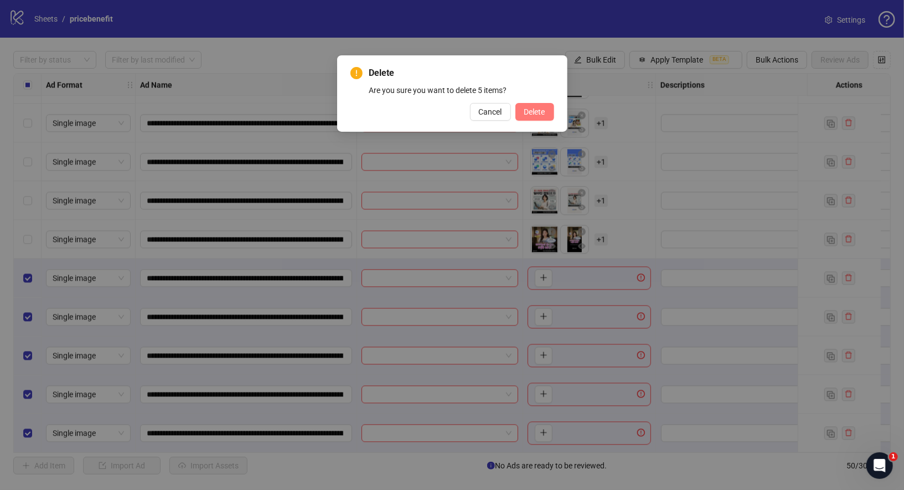
click at [542, 112] on span "Delete" at bounding box center [535, 111] width 21 height 9
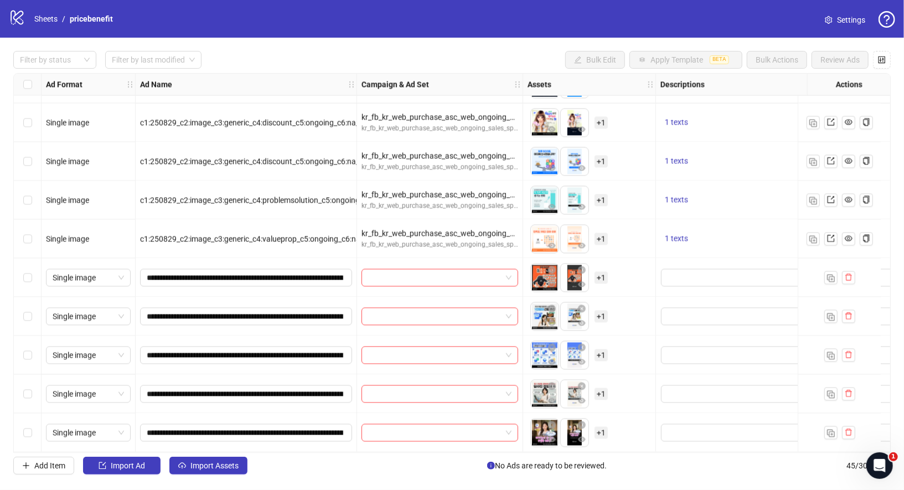
scroll to position [1391, 0]
click at [25, 278] on label "Select row 41" at bounding box center [27, 278] width 9 height 12
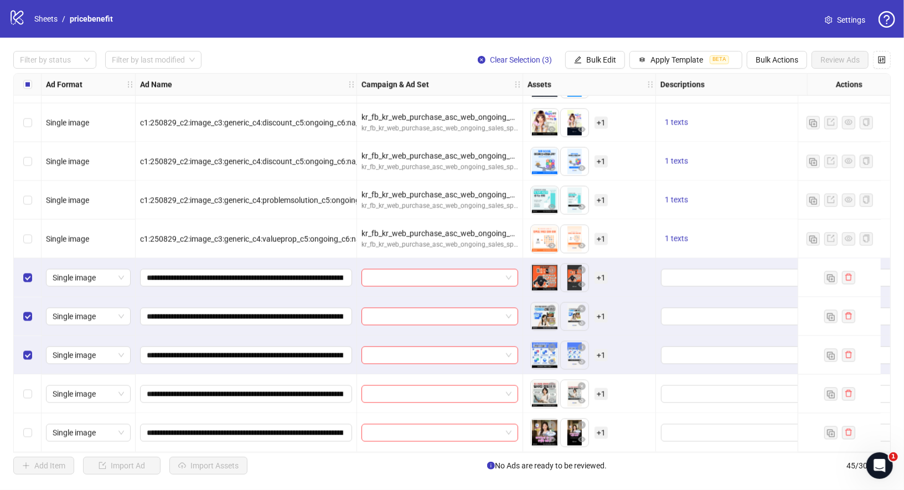
drag, startPoint x: 37, startPoint y: 397, endPoint x: 35, endPoint y: 416, distance: 18.9
click at [36, 398] on div "Select row 44" at bounding box center [28, 394] width 28 height 39
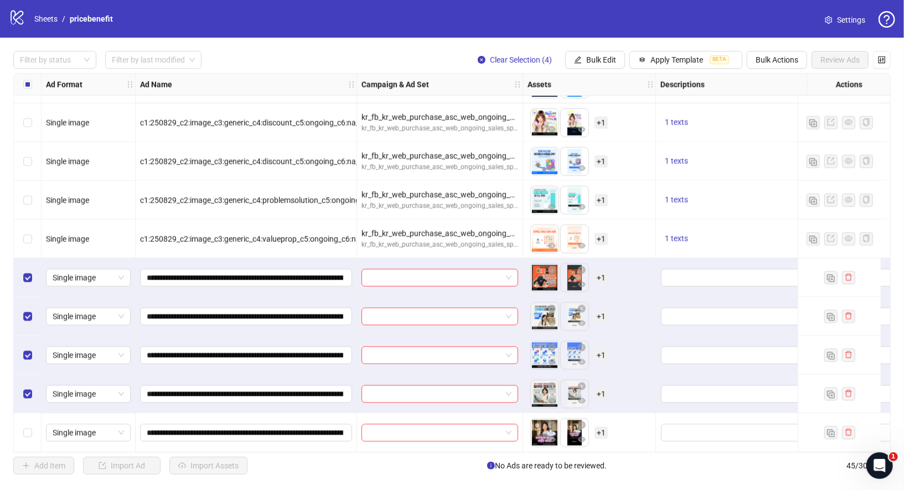
click at [33, 424] on div "Select row 45" at bounding box center [28, 433] width 28 height 39
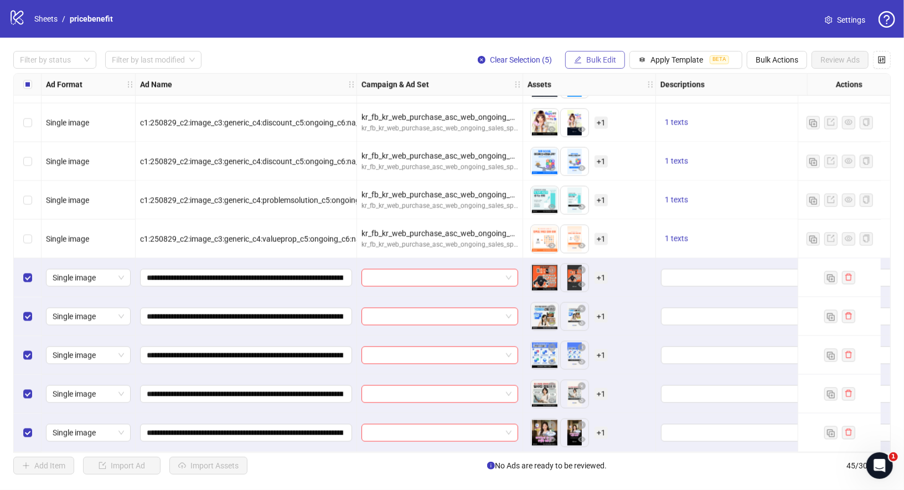
drag, startPoint x: 596, startPoint y: 60, endPoint x: 580, endPoint y: 56, distance: 15.9
click at [596, 60] on span "Bulk Edit" at bounding box center [602, 59] width 30 height 9
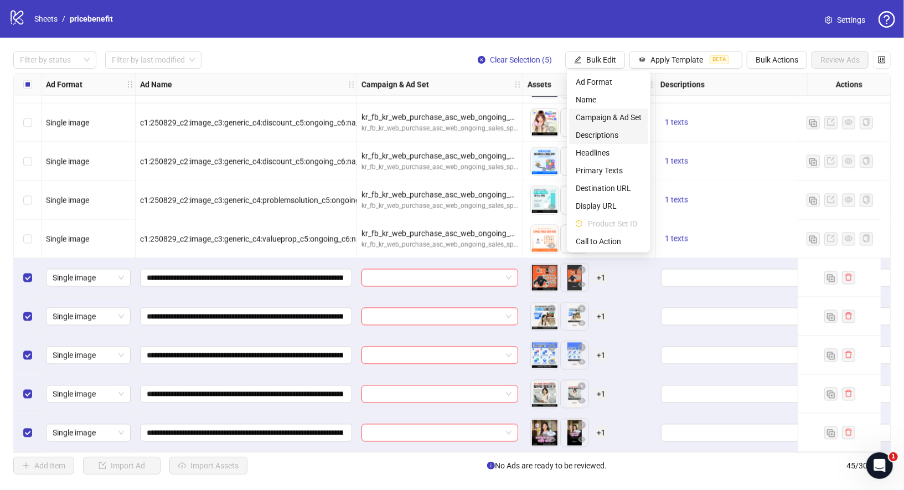
click at [610, 117] on span "Campaign & Ad Set" at bounding box center [609, 117] width 66 height 12
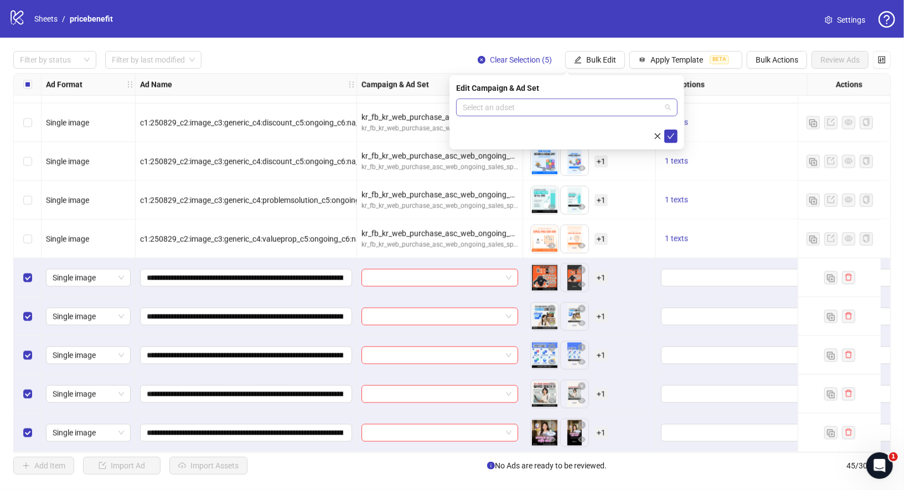
click at [571, 107] on input "search" at bounding box center [562, 107] width 198 height 17
type input "*"
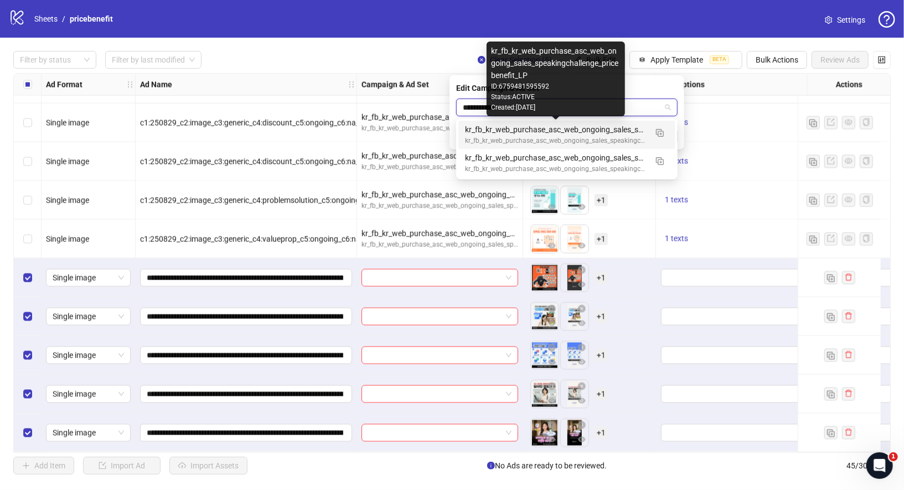
type input "**********"
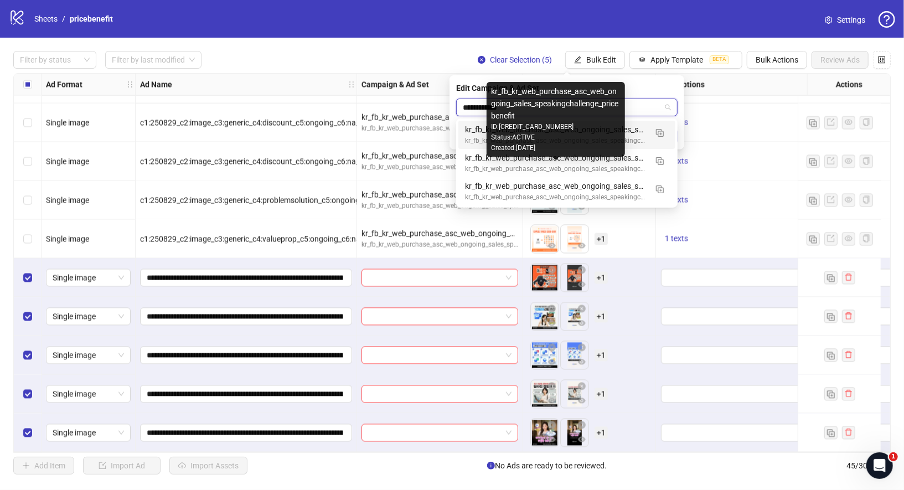
click at [583, 164] on div "kr_fb_kr_web_purchase_asc_web_ongoing_sales_speakingchallenge_pricebenefit" at bounding box center [556, 169] width 182 height 11
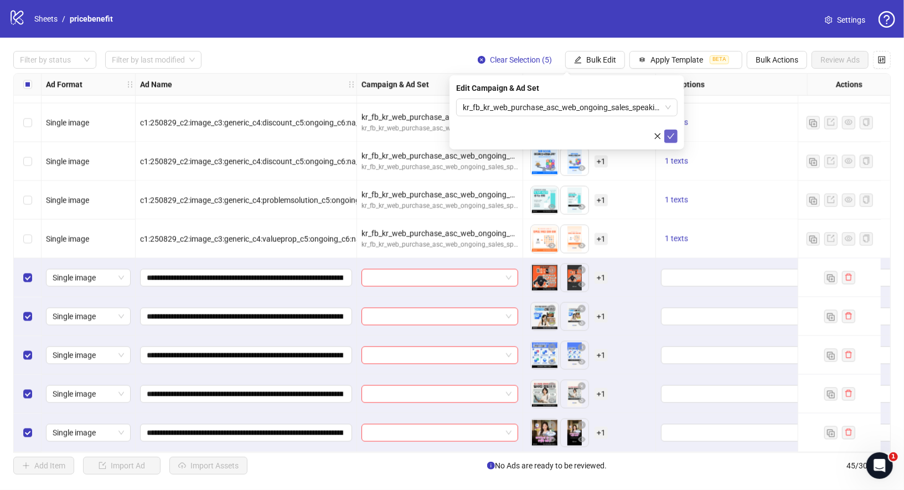
click at [669, 134] on icon "check" at bounding box center [671, 136] width 8 height 8
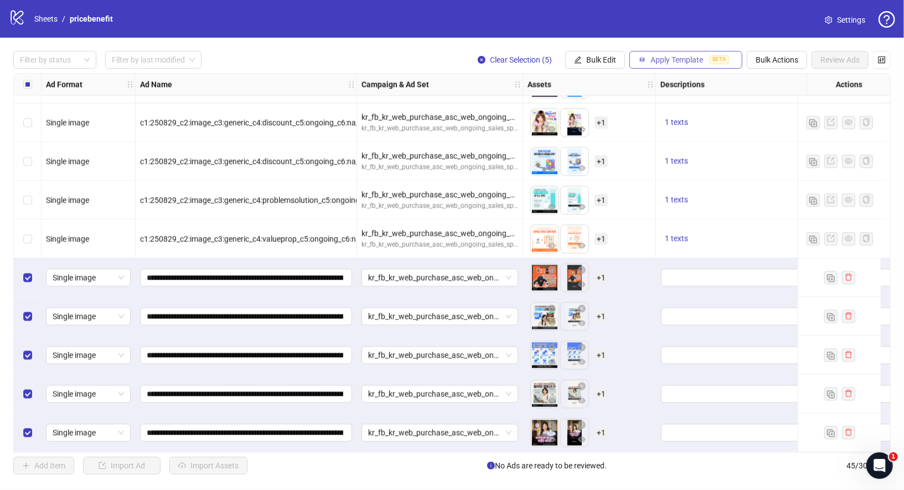
click at [707, 56] on button "Apply Template BETA" at bounding box center [686, 60] width 113 height 18
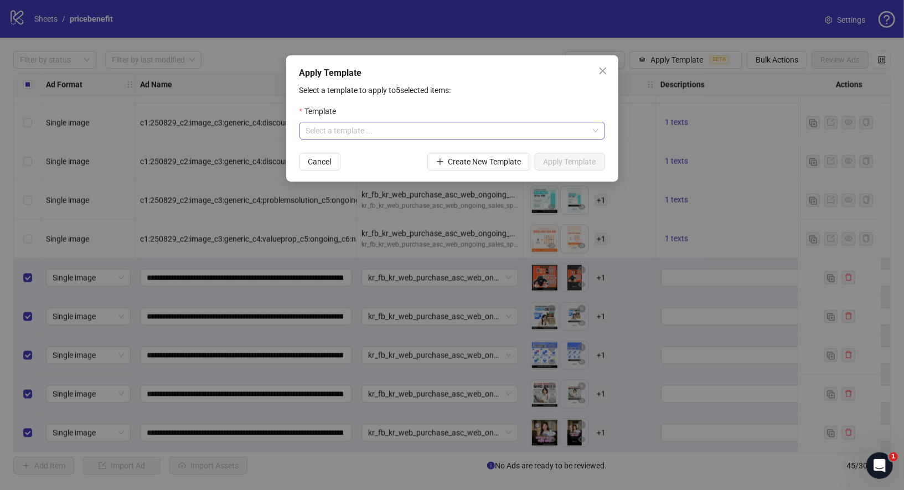
click at [564, 130] on input "search" at bounding box center [447, 130] width 282 height 17
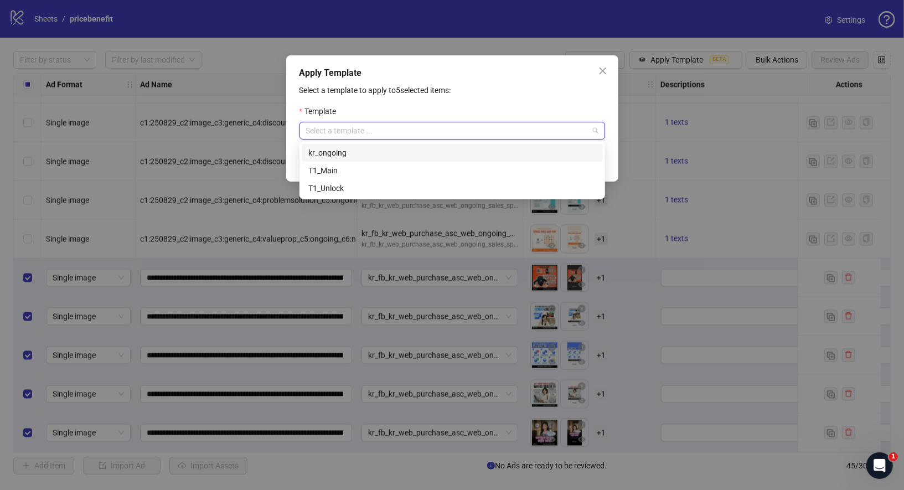
click at [404, 155] on div "kr_ongoing" at bounding box center [453, 153] width 288 height 12
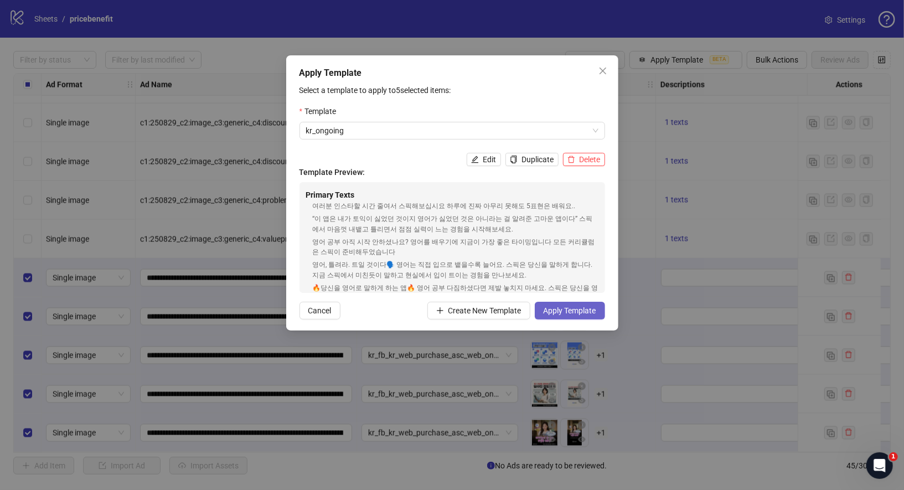
click at [578, 316] on button "Apply Template" at bounding box center [570, 311] width 70 height 18
drag, startPoint x: 691, startPoint y: 253, endPoint x: 670, endPoint y: 195, distance: 62.0
click at [691, 253] on div "Apply Template Select a template to apply to 5 selected items: Template kr_ongo…" at bounding box center [452, 245] width 904 height 490
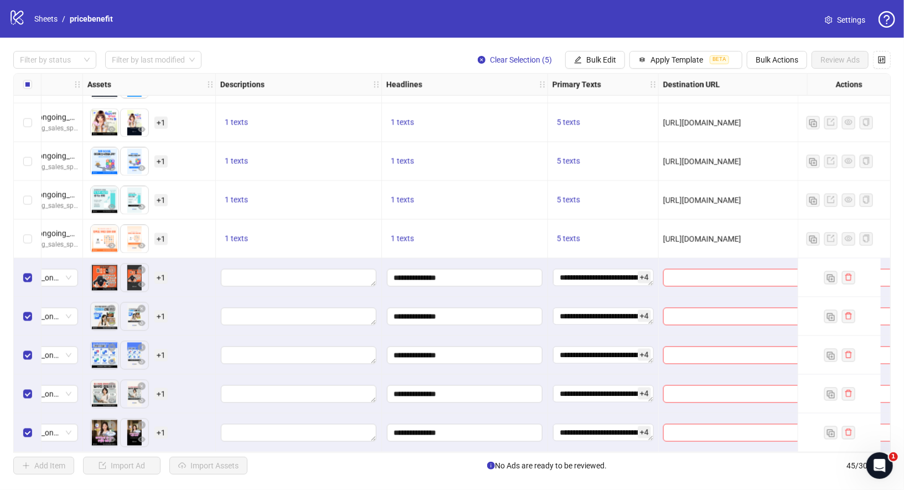
scroll to position [1391, 540]
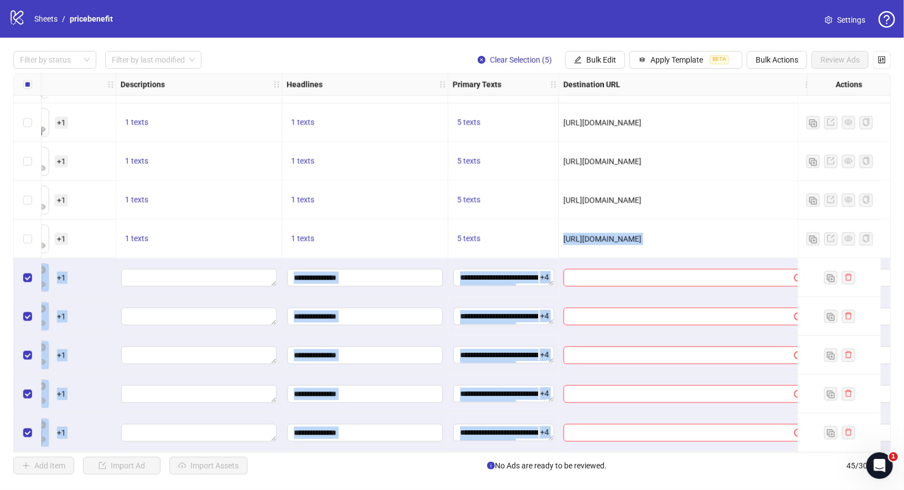
copy div "**********"
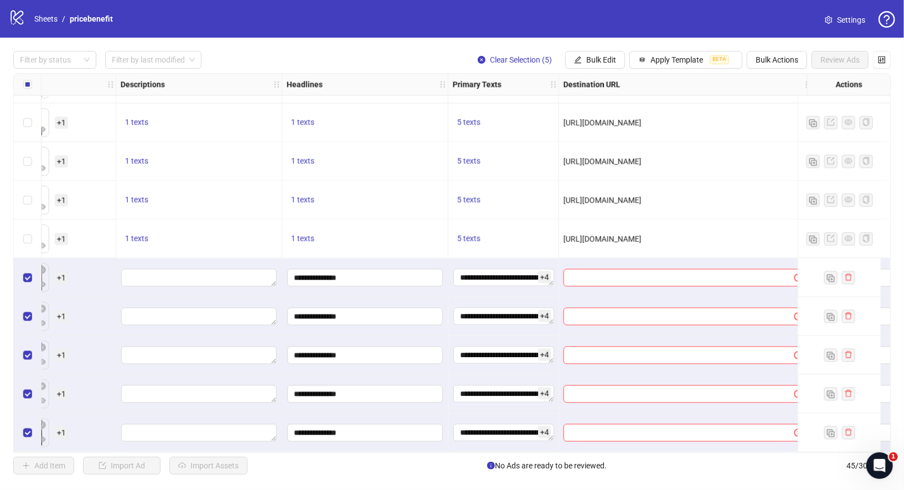
drag, startPoint x: 733, startPoint y: 209, endPoint x: 743, endPoint y: 223, distance: 17.4
click at [734, 212] on div "[URL][DOMAIN_NAME]" at bounding box center [686, 200] width 255 height 39
drag, startPoint x: 759, startPoint y: 231, endPoint x: 617, endPoint y: 210, distance: 143.9
click at [564, 239] on div "[URL][DOMAIN_NAME]" at bounding box center [686, 239] width 245 height 12
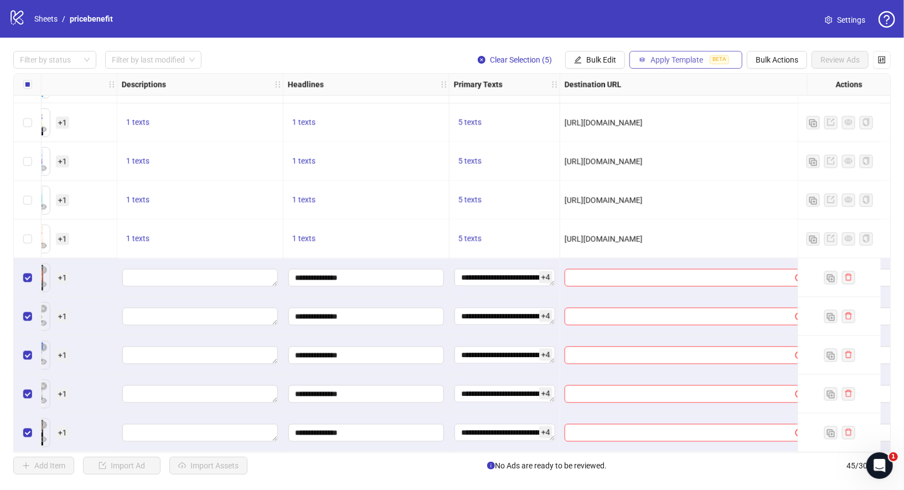
copy span "[URL][DOMAIN_NAME]"
click at [610, 65] on button "Bulk Edit" at bounding box center [596, 60] width 60 height 18
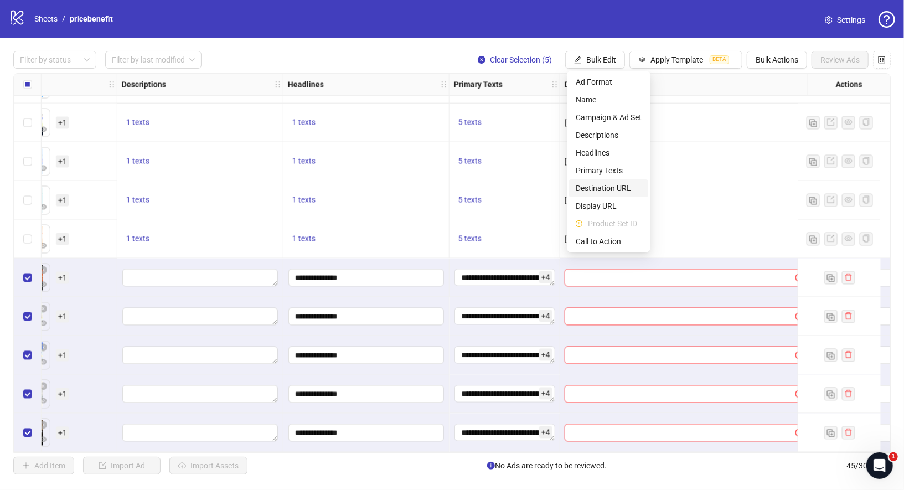
click at [615, 189] on span "Destination URL" at bounding box center [609, 188] width 66 height 12
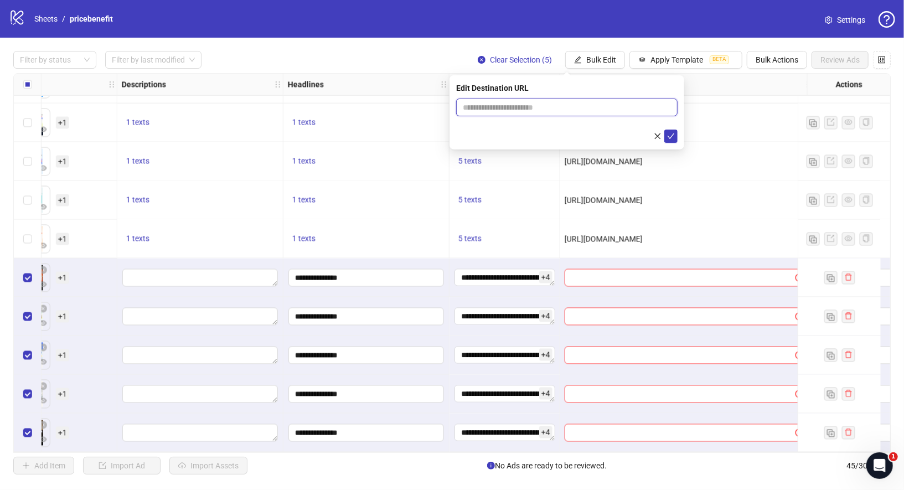
click at [509, 105] on input "text" at bounding box center [562, 107] width 199 height 12
paste input "**********"
type input "**********"
click at [674, 136] on icon "check" at bounding box center [671, 136] width 8 height 8
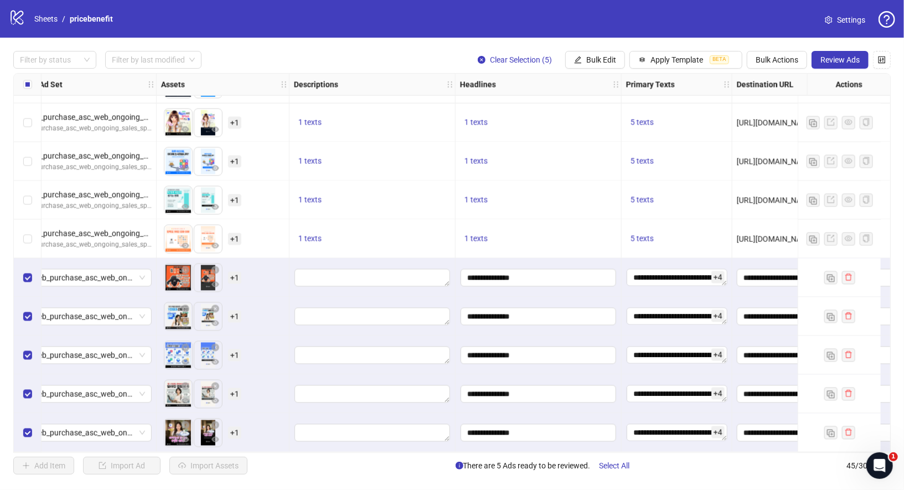
scroll to position [1391, 0]
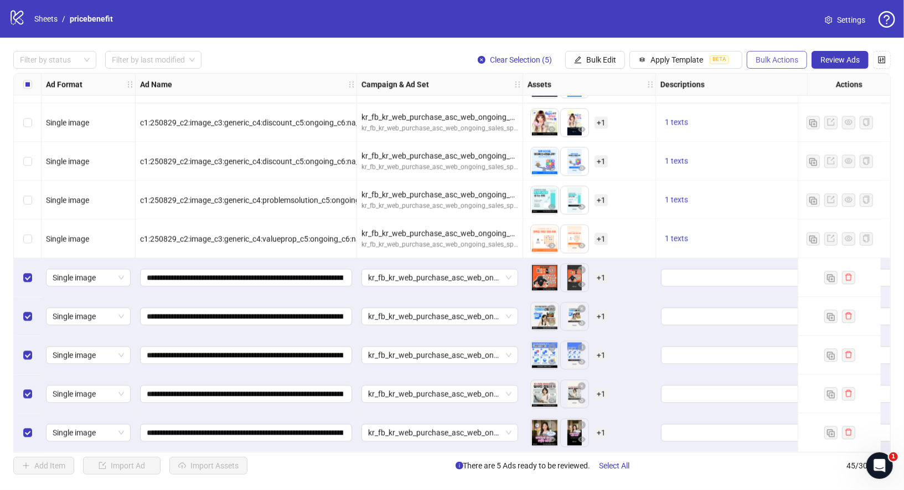
click at [791, 62] on span "Bulk Actions" at bounding box center [777, 59] width 43 height 9
click at [790, 123] on span "Duplicate with assets" at bounding box center [795, 117] width 76 height 12
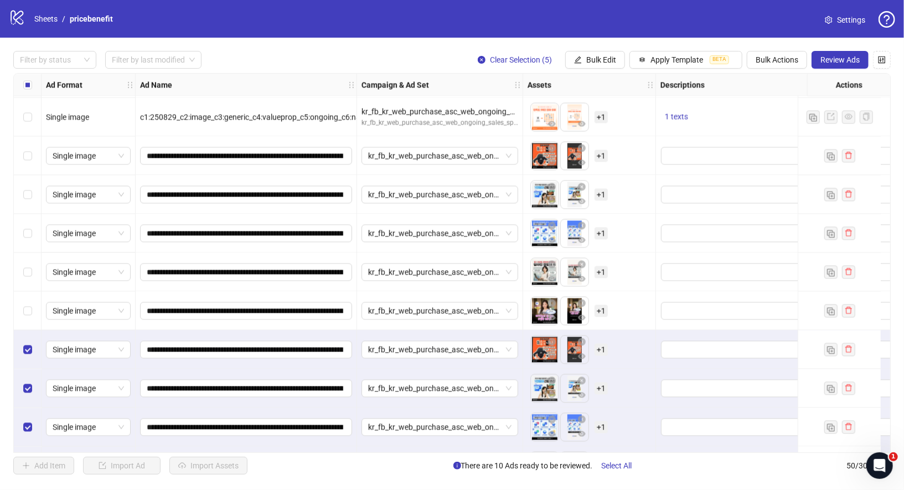
scroll to position [1585, 0]
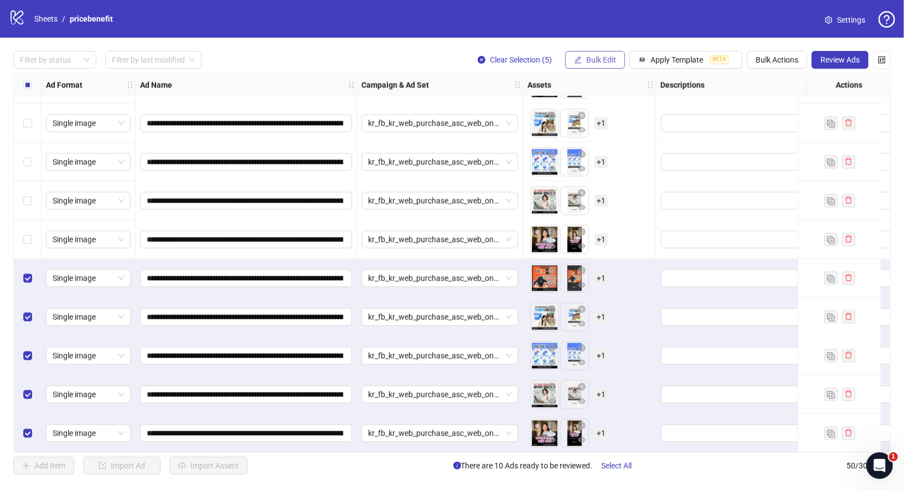
click at [604, 61] on span "Bulk Edit" at bounding box center [602, 59] width 30 height 9
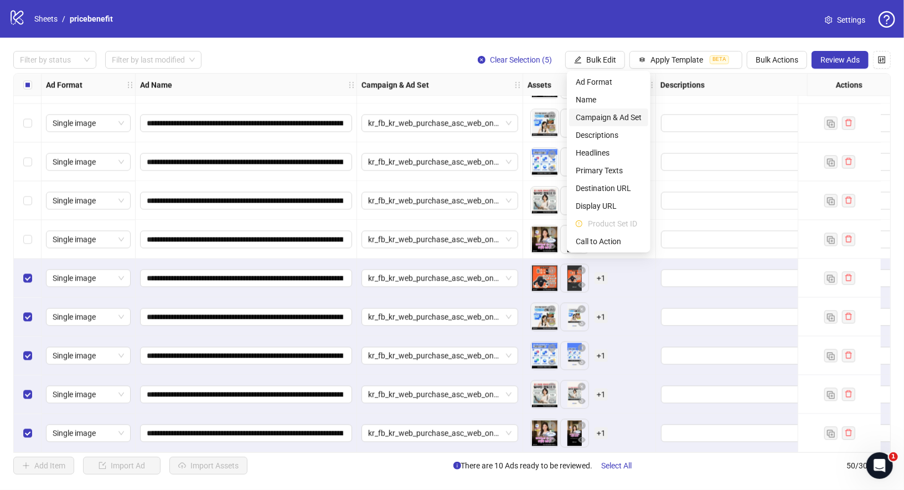
click at [616, 123] on span "Campaign & Ad Set" at bounding box center [609, 117] width 66 height 12
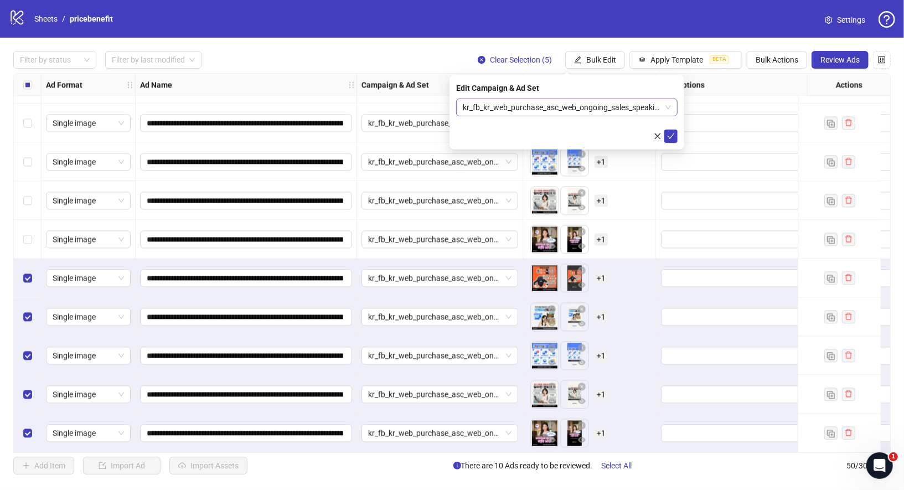
click at [573, 103] on span "kr_fb_kr_web_purchase_asc_web_ongoing_sales_speakingchallenge_pricebenefit Ad s…" at bounding box center [567, 107] width 208 height 17
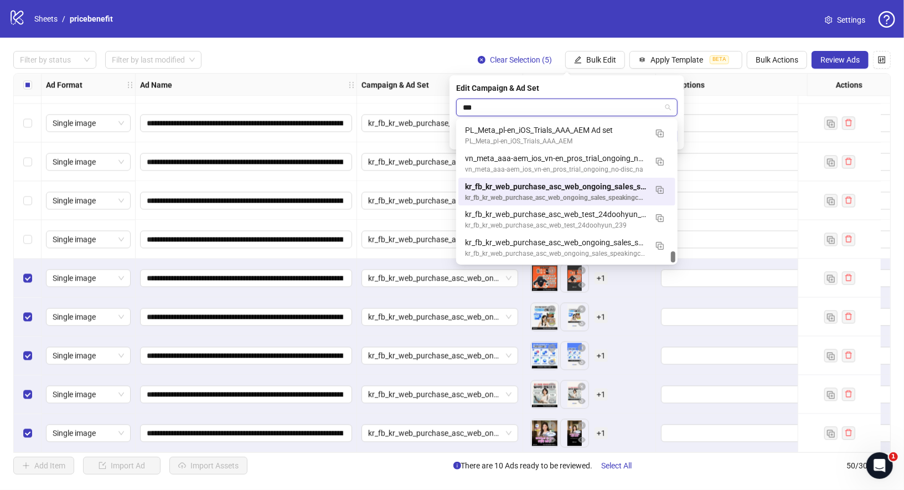
scroll to position [0, 0]
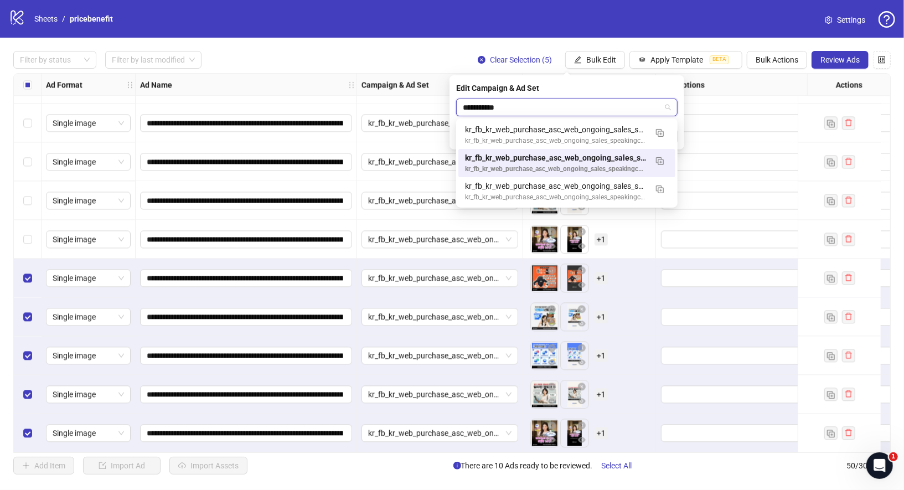
type input "**********"
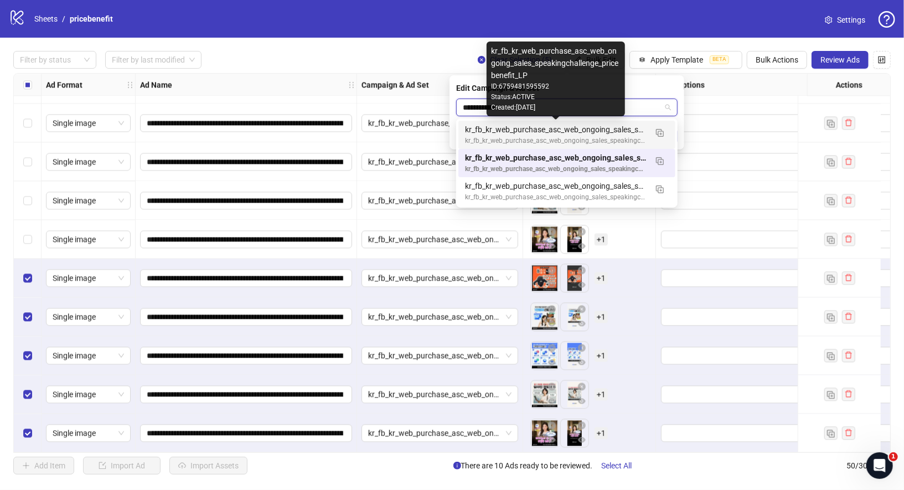
click at [525, 132] on div "kr_fb_kr_web_purchase_asc_web_ongoing_sales_speakingchallenge_pricebenefit_LP" at bounding box center [556, 130] width 182 height 12
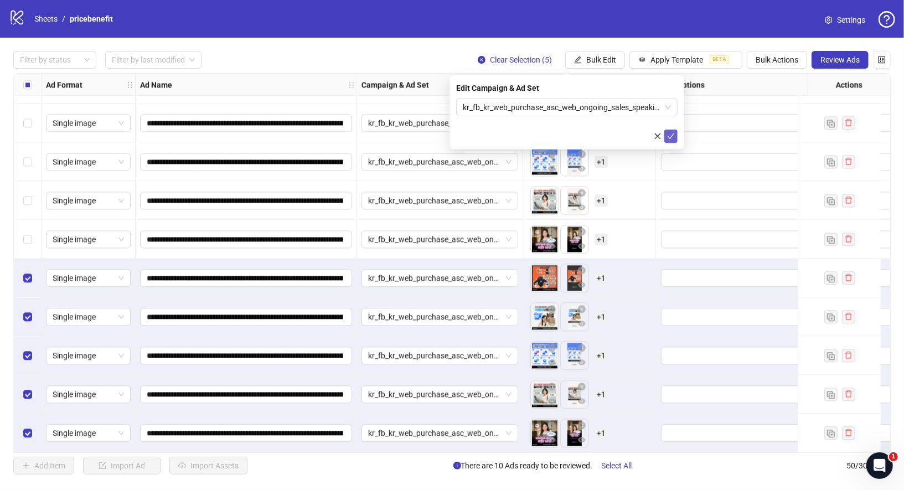
click at [674, 137] on icon "check" at bounding box center [671, 136] width 8 height 8
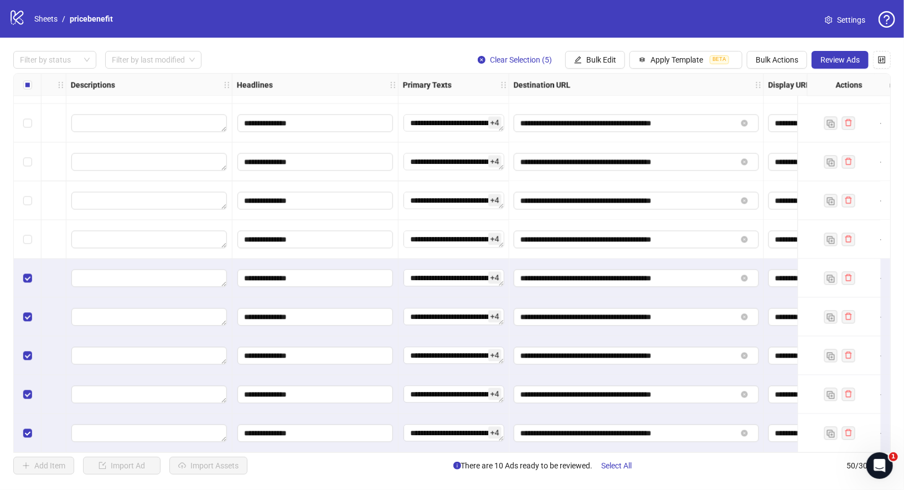
scroll to position [1585, 605]
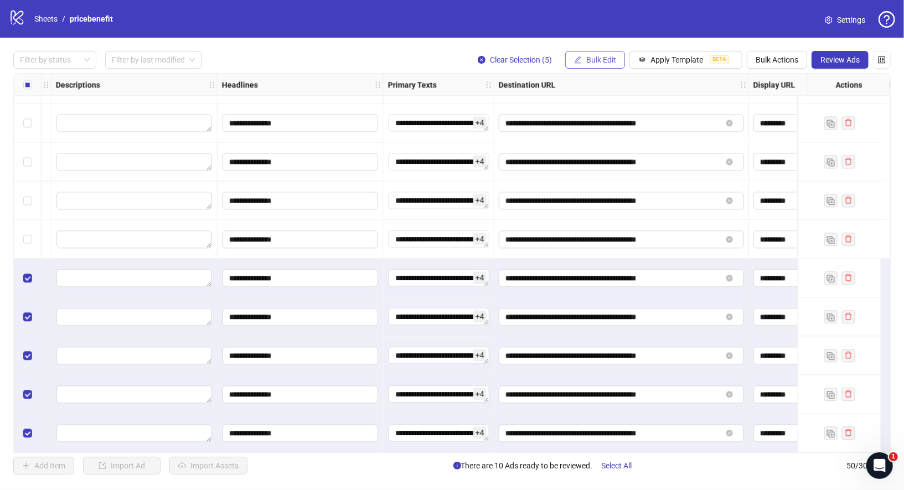
click at [594, 58] on span "Bulk Edit" at bounding box center [602, 59] width 30 height 9
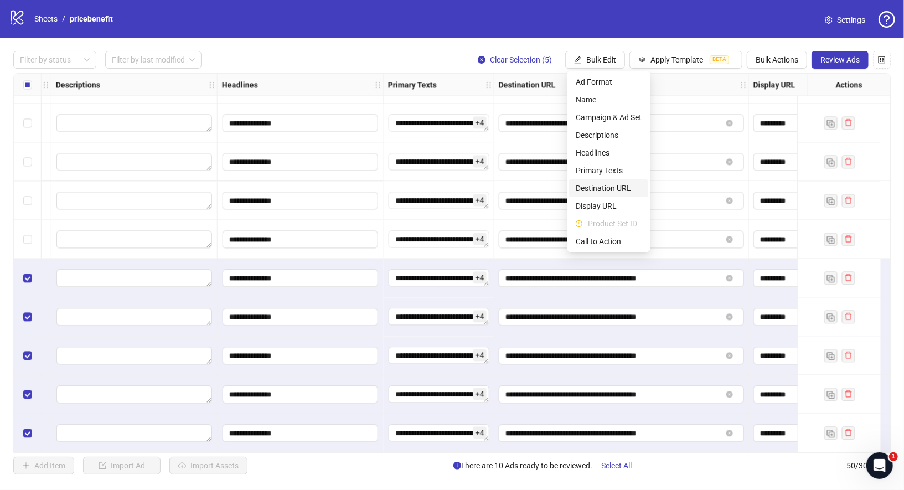
click at [613, 191] on span "Destination URL" at bounding box center [609, 188] width 66 height 12
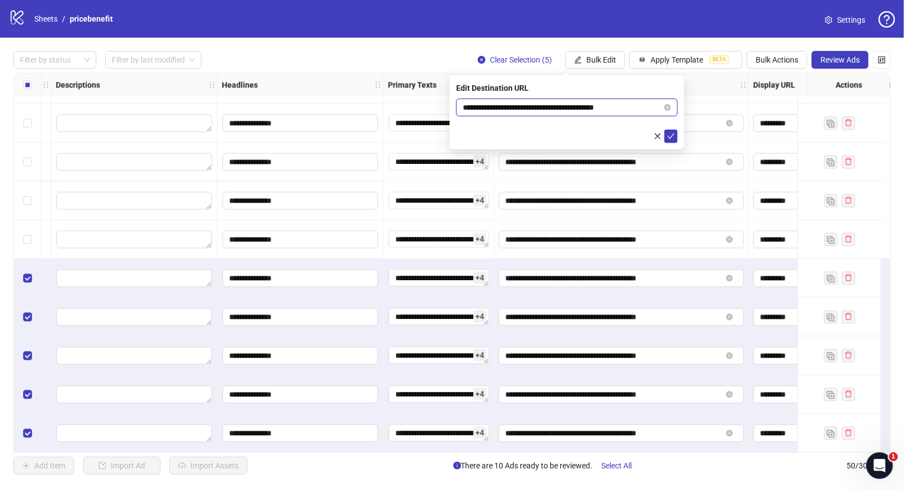
click at [552, 107] on input "**********" at bounding box center [562, 107] width 199 height 12
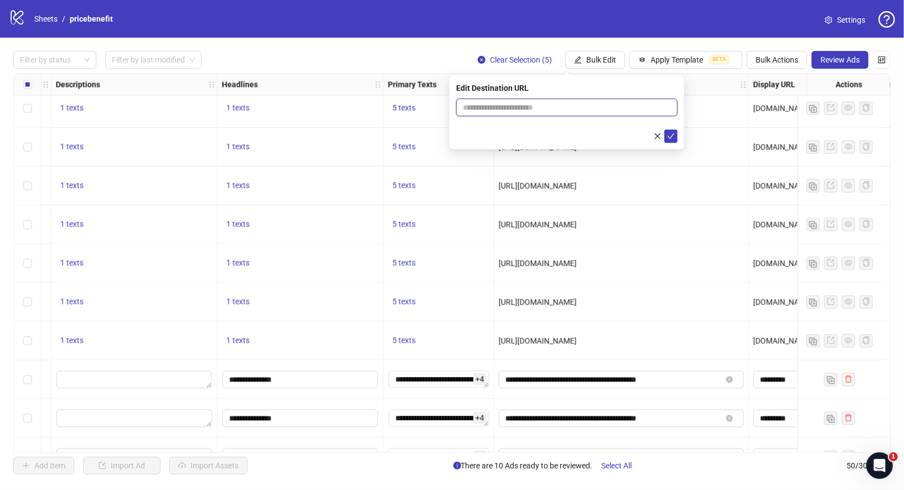
scroll to position [1220, 605]
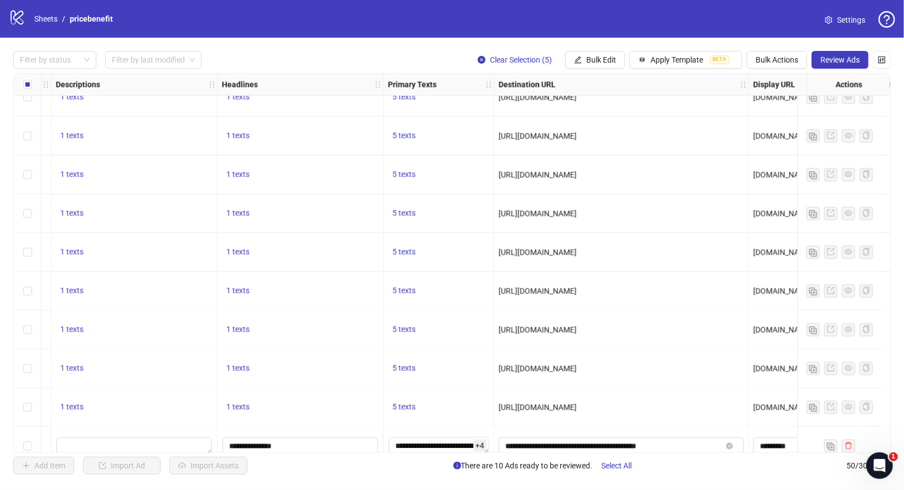
drag, startPoint x: 695, startPoint y: 211, endPoint x: 476, endPoint y: 213, distance: 218.8
copy span "[URL][DOMAIN_NAME]"
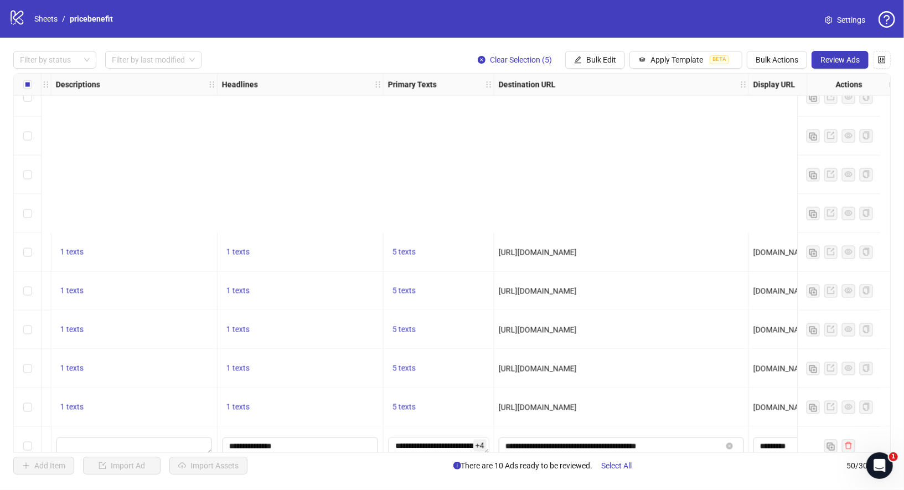
scroll to position [1585, 605]
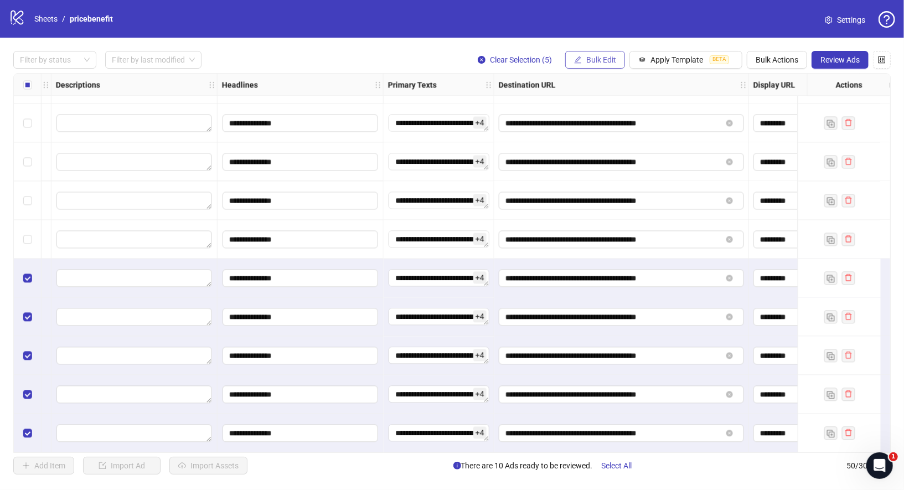
click at [608, 64] on span "Bulk Edit" at bounding box center [602, 59] width 30 height 9
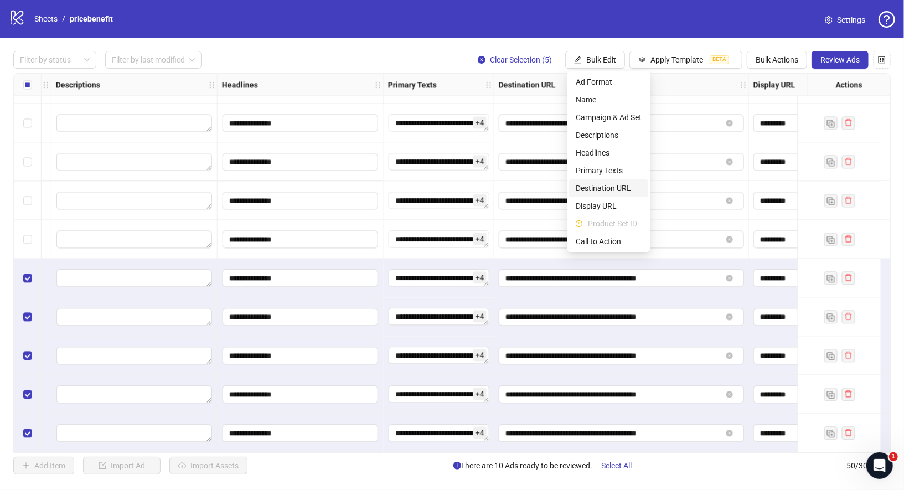
click at [619, 189] on span "Destination URL" at bounding box center [609, 188] width 66 height 12
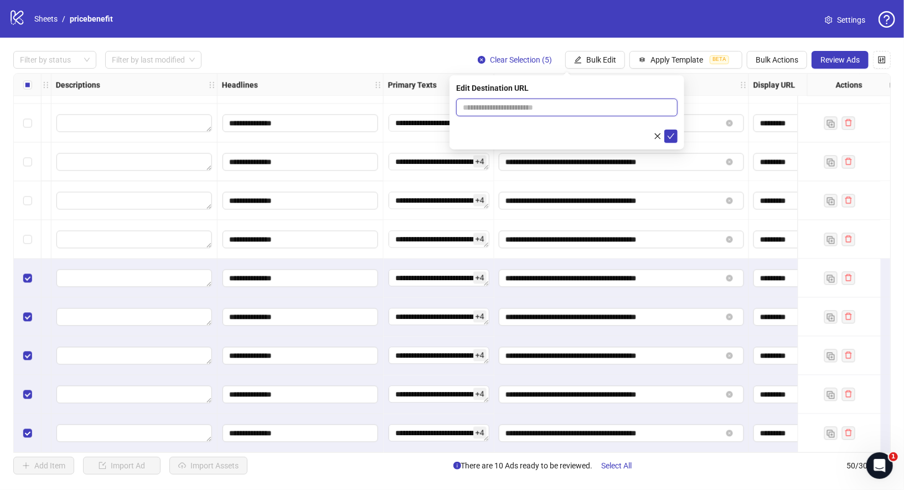
click at [567, 103] on input "text" at bounding box center [562, 107] width 199 height 12
paste input "**********"
type input "**********"
click at [675, 139] on button "submit" at bounding box center [671, 136] width 13 height 13
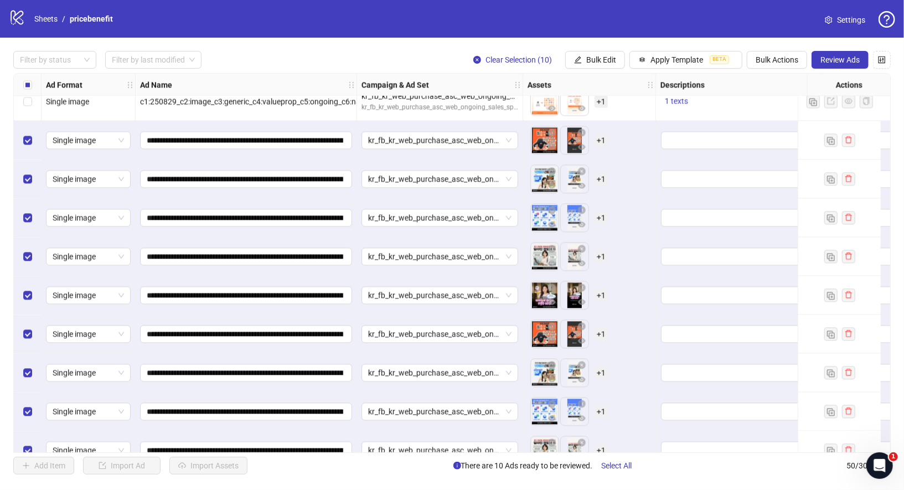
scroll to position [1585, 0]
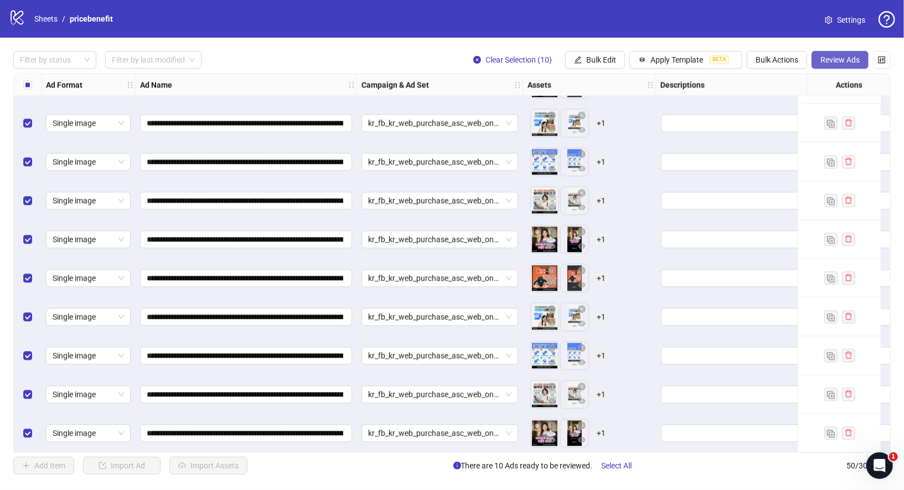
click at [831, 59] on span "Review Ads" at bounding box center [840, 59] width 39 height 9
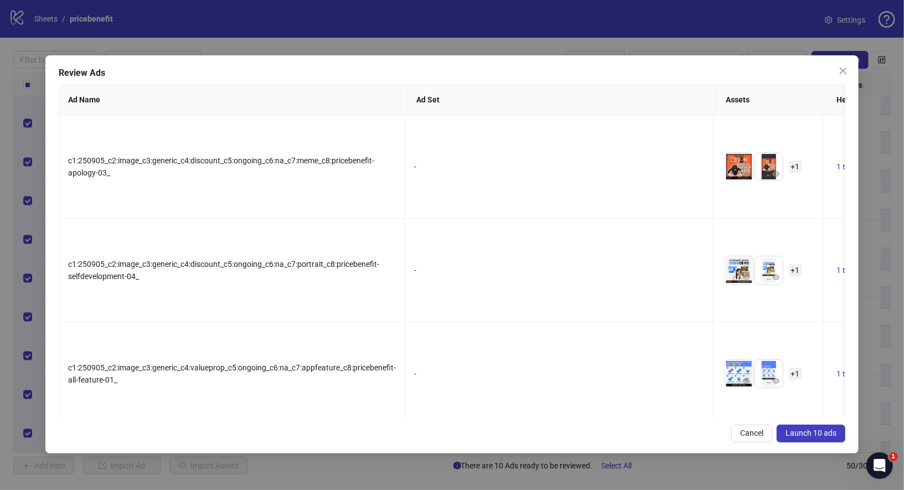
click at [804, 433] on span "Launch 10 ads" at bounding box center [811, 433] width 51 height 9
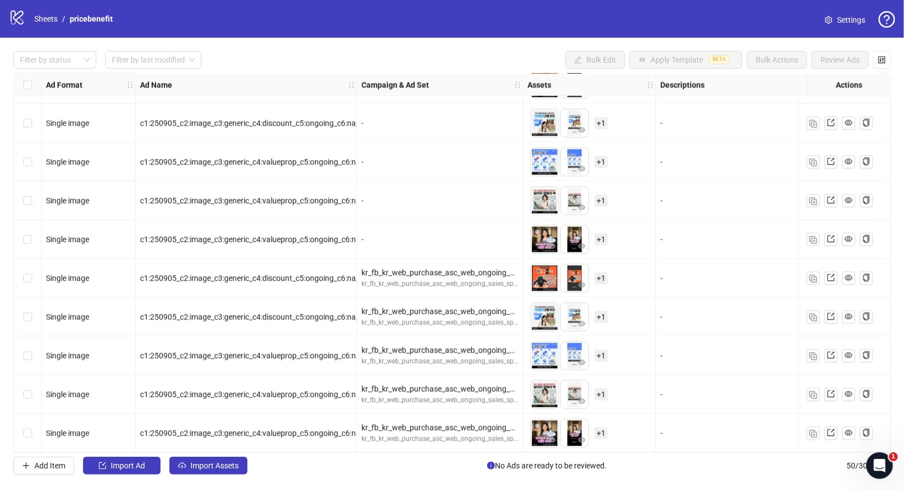
scroll to position [1585, 0]
